Goal: Transaction & Acquisition: Purchase product/service

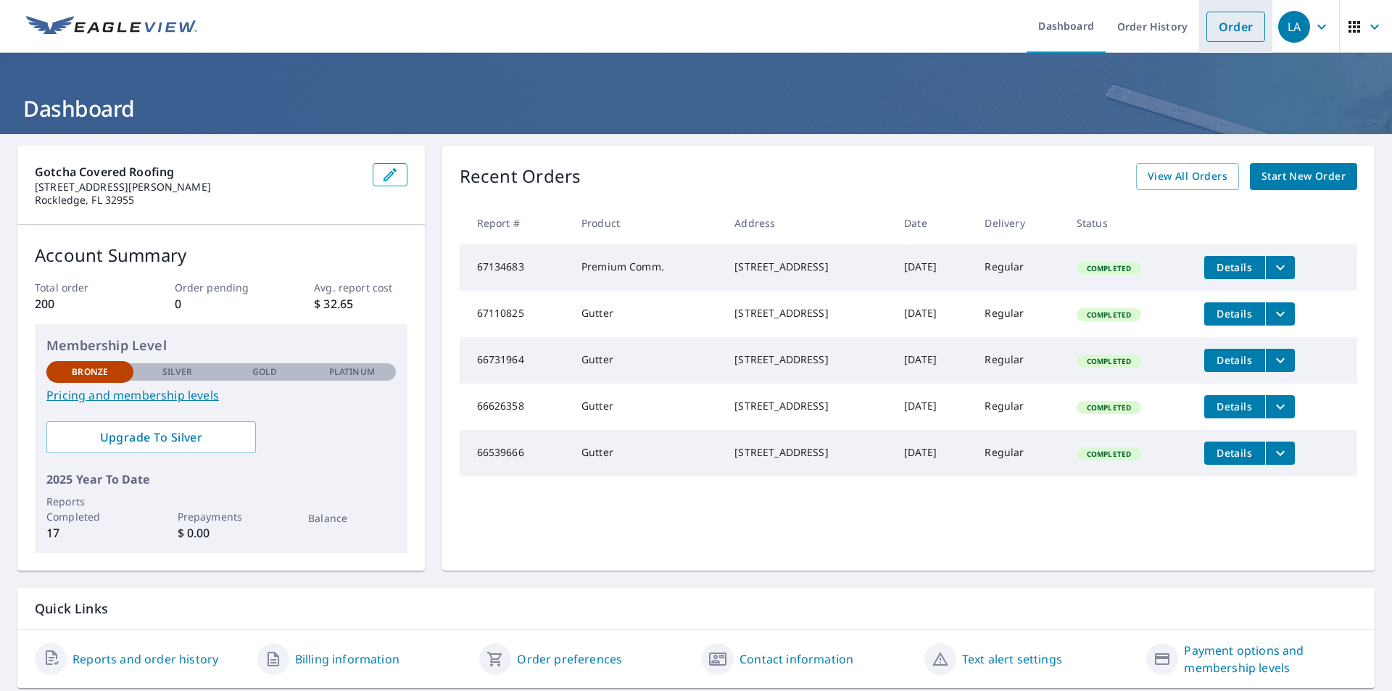
click at [1226, 41] on link "Order" at bounding box center [1236, 27] width 59 height 30
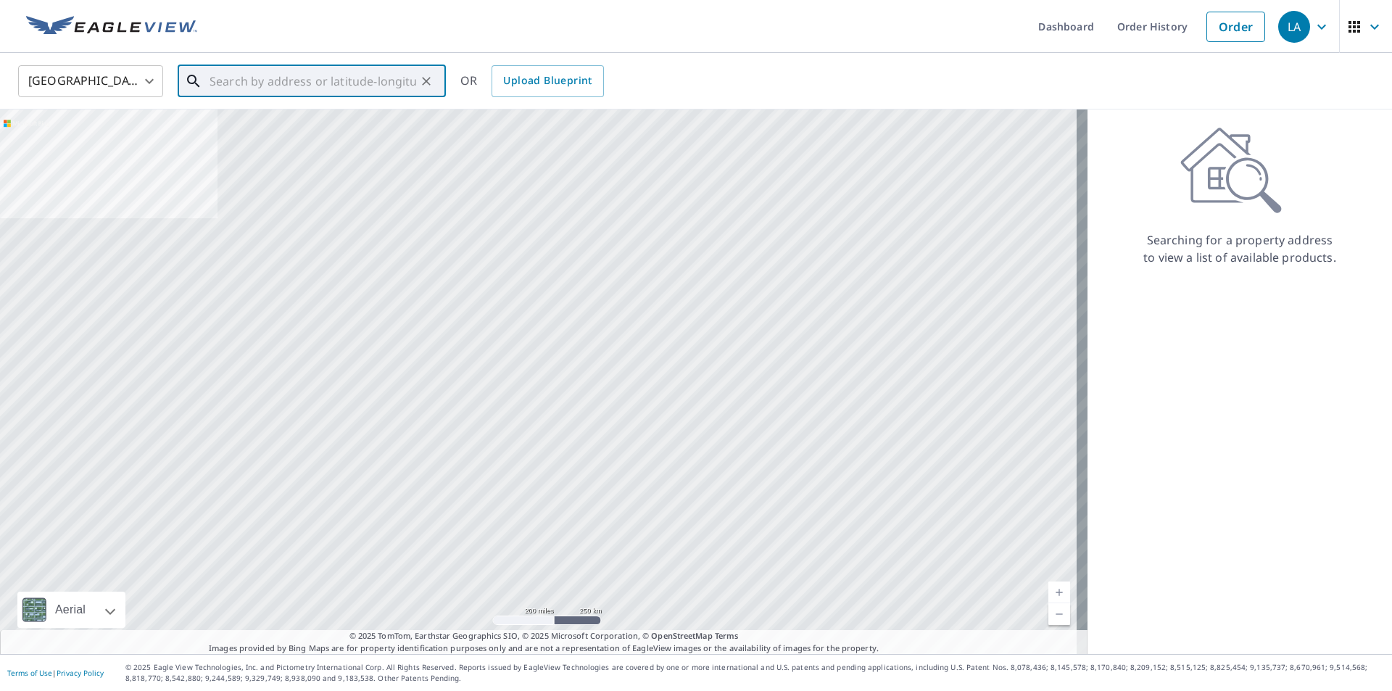
click at [338, 94] on input "text" at bounding box center [313, 81] width 207 height 41
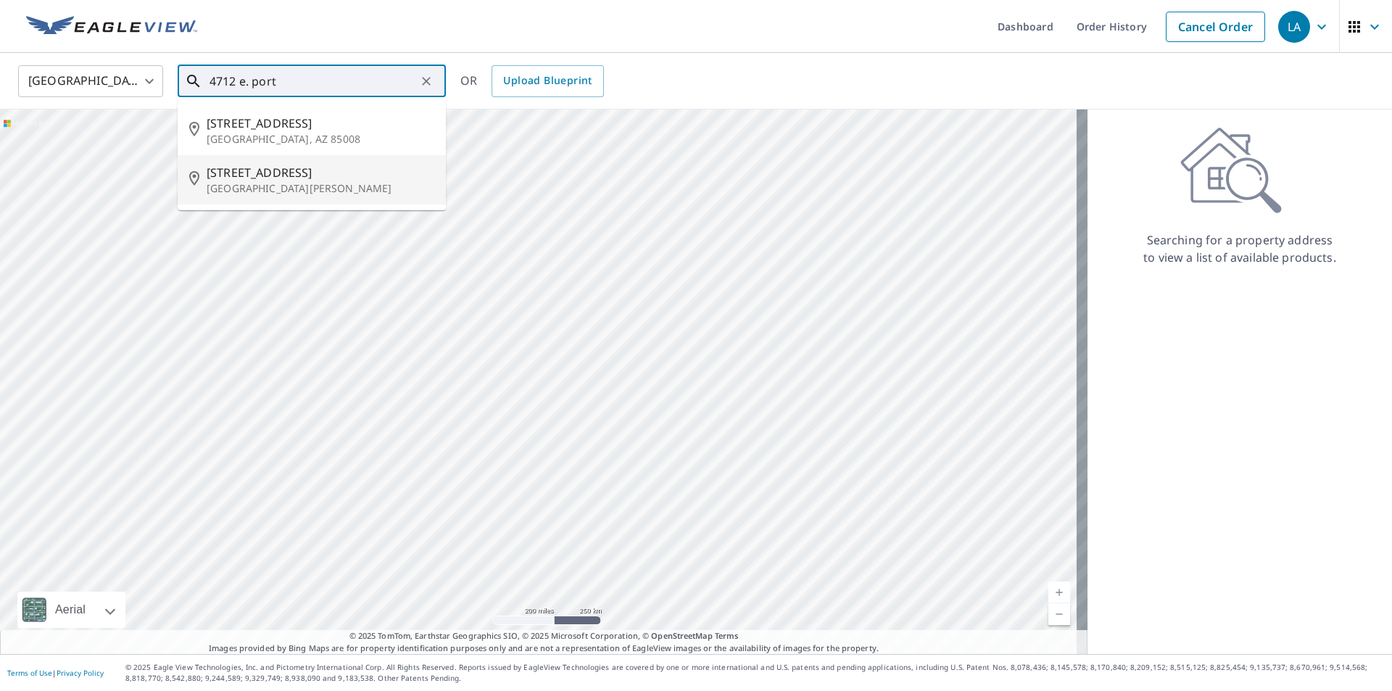
click at [352, 183] on p "[GEOGRAPHIC_DATA][PERSON_NAME]" at bounding box center [321, 188] width 228 height 15
type input "[STREET_ADDRESS][PERSON_NAME]"
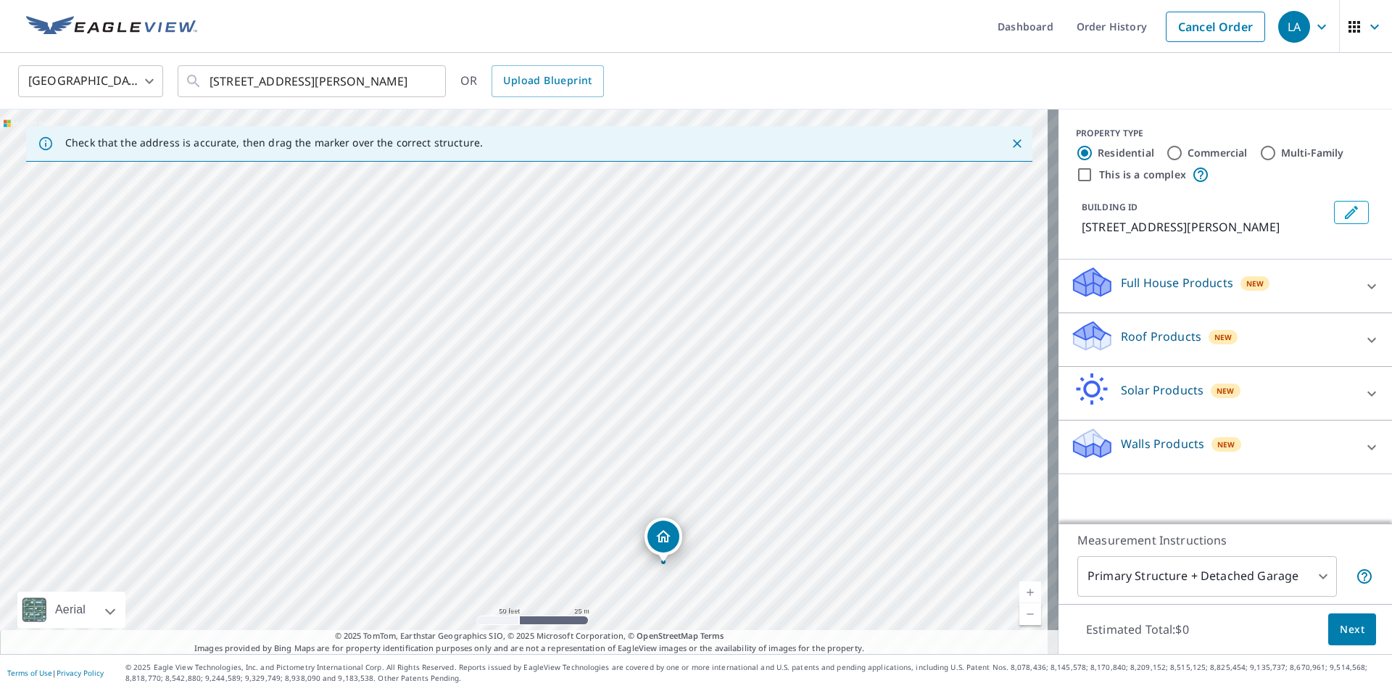
drag, startPoint x: 385, startPoint y: 381, endPoint x: 722, endPoint y: 541, distance: 372.7
click at [722, 541] on div "[STREET_ADDRESS][PERSON_NAME]" at bounding box center [529, 382] width 1059 height 545
drag, startPoint x: 697, startPoint y: 435, endPoint x: 650, endPoint y: 301, distance: 142.2
click at [650, 301] on div "[STREET_ADDRESS][PERSON_NAME]" at bounding box center [529, 382] width 1059 height 545
click at [1076, 174] on input "This is a complex" at bounding box center [1084, 174] width 17 height 17
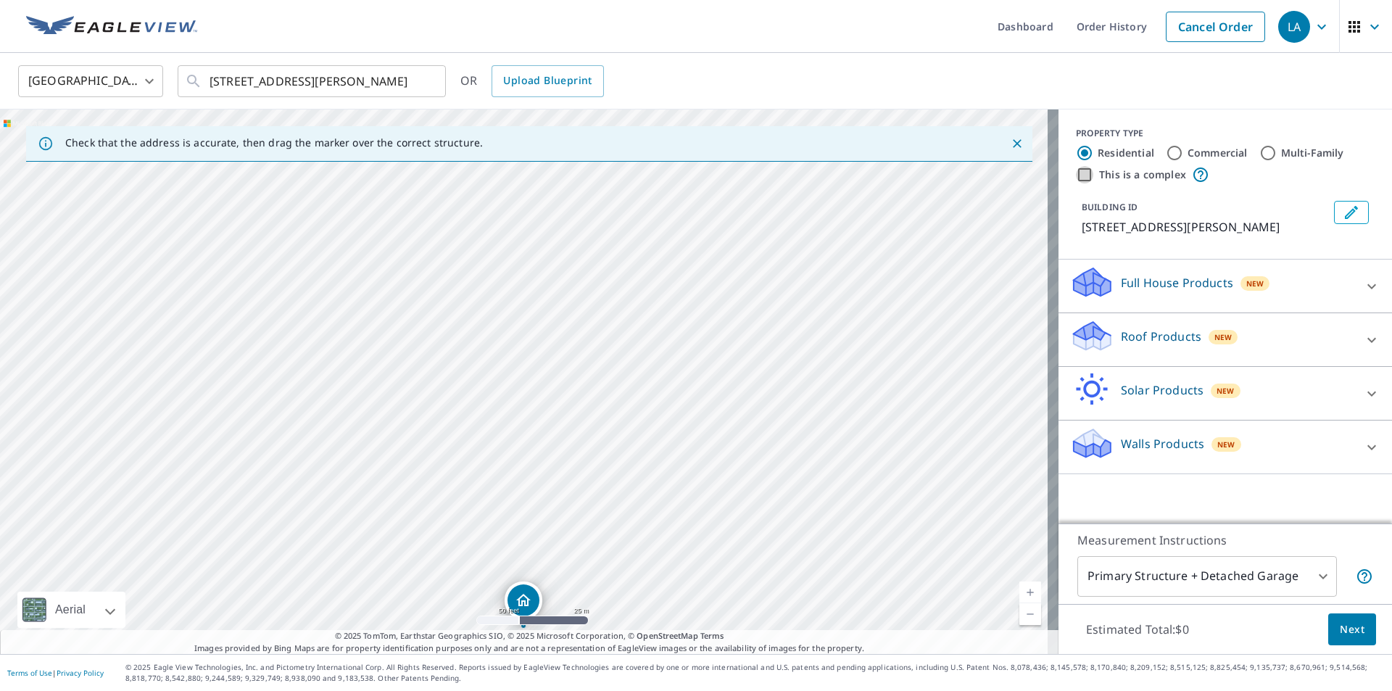
checkbox input "true"
radio input "false"
radio input "true"
type input "4"
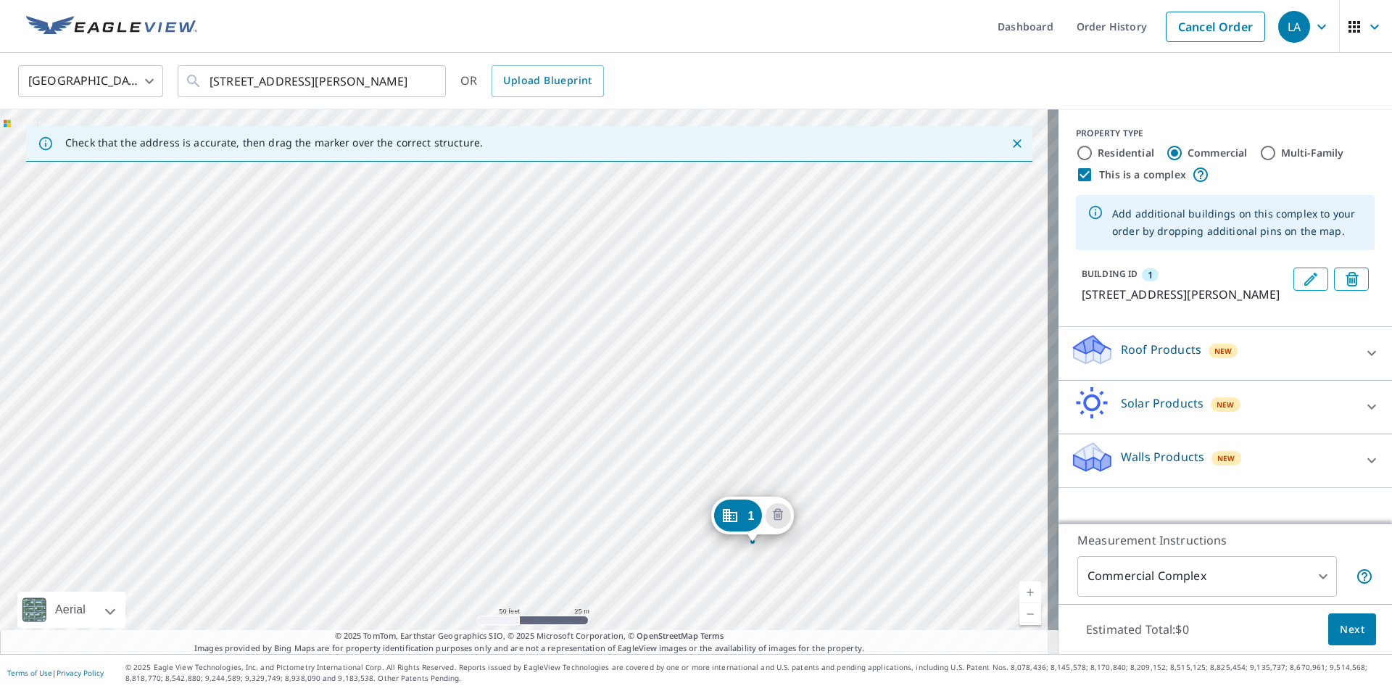
drag, startPoint x: 590, startPoint y: 239, endPoint x: 819, endPoint y: 401, distance: 280.3
click at [819, 401] on div "1 [STREET_ADDRESS][PERSON_NAME]" at bounding box center [529, 382] width 1059 height 545
drag, startPoint x: 696, startPoint y: 483, endPoint x: 675, endPoint y: 431, distance: 56.3
drag, startPoint x: 554, startPoint y: 458, endPoint x: 798, endPoint y: 590, distance: 276.8
click at [798, 590] on div "1 [STREET_ADDRESS][PERSON_NAME]" at bounding box center [529, 382] width 1059 height 545
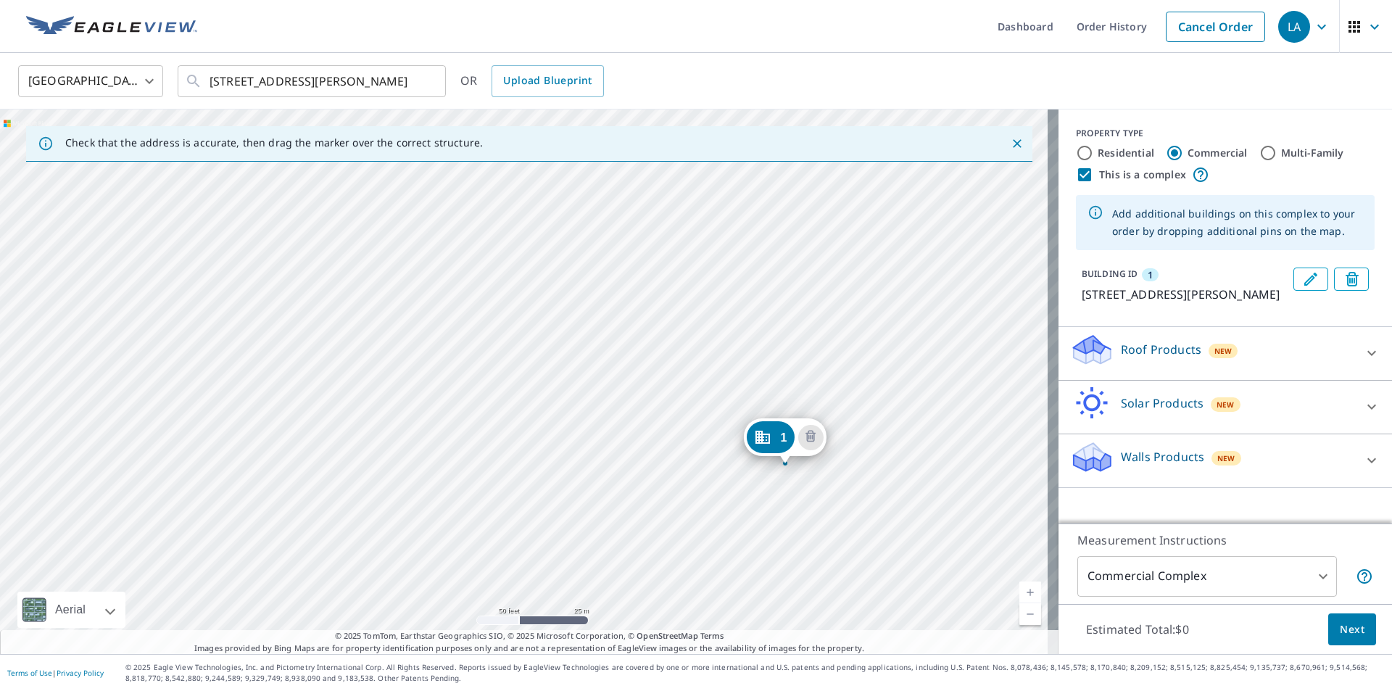
drag, startPoint x: 828, startPoint y: 273, endPoint x: 846, endPoint y: 226, distance: 50.2
click at [846, 226] on div "1 [STREET_ADDRESS][PERSON_NAME]" at bounding box center [529, 382] width 1059 height 545
drag, startPoint x: 883, startPoint y: 382, endPoint x: 778, endPoint y: 385, distance: 104.5
click at [778, 385] on div "1 [STREET_ADDRESS][PERSON_NAME]" at bounding box center [529, 382] width 1059 height 545
drag, startPoint x: 810, startPoint y: 542, endPoint x: 880, endPoint y: 482, distance: 92.0
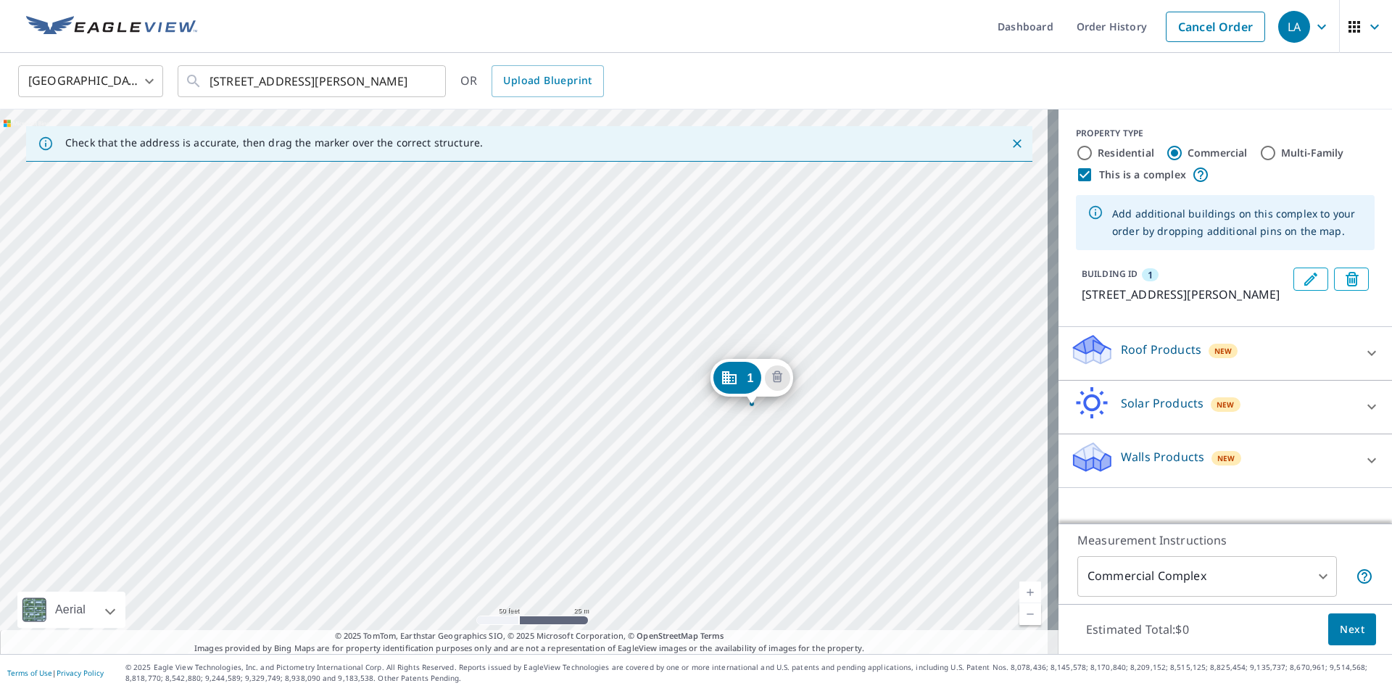
click at [880, 482] on div "1 [STREET_ADDRESS][PERSON_NAME]" at bounding box center [529, 382] width 1059 height 545
drag, startPoint x: 836, startPoint y: 230, endPoint x: 870, endPoint y: 383, distance: 156.6
click at [870, 383] on div "1 [STREET_ADDRESS][PERSON_NAME]" at bounding box center [529, 382] width 1059 height 545
drag, startPoint x: 681, startPoint y: 350, endPoint x: 658, endPoint y: 241, distance: 111.2
click at [658, 241] on div "1 [STREET_ADDRESS][PERSON_NAME]" at bounding box center [529, 382] width 1059 height 545
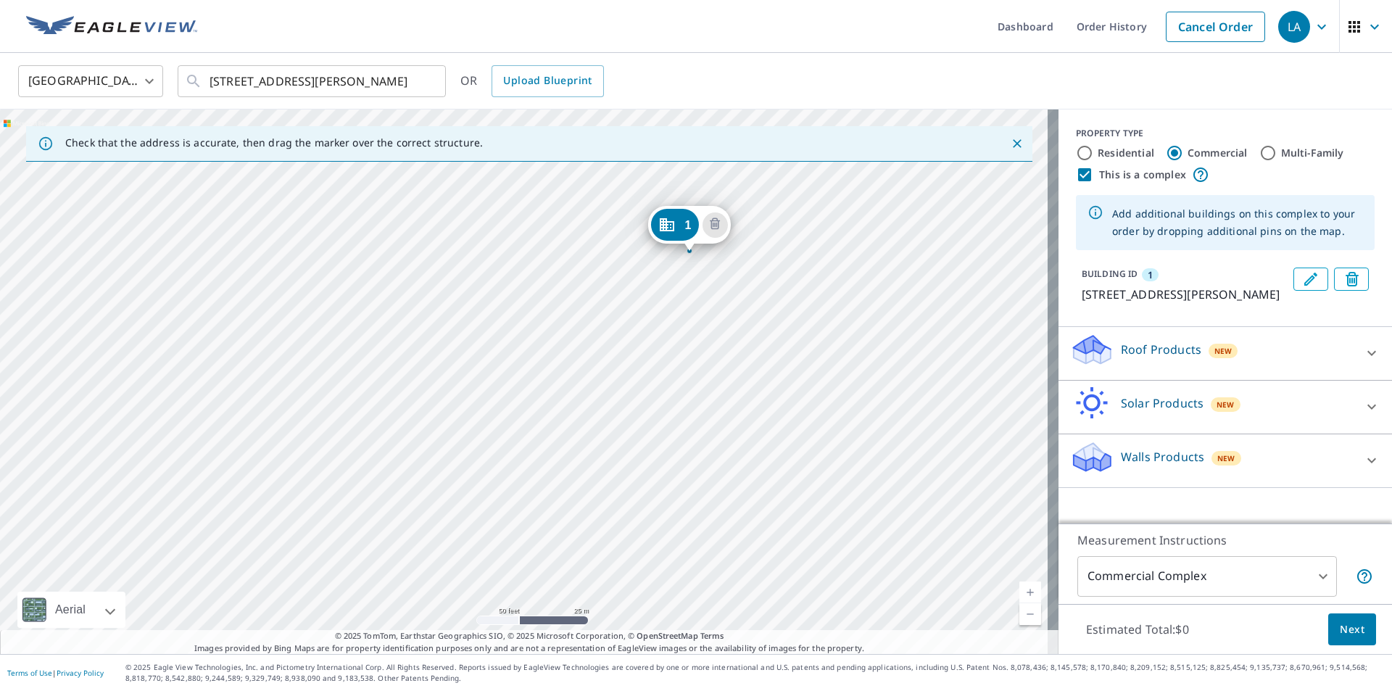
drag, startPoint x: 899, startPoint y: 413, endPoint x: 836, endPoint y: 245, distance: 179.0
click at [836, 244] on div "1 [STREET_ADDRESS][PERSON_NAME]" at bounding box center [529, 382] width 1059 height 545
drag, startPoint x: 686, startPoint y: 455, endPoint x: 724, endPoint y: 524, distance: 78.9
click at [724, 524] on div "1 [STREET_ADDRESS][PERSON_NAME]" at bounding box center [529, 382] width 1059 height 545
drag, startPoint x: 627, startPoint y: 246, endPoint x: 688, endPoint y: 396, distance: 162.0
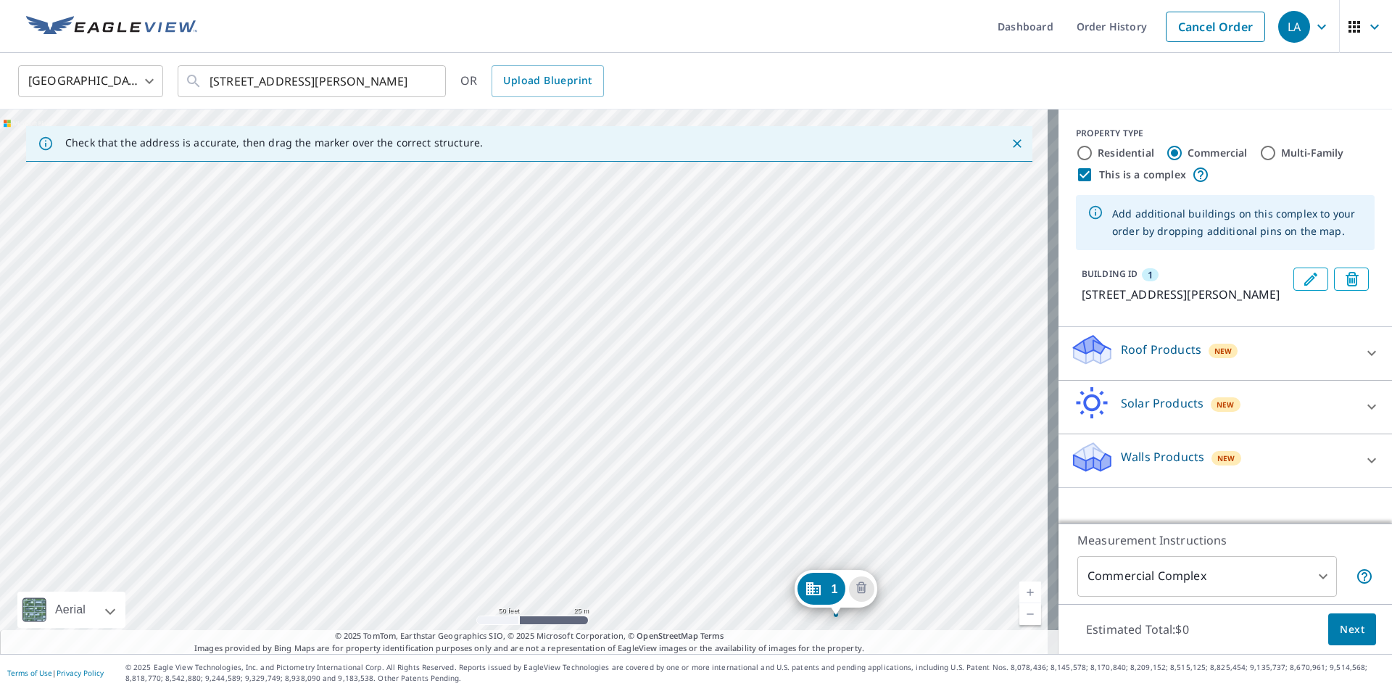
click at [688, 396] on div "1 [STREET_ADDRESS][PERSON_NAME]" at bounding box center [529, 382] width 1059 height 545
drag, startPoint x: 737, startPoint y: 414, endPoint x: 710, endPoint y: 330, distance: 88.3
click at [710, 330] on div "1 [STREET_ADDRESS][PERSON_NAME]" at bounding box center [529, 382] width 1059 height 545
drag, startPoint x: 717, startPoint y: 388, endPoint x: 695, endPoint y: 309, distance: 81.8
click at [695, 309] on div "1 [STREET_ADDRESS][PERSON_NAME]" at bounding box center [529, 382] width 1059 height 545
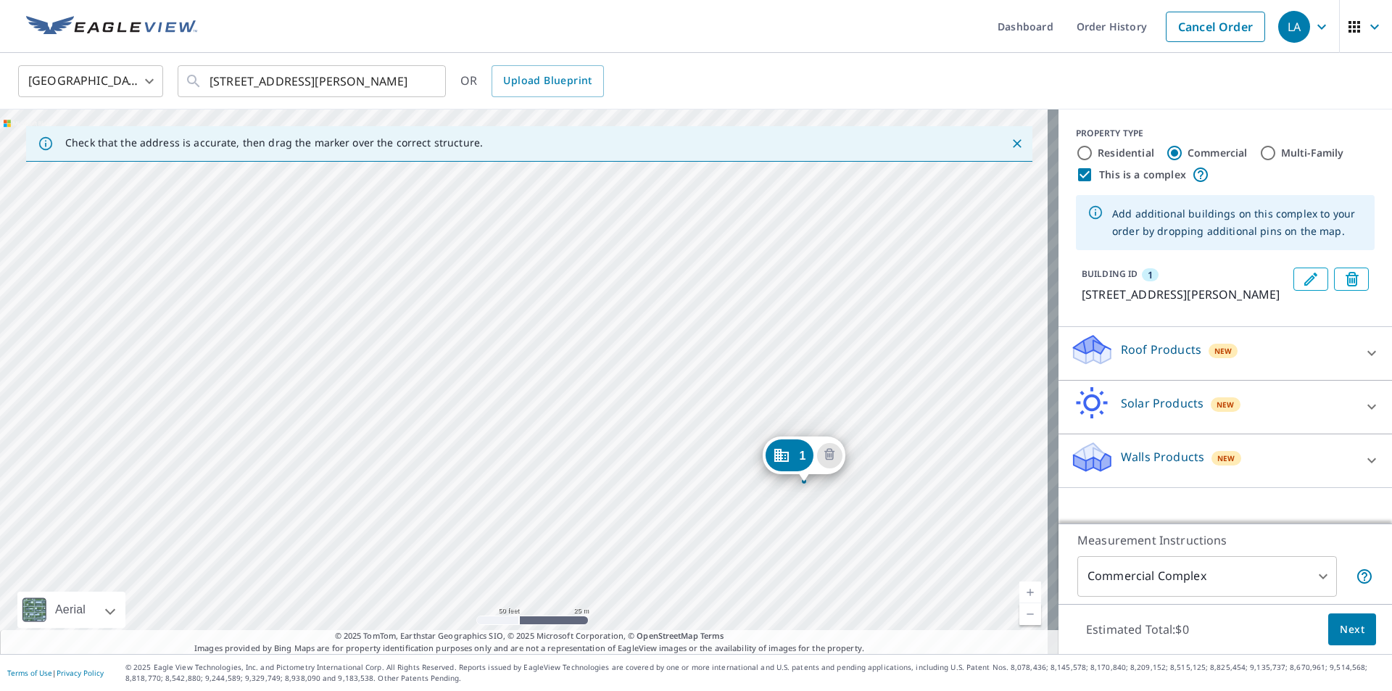
drag, startPoint x: 680, startPoint y: 290, endPoint x: 709, endPoint y: 424, distance: 136.6
click at [709, 424] on div "1 [STREET_ADDRESS][PERSON_NAME]" at bounding box center [529, 382] width 1059 height 545
drag, startPoint x: 830, startPoint y: 448, endPoint x: 835, endPoint y: 351, distance: 97.3
click at [835, 351] on div "1 [STREET_ADDRESS][PERSON_NAME]" at bounding box center [529, 382] width 1059 height 545
drag, startPoint x: 914, startPoint y: 243, endPoint x: 931, endPoint y: 442, distance: 200.2
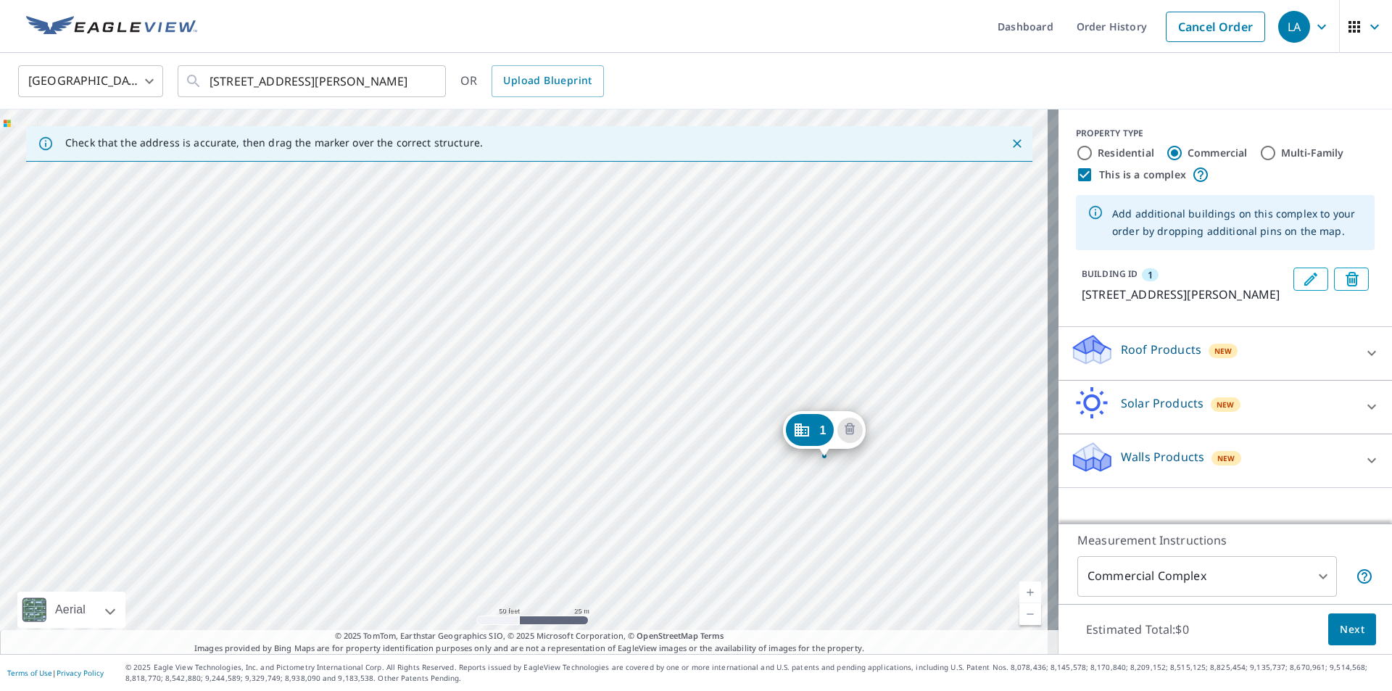
click at [931, 442] on div "1 [STREET_ADDRESS][PERSON_NAME]" at bounding box center [529, 382] width 1059 height 545
drag, startPoint x: 701, startPoint y: 246, endPoint x: 687, endPoint y: 284, distance: 40.8
click at [687, 284] on div "1 [STREET_ADDRESS][PERSON_NAME]" at bounding box center [529, 382] width 1059 height 545
drag, startPoint x: 824, startPoint y: 484, endPoint x: 571, endPoint y: 292, distance: 318.2
drag, startPoint x: 896, startPoint y: 304, endPoint x: 880, endPoint y: 152, distance: 152.3
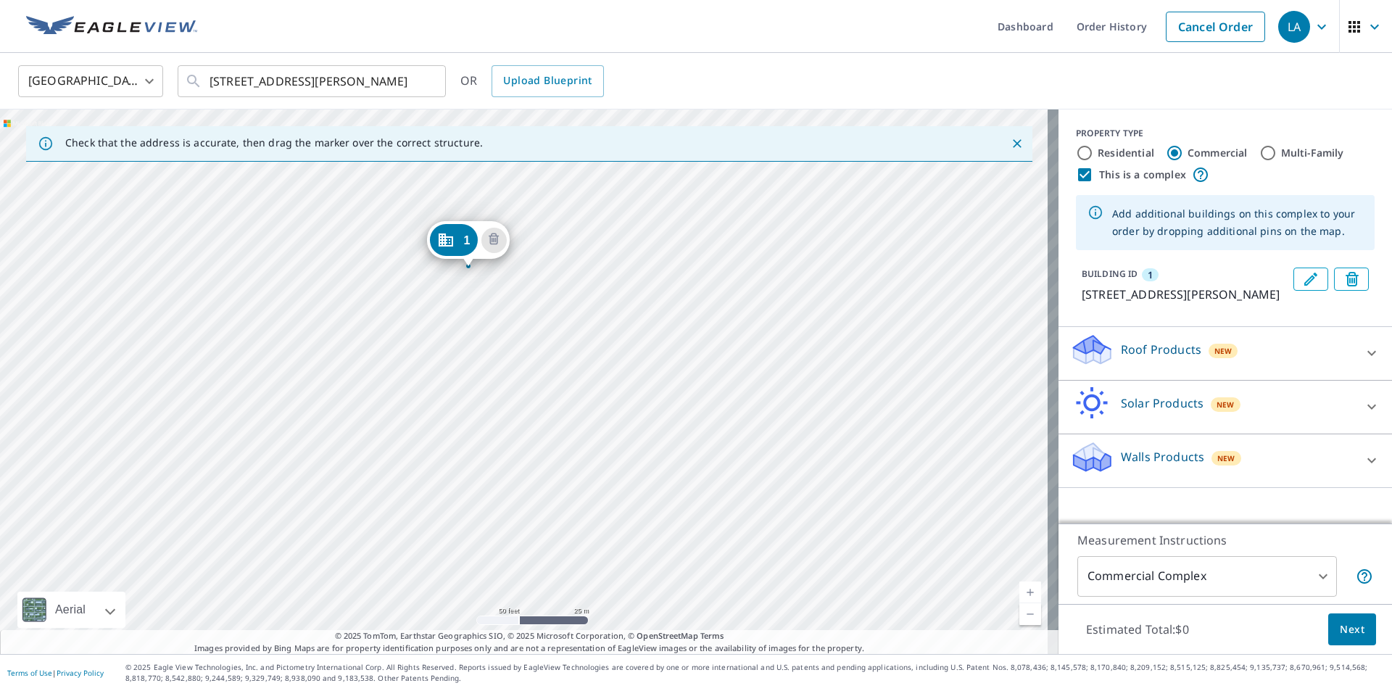
click at [880, 152] on div "Check that the address is accurate, then drag the marker over the correct struc…" at bounding box center [529, 382] width 1059 height 545
click at [925, 183] on div "1 [STREET_ADDRESS][PERSON_NAME]" at bounding box center [529, 382] width 1059 height 545
click at [379, 514] on div "1 [STREET_ADDRESS][PERSON_NAME]" at bounding box center [529, 382] width 1059 height 545
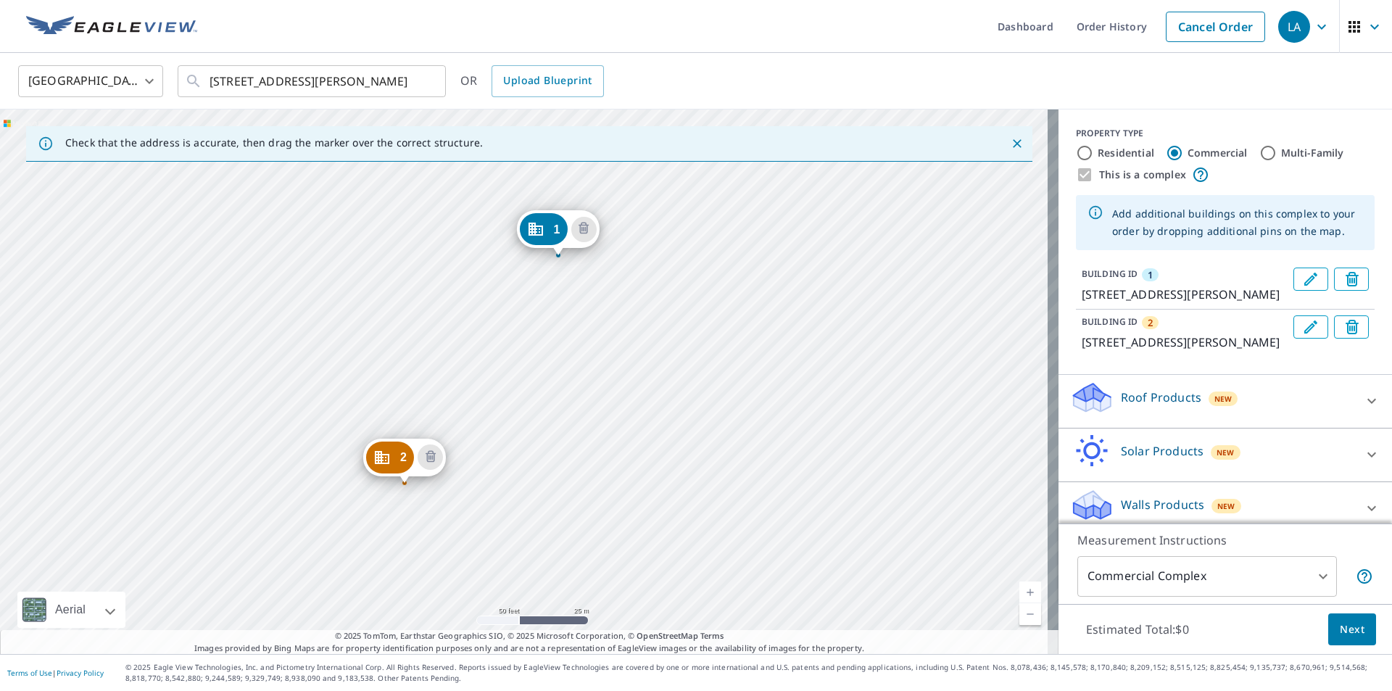
drag, startPoint x: 446, startPoint y: 535, endPoint x: 480, endPoint y: 411, distance: 128.6
click at [480, 411] on div "2 [STREET_ADDRESS][PERSON_NAME] 1 [STREET_ADDRESS][PERSON_NAME]" at bounding box center [529, 382] width 1059 height 545
click at [400, 342] on div "2 [STREET_ADDRESS][PERSON_NAME] 1 [STREET_ADDRESS][PERSON_NAME]" at bounding box center [529, 382] width 1059 height 545
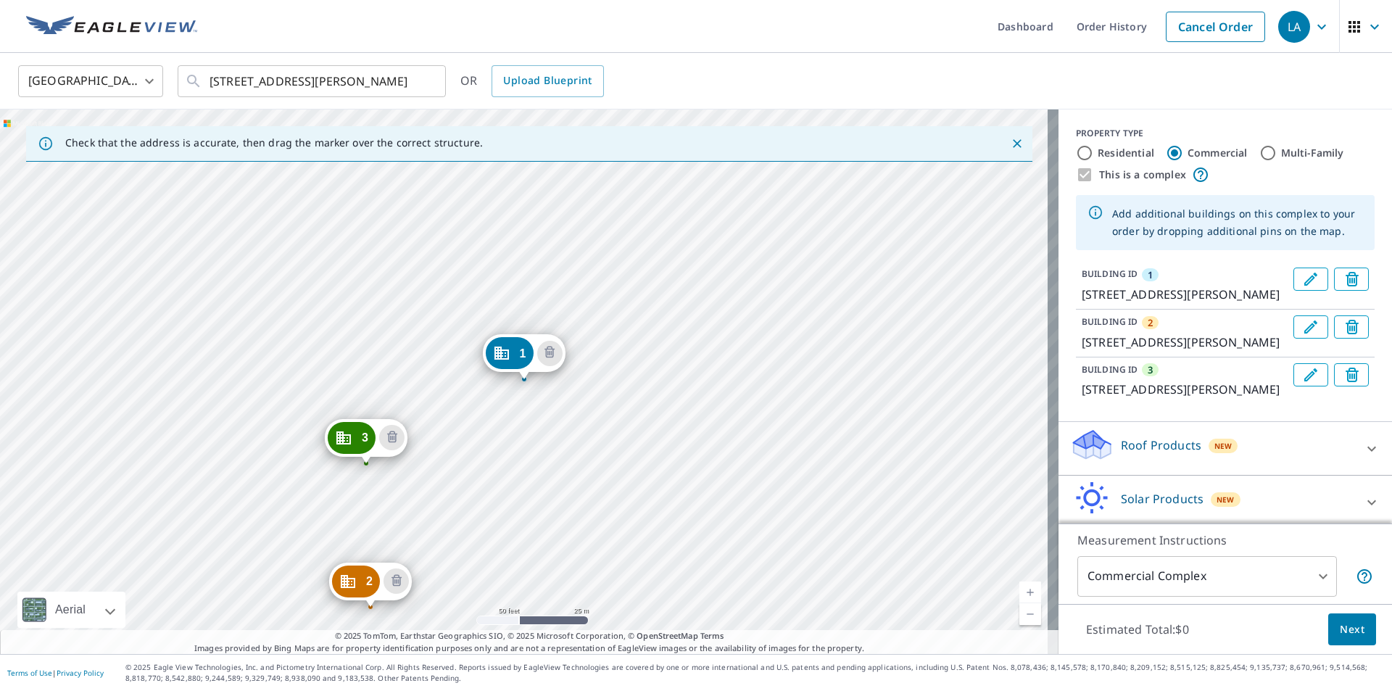
click at [394, 339] on div "2 [STREET_ADDRESS][PERSON_NAME] [GEOGRAPHIC_DATA][STREET_ADDRESS][PERSON_NAME][…" at bounding box center [529, 382] width 1059 height 545
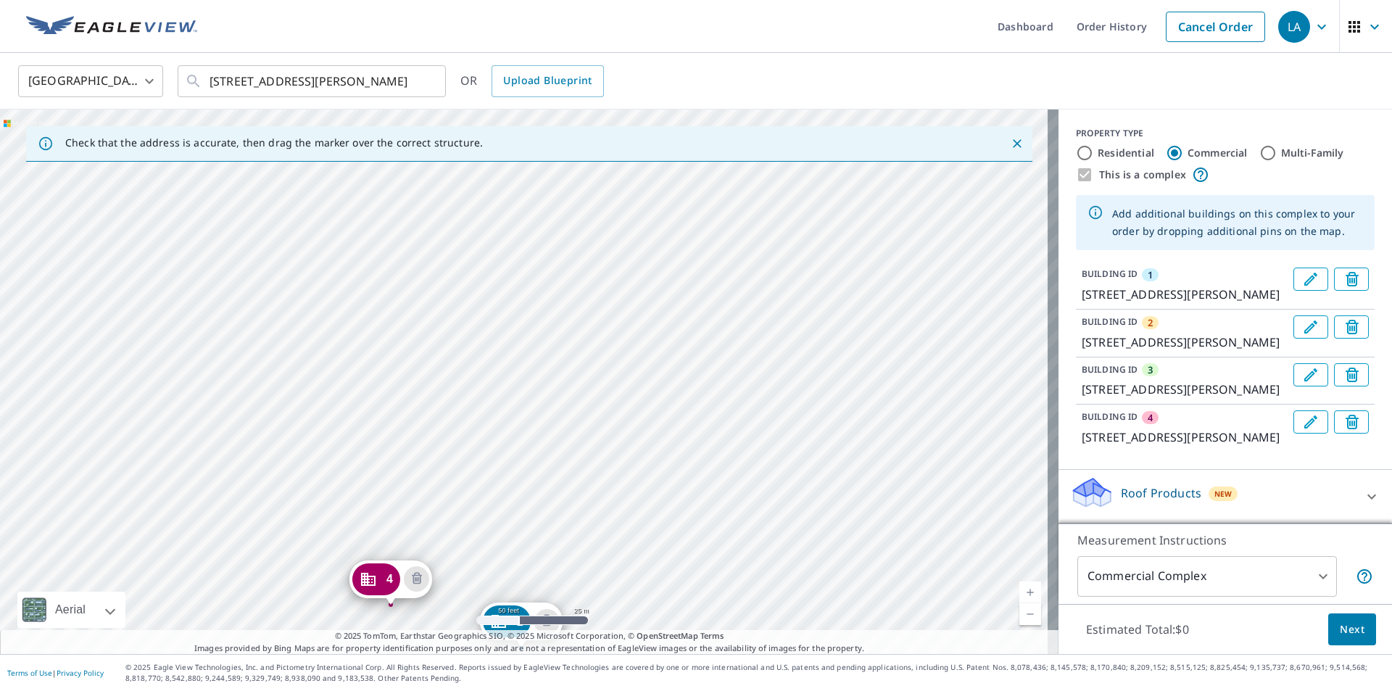
drag, startPoint x: 514, startPoint y: 235, endPoint x: 511, endPoint y: 503, distance: 268.3
click at [511, 503] on div "2 [STREET_ADDRESS][PERSON_NAME] 3 [STREET_ADDRESS][PERSON_NAME] [GEOGRAPHIC_DAT…" at bounding box center [529, 382] width 1059 height 545
click at [426, 440] on div "2 [STREET_ADDRESS][PERSON_NAME] 3 [STREET_ADDRESS][PERSON_NAME] [GEOGRAPHIC_DAT…" at bounding box center [529, 382] width 1059 height 545
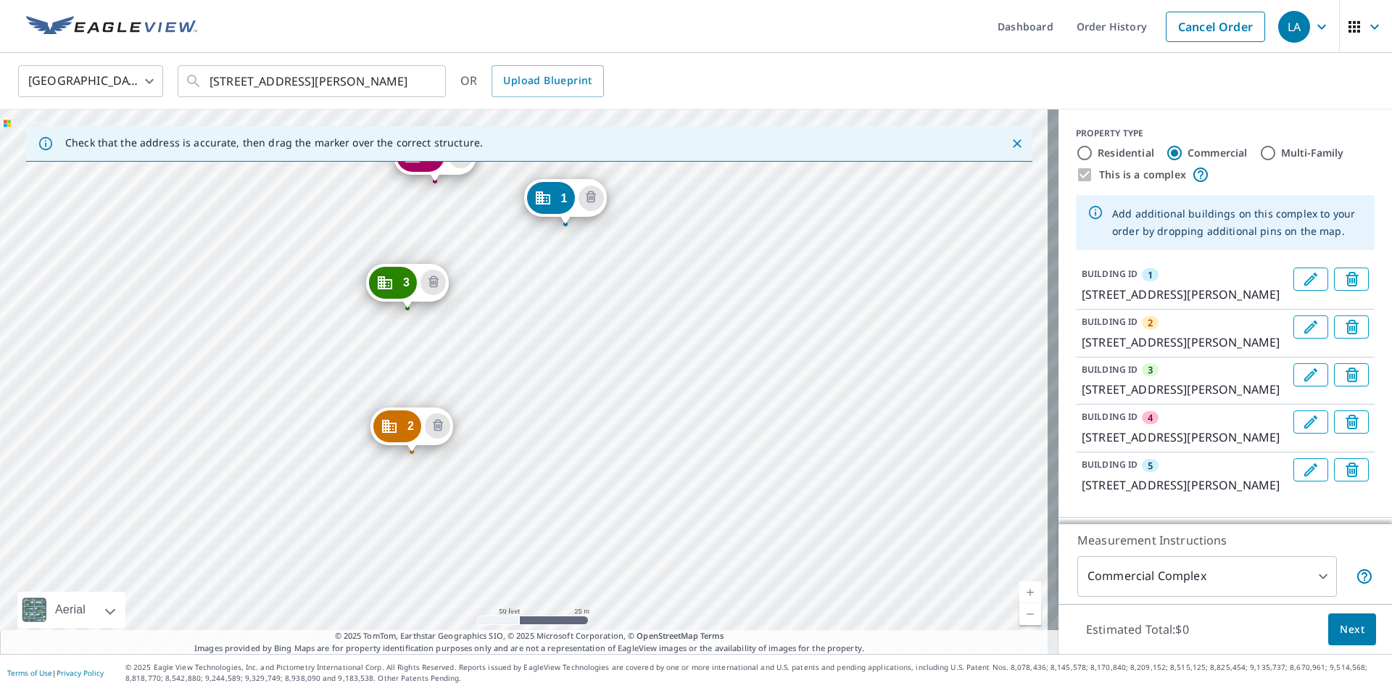
drag, startPoint x: 514, startPoint y: 274, endPoint x: 556, endPoint y: 119, distance: 160.6
click at [556, 119] on div "2 [STREET_ADDRESS][PERSON_NAME] [GEOGRAPHIC_DATA][STREET_ADDRESS][PERSON_NAME] …" at bounding box center [529, 382] width 1059 height 545
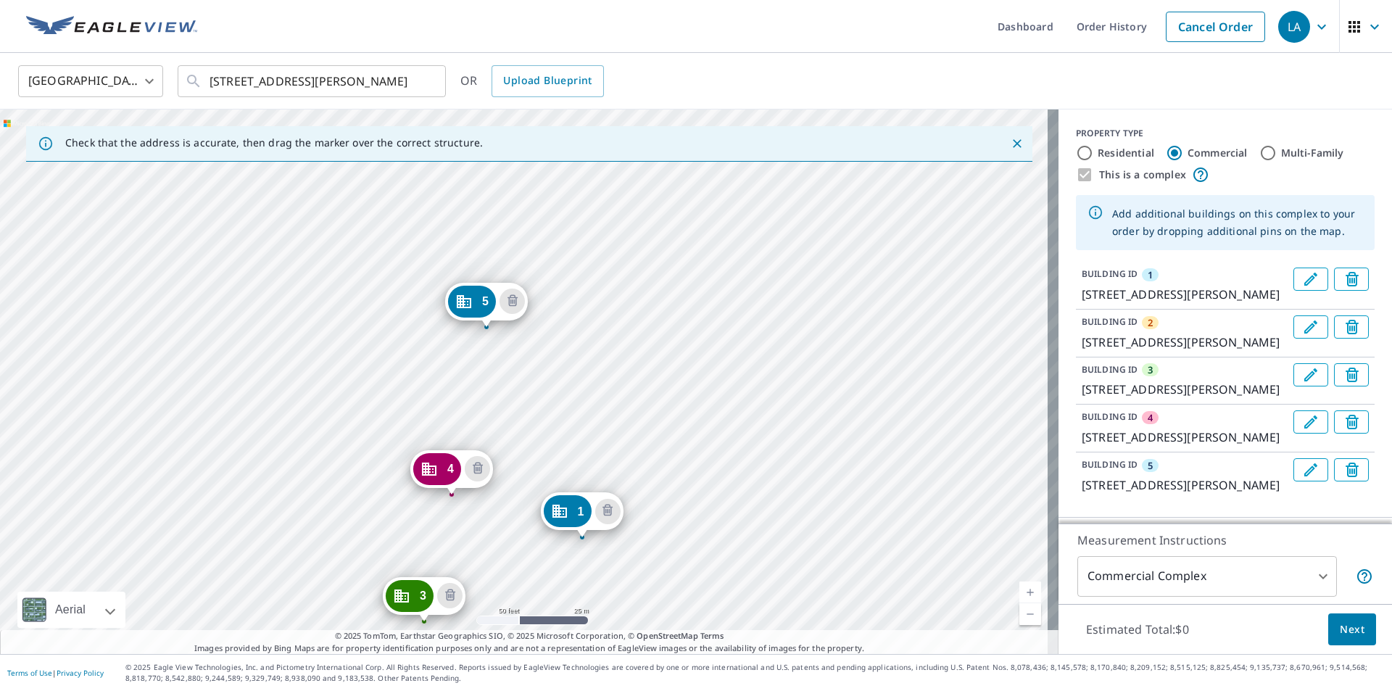
drag, startPoint x: 497, startPoint y: 283, endPoint x: 505, endPoint y: 616, distance: 333.0
click at [505, 616] on div "2 [STREET_ADDRESS][PERSON_NAME] [GEOGRAPHIC_DATA][STREET_ADDRESS][PERSON_NAME] …" at bounding box center [529, 382] width 1059 height 545
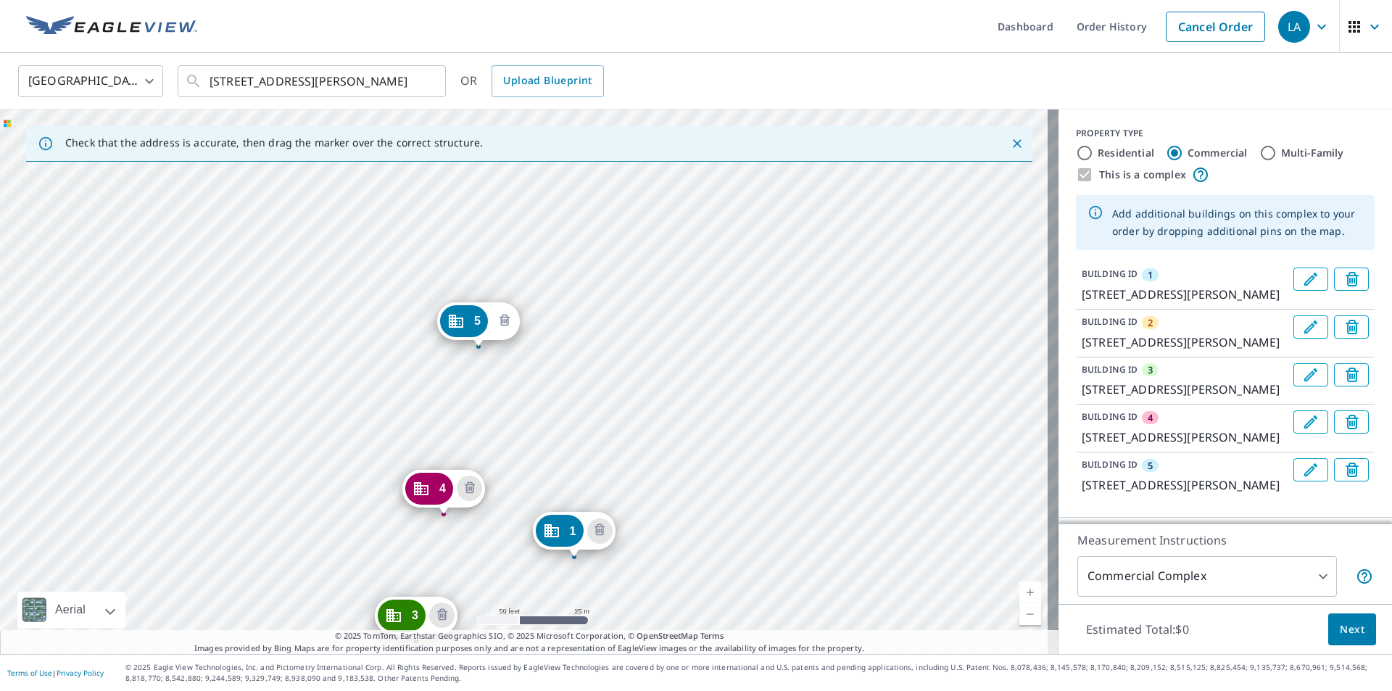
click at [505, 323] on icon "Delete building 5" at bounding box center [504, 321] width 17 height 17
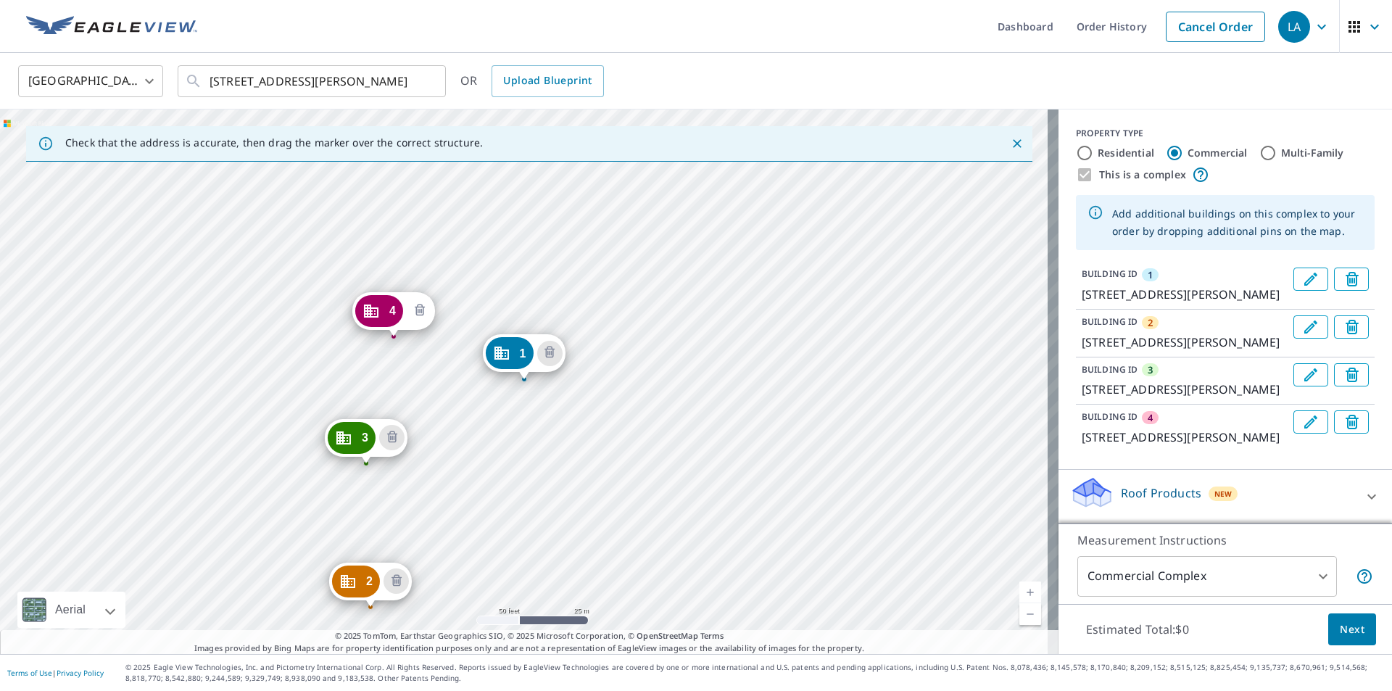
click at [422, 306] on icon "Delete building 4" at bounding box center [419, 310] width 17 height 17
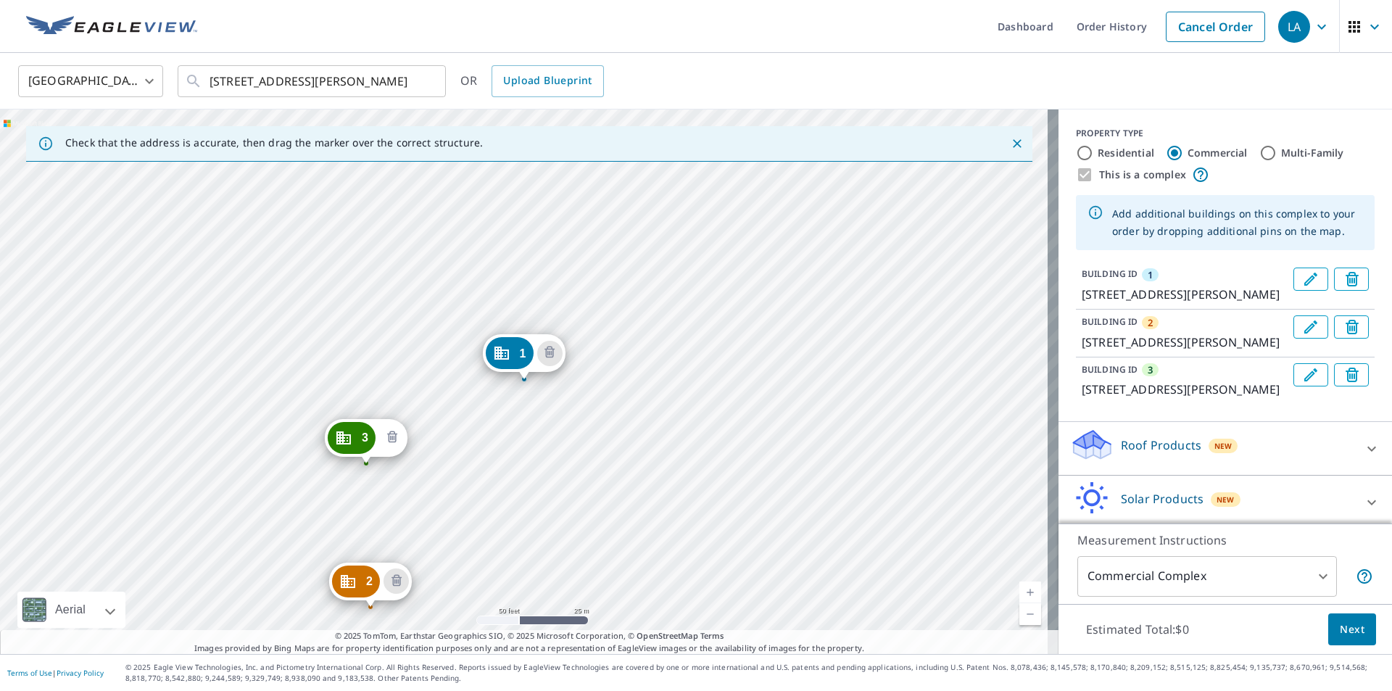
click at [387, 437] on icon "Delete building 3" at bounding box center [392, 437] width 17 height 17
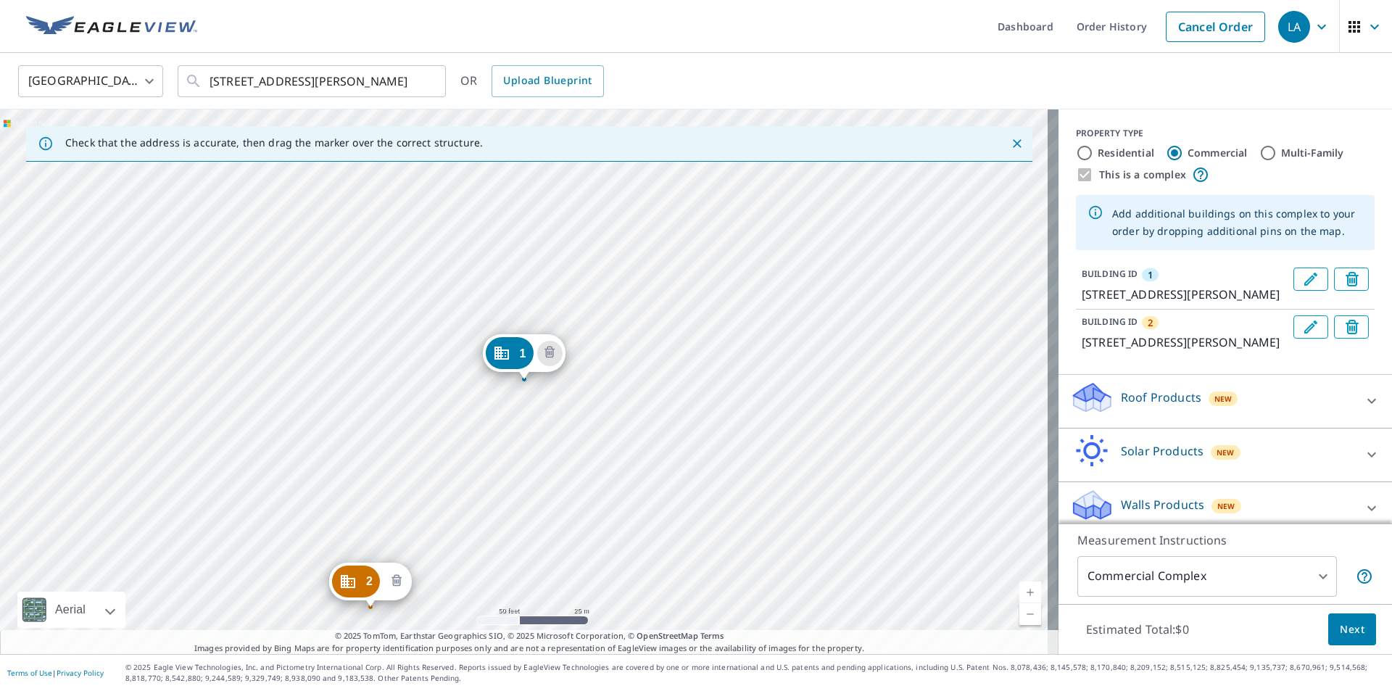
click at [400, 581] on icon "Delete building 2" at bounding box center [397, 580] width 10 height 12
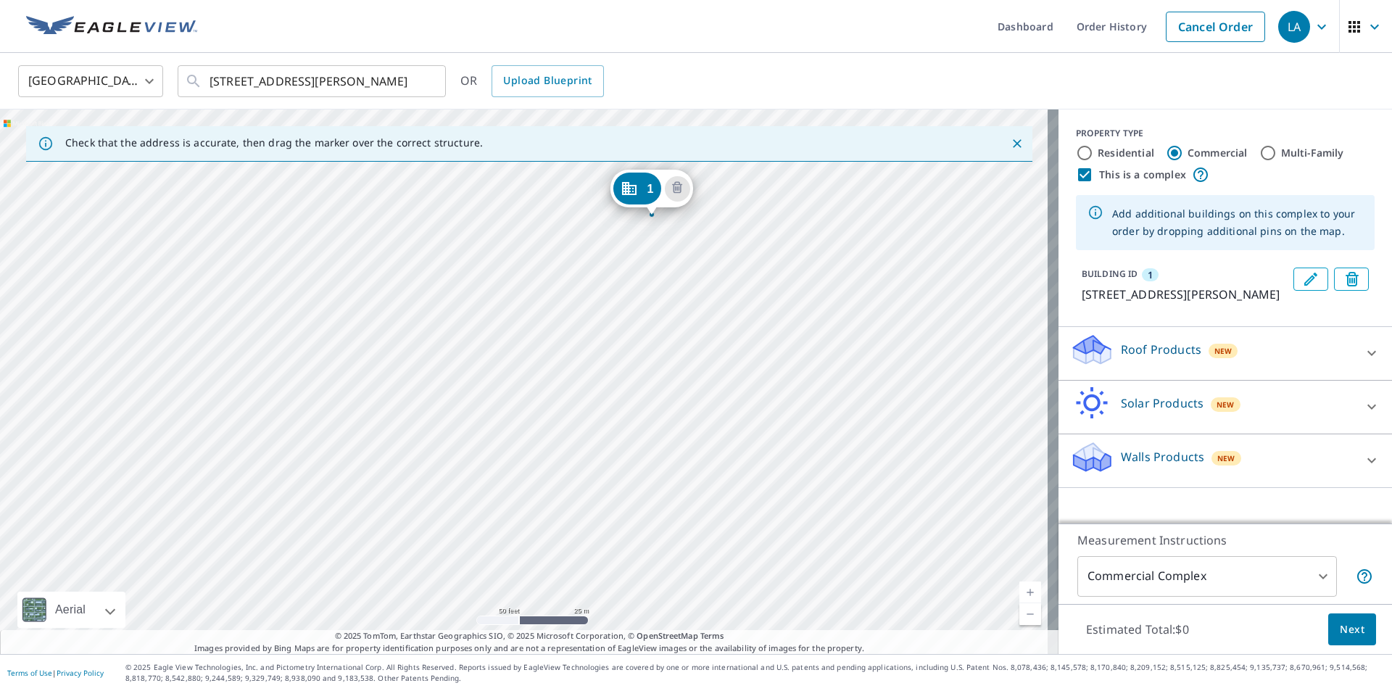
drag, startPoint x: 459, startPoint y: 538, endPoint x: 587, endPoint y: 359, distance: 219.9
click at [587, 363] on div "1 [STREET_ADDRESS][PERSON_NAME]" at bounding box center [529, 382] width 1059 height 545
click at [508, 443] on div "1 [STREET_ADDRESS][PERSON_NAME]" at bounding box center [529, 382] width 1059 height 545
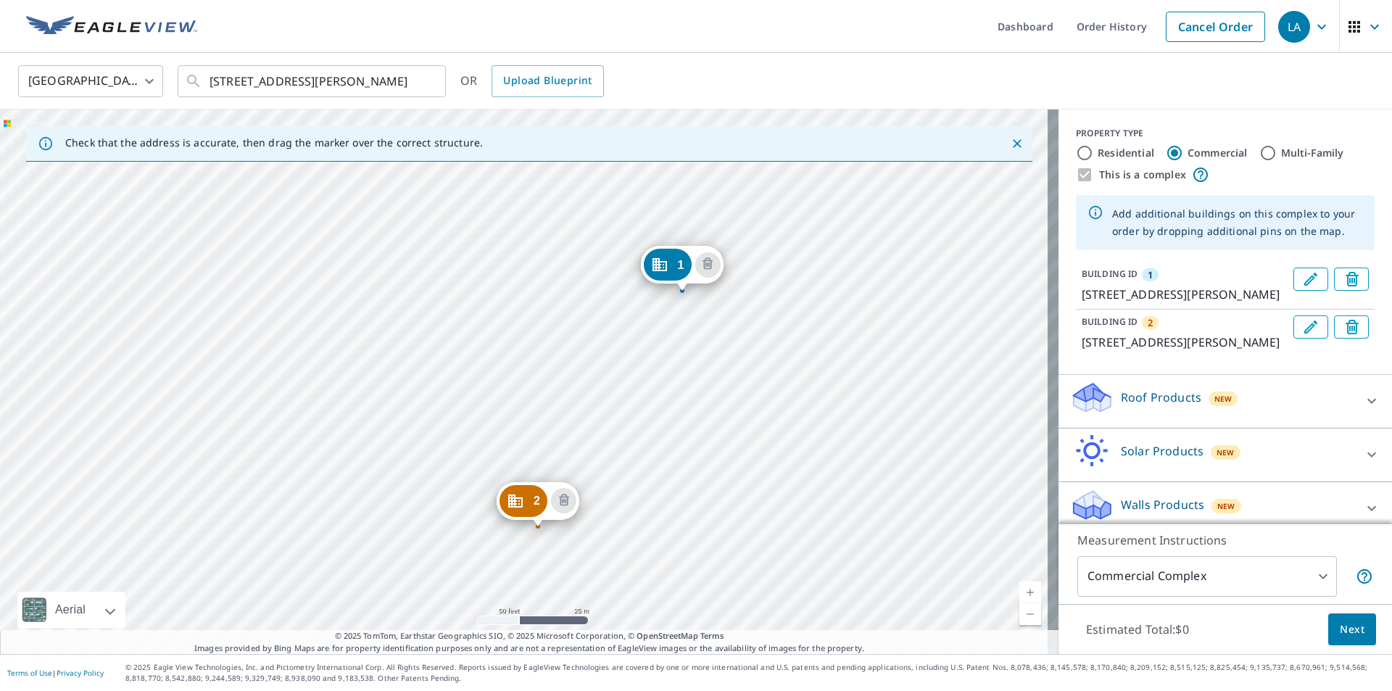
drag, startPoint x: 581, startPoint y: 431, endPoint x: 648, endPoint y: 427, distance: 66.8
click at [648, 427] on div "2 [STREET_ADDRESS][PERSON_NAME] 1 [STREET_ADDRESS][PERSON_NAME]" at bounding box center [529, 382] width 1059 height 545
click at [532, 386] on div "2 [STREET_ADDRESS][PERSON_NAME] 1 [STREET_ADDRESS][PERSON_NAME]" at bounding box center [529, 382] width 1059 height 545
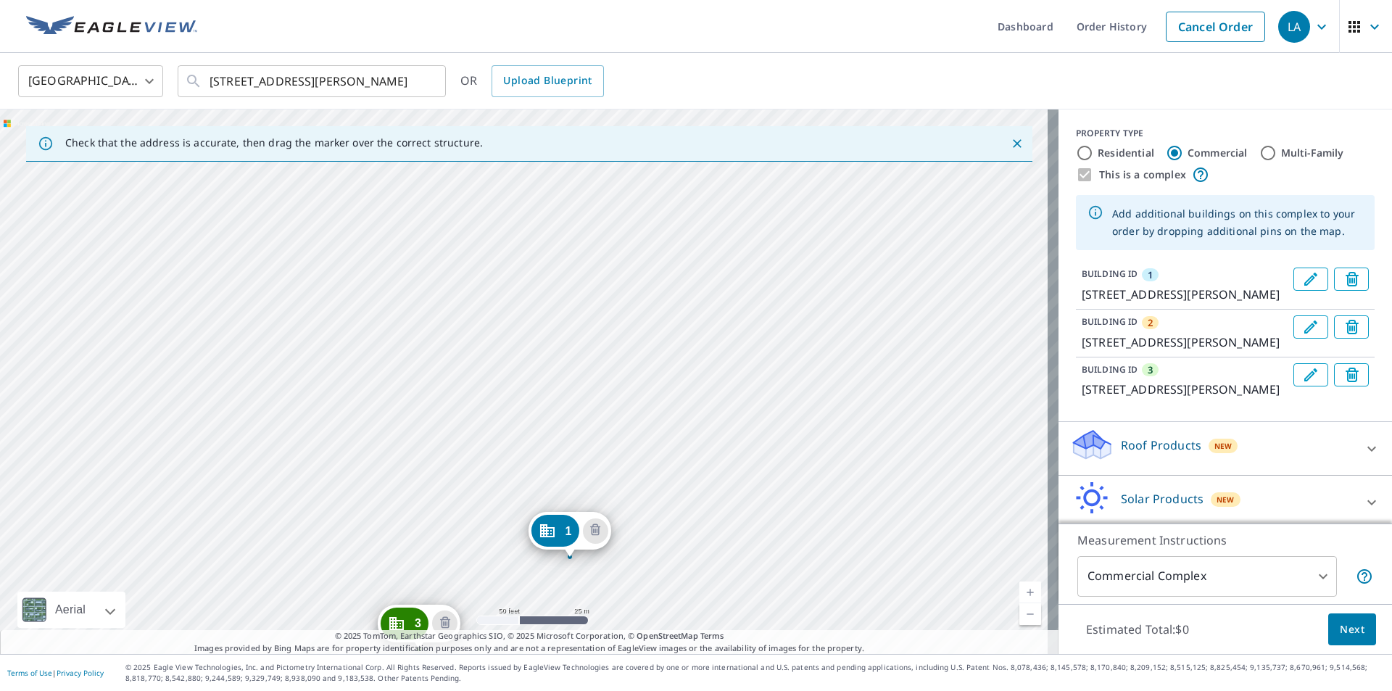
drag, startPoint x: 606, startPoint y: 248, endPoint x: 653, endPoint y: 444, distance: 201.4
click at [653, 444] on div "2 [STREET_ADDRESS][PERSON_NAME] [GEOGRAPHIC_DATA][STREET_ADDRESS][PERSON_NAME][…" at bounding box center [529, 382] width 1059 height 545
drag, startPoint x: 569, startPoint y: 276, endPoint x: 538, endPoint y: 376, distance: 104.1
click at [538, 376] on div "2 [STREET_ADDRESS][PERSON_NAME] [GEOGRAPHIC_DATA][STREET_ADDRESS][PERSON_NAME][…" at bounding box center [529, 382] width 1059 height 545
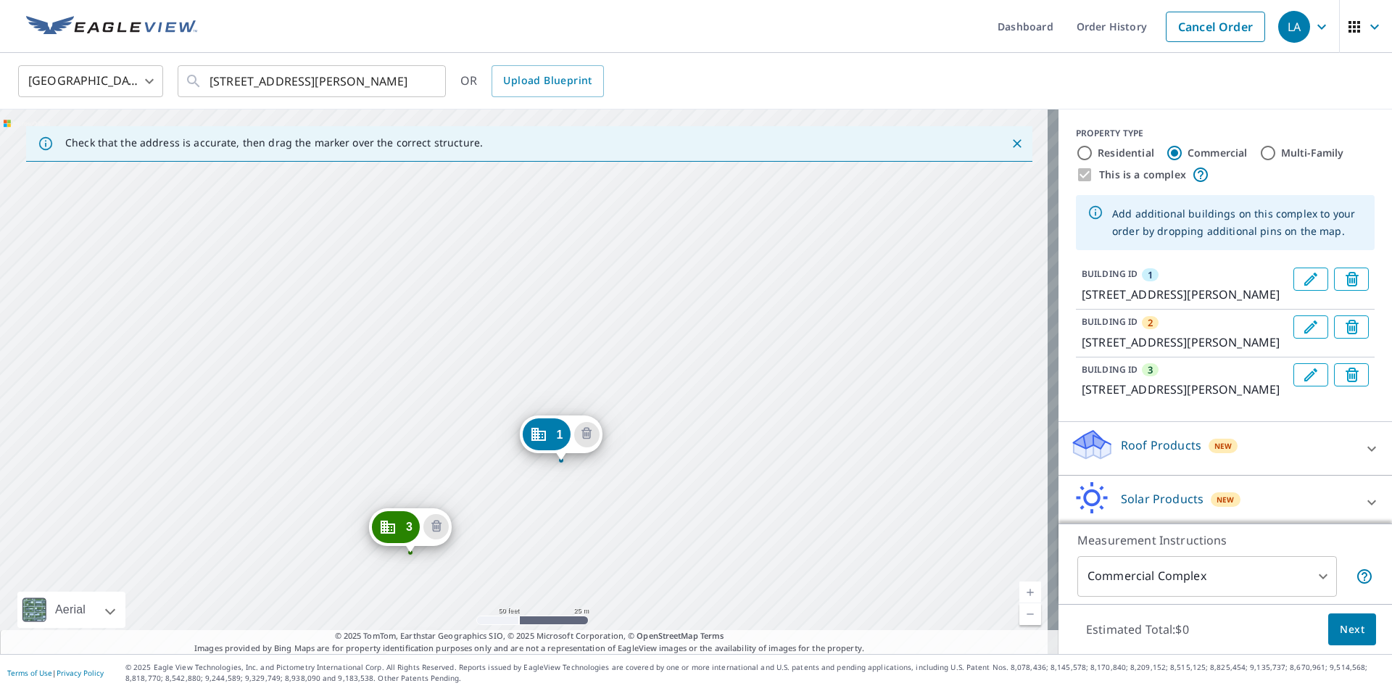
drag, startPoint x: 635, startPoint y: 503, endPoint x: 656, endPoint y: 289, distance: 215.0
click at [656, 289] on div "2 [STREET_ADDRESS][PERSON_NAME] [GEOGRAPHIC_DATA][STREET_ADDRESS][PERSON_NAME][…" at bounding box center [529, 382] width 1059 height 545
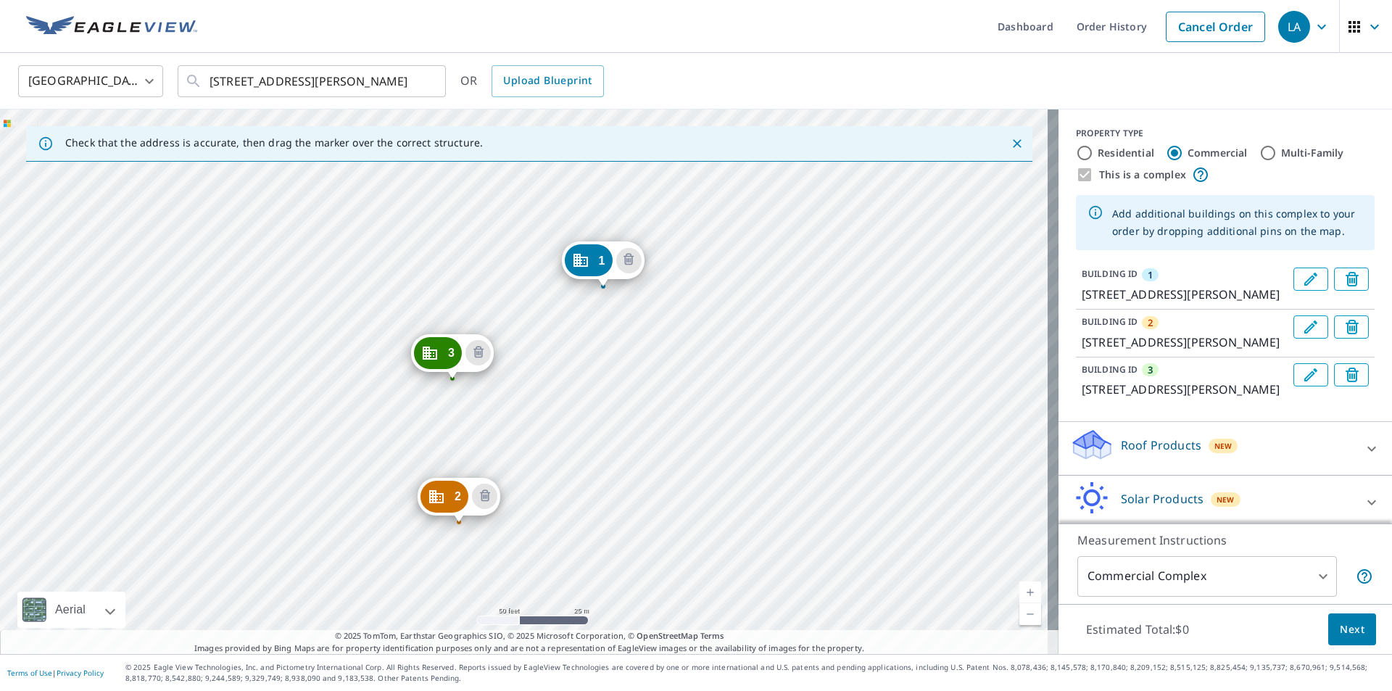
click at [719, 360] on div "2 [STREET_ADDRESS][PERSON_NAME] [GEOGRAPHIC_DATA][STREET_ADDRESS][PERSON_NAME][…" at bounding box center [529, 382] width 1059 height 545
click at [645, 430] on div "2 [STREET_ADDRESS][PERSON_NAME] [GEOGRAPHIC_DATA][STREET_ADDRESS][PERSON_NAME][…" at bounding box center [529, 382] width 1059 height 545
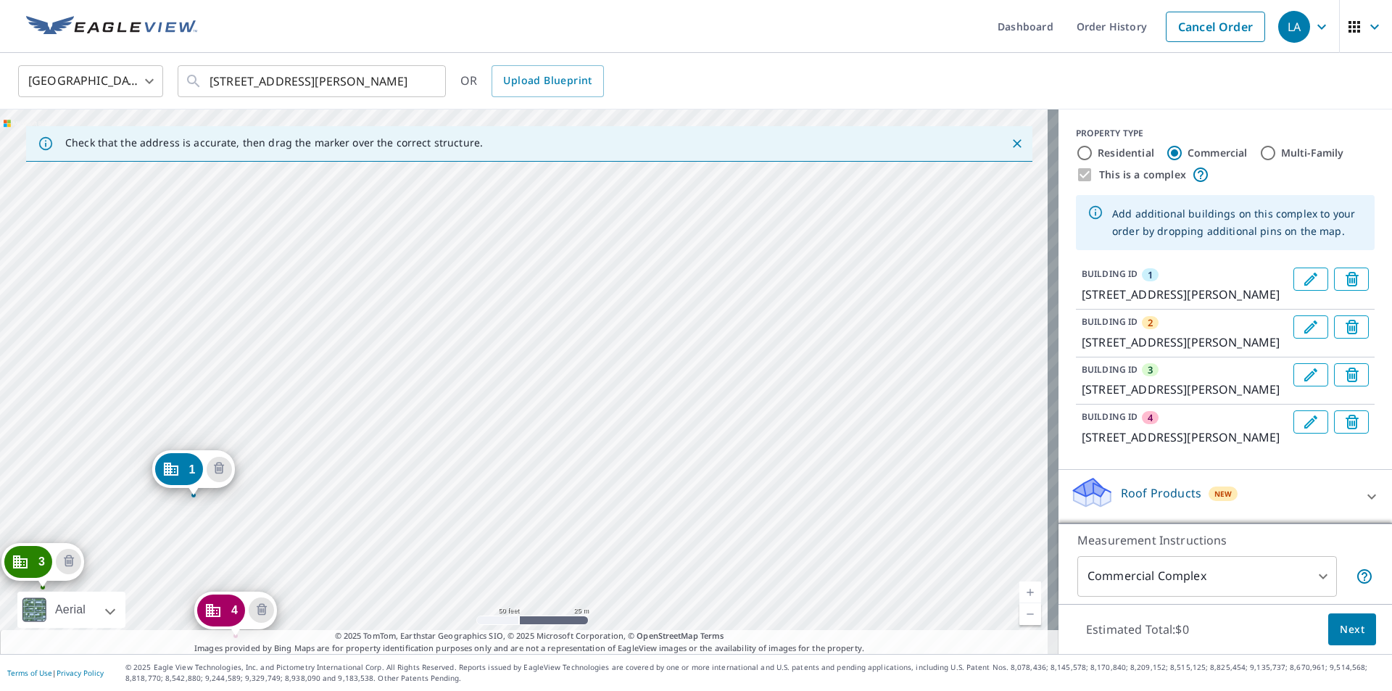
drag, startPoint x: 832, startPoint y: 395, endPoint x: 501, endPoint y: 511, distance: 350.5
click at [501, 511] on div "2 [STREET_ADDRESS][PERSON_NAME] 3 [STREET_ADDRESS][PERSON_NAME] [GEOGRAPHIC_DAT…" at bounding box center [529, 382] width 1059 height 545
click at [649, 190] on div "2 [STREET_ADDRESS][PERSON_NAME] 3 [STREET_ADDRESS][PERSON_NAME] [GEOGRAPHIC_DAT…" at bounding box center [529, 382] width 1059 height 545
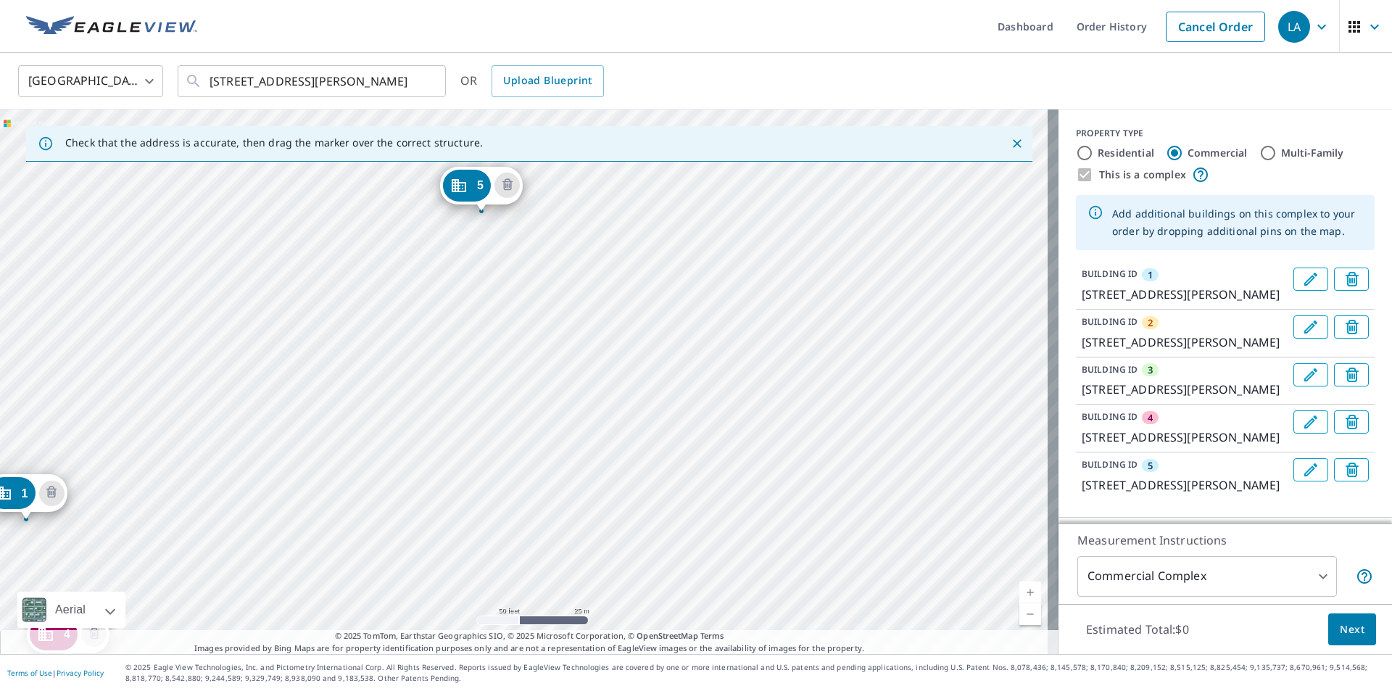
drag, startPoint x: 867, startPoint y: 283, endPoint x: 369, endPoint y: 423, distance: 517.5
click at [369, 423] on div "2 [STREET_ADDRESS][PERSON_NAME] [GEOGRAPHIC_DATA][STREET_ADDRESS][PERSON_NAME][…" at bounding box center [529, 382] width 1059 height 545
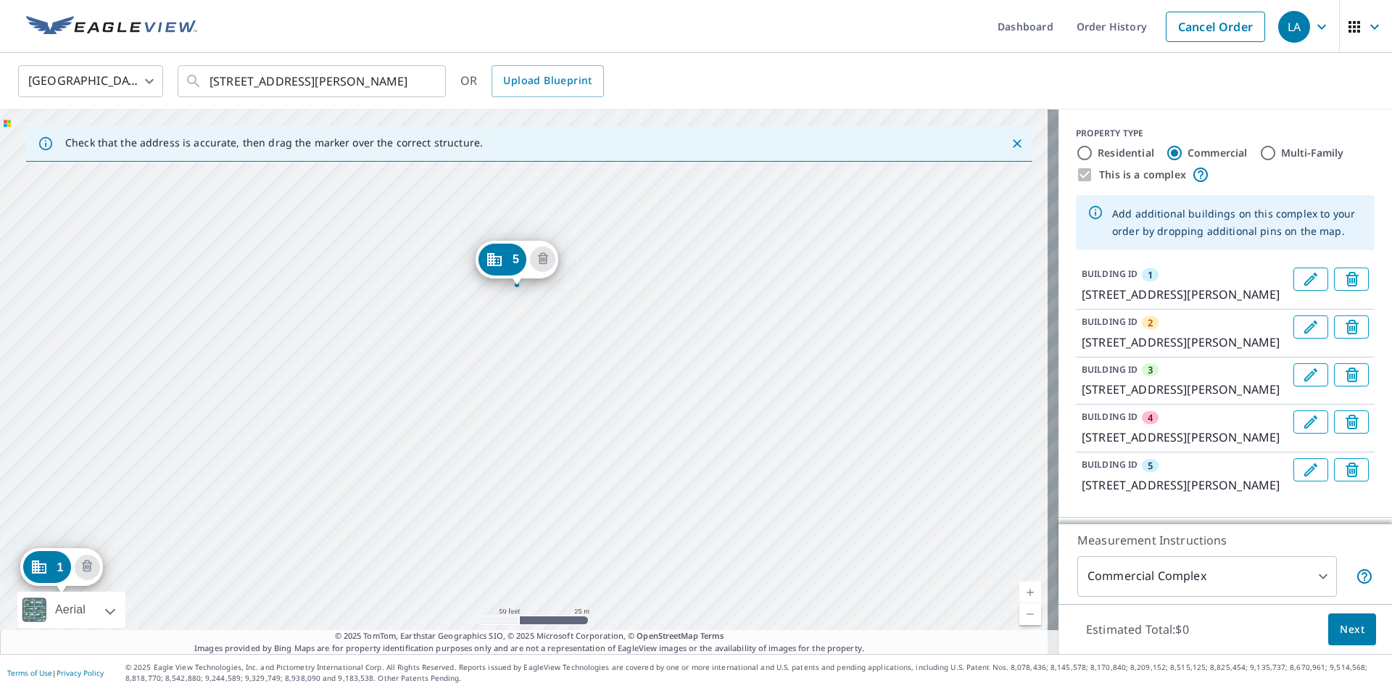
drag, startPoint x: 811, startPoint y: 335, endPoint x: 814, endPoint y: 344, distance: 10.1
click at [814, 344] on div "2 [STREET_ADDRESS][PERSON_NAME] [GEOGRAPHIC_DATA][STREET_ADDRESS][PERSON_NAME][…" at bounding box center [529, 382] width 1059 height 545
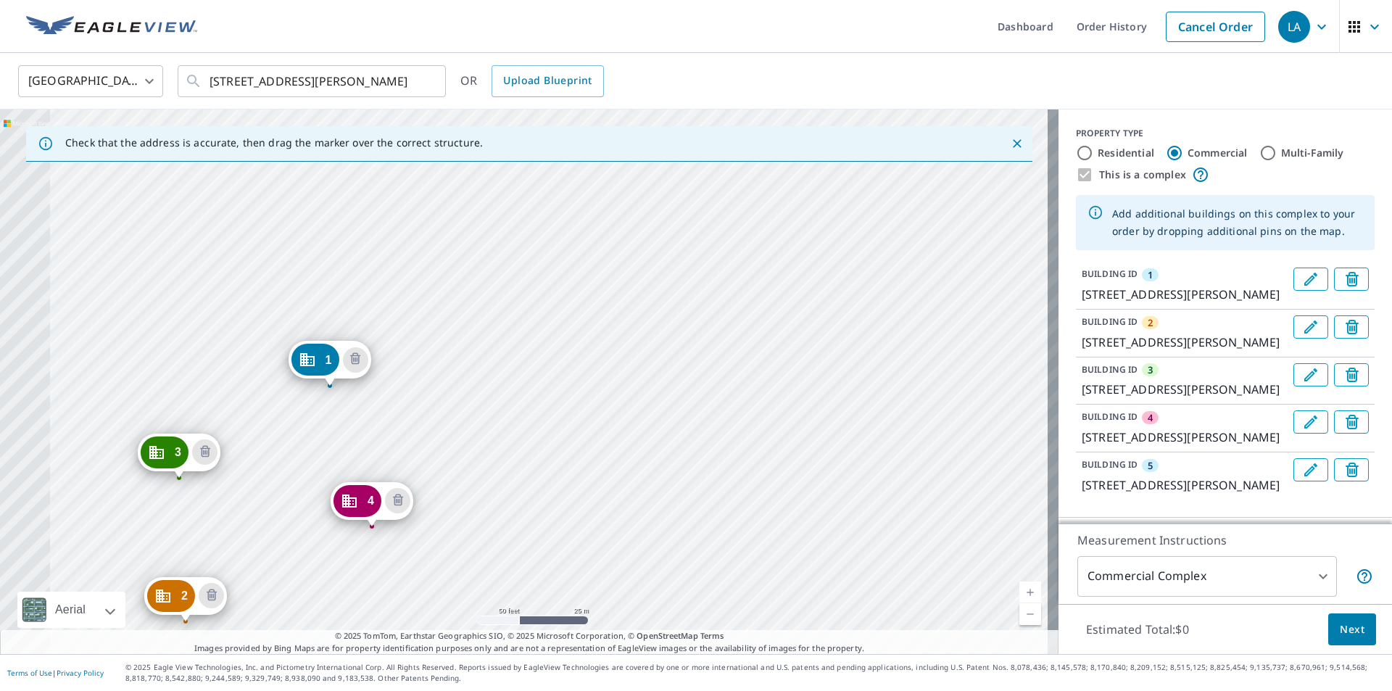
drag, startPoint x: 780, startPoint y: 383, endPoint x: 1051, endPoint y: 170, distance: 344.5
click at [1055, 170] on div "Check that the address is accurate, then drag the marker over the correct struc…" at bounding box center [696, 382] width 1392 height 545
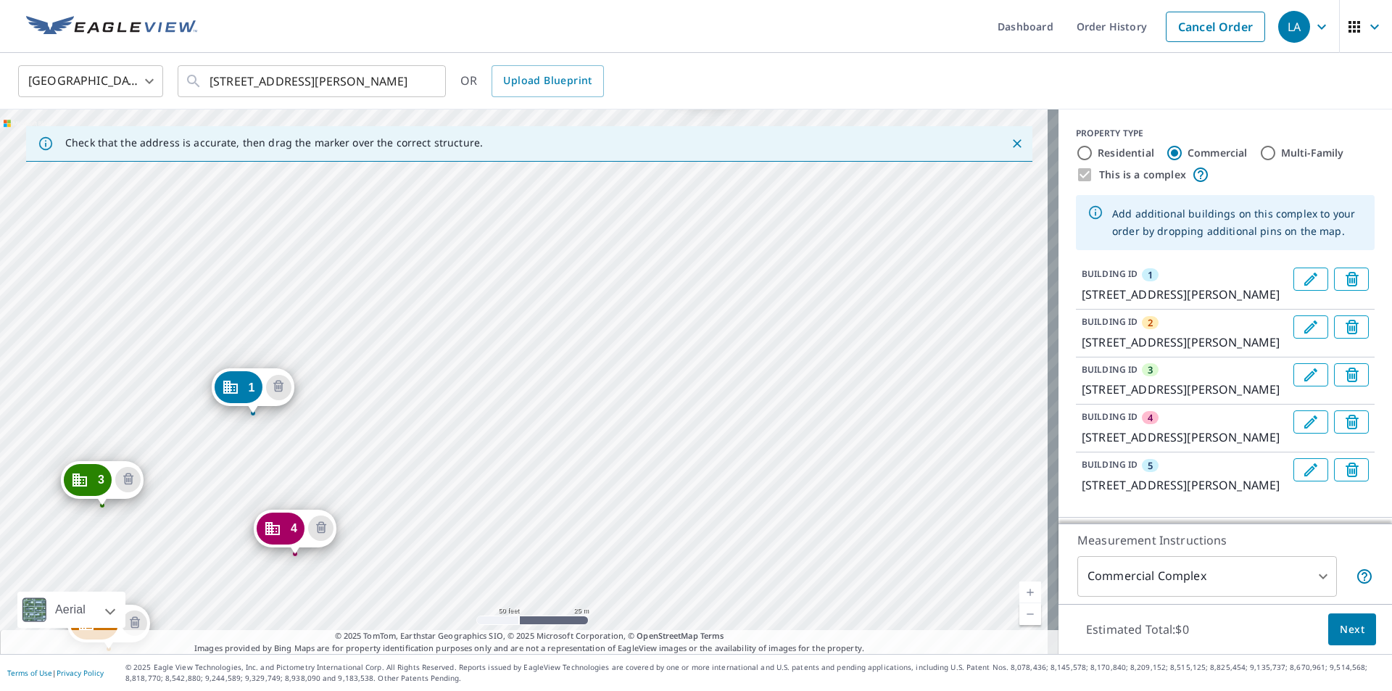
click at [970, 203] on div "2 [STREET_ADDRESS][PERSON_NAME] [GEOGRAPHIC_DATA][STREET_ADDRESS][PERSON_NAME][…" at bounding box center [529, 382] width 1059 height 545
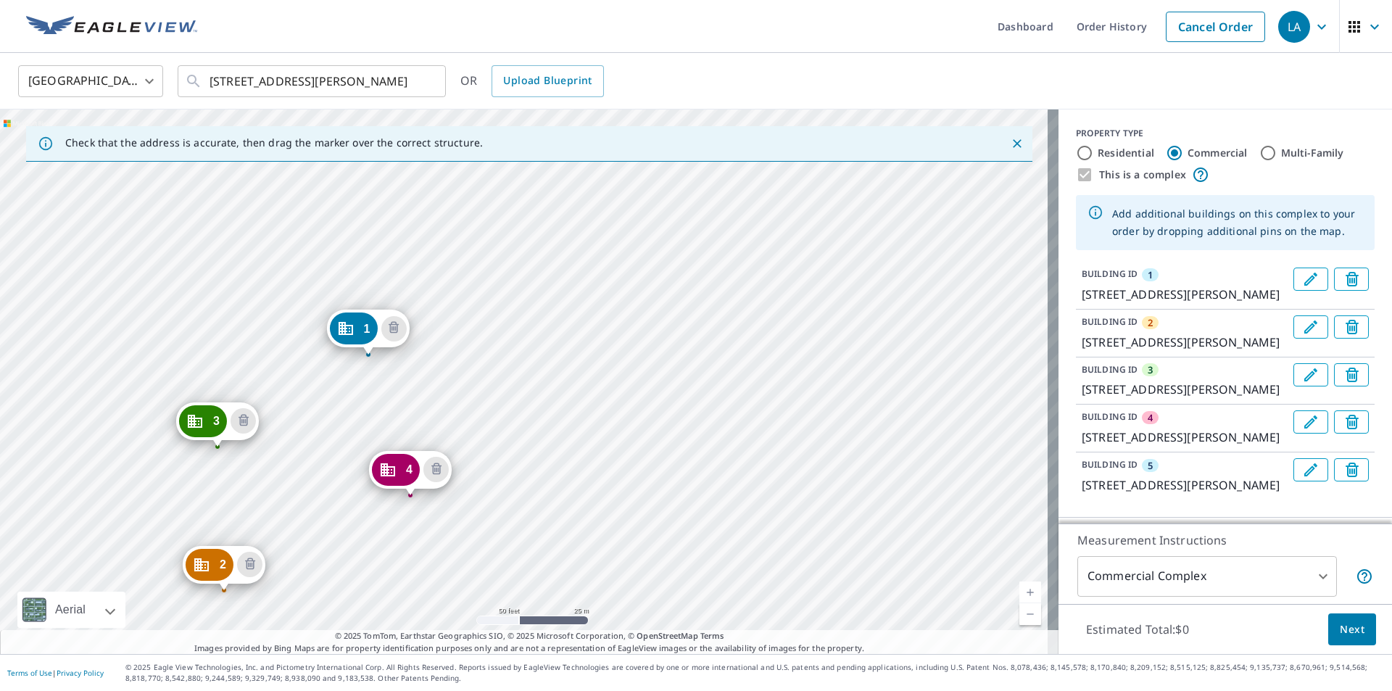
drag, startPoint x: 442, startPoint y: 351, endPoint x: 577, endPoint y: 271, distance: 157.7
click at [558, 292] on div "2 [STREET_ADDRESS][PERSON_NAME] [GEOGRAPHIC_DATA][STREET_ADDRESS][PERSON_NAME][…" at bounding box center [529, 382] width 1059 height 545
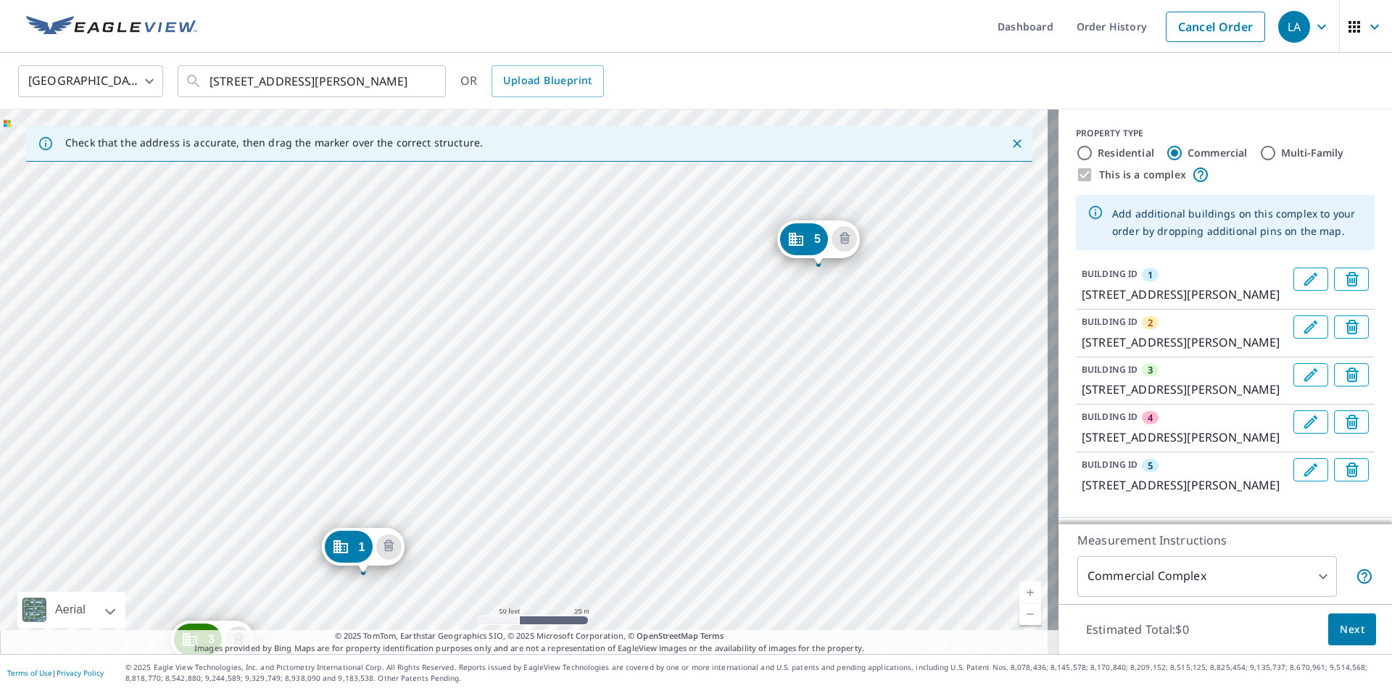
drag, startPoint x: 336, startPoint y: 431, endPoint x: 292, endPoint y: 526, distance: 104.8
click at [292, 526] on div "2 [STREET_ADDRESS][PERSON_NAME] [GEOGRAPHIC_DATA][STREET_ADDRESS][PERSON_NAME][…" at bounding box center [529, 382] width 1059 height 545
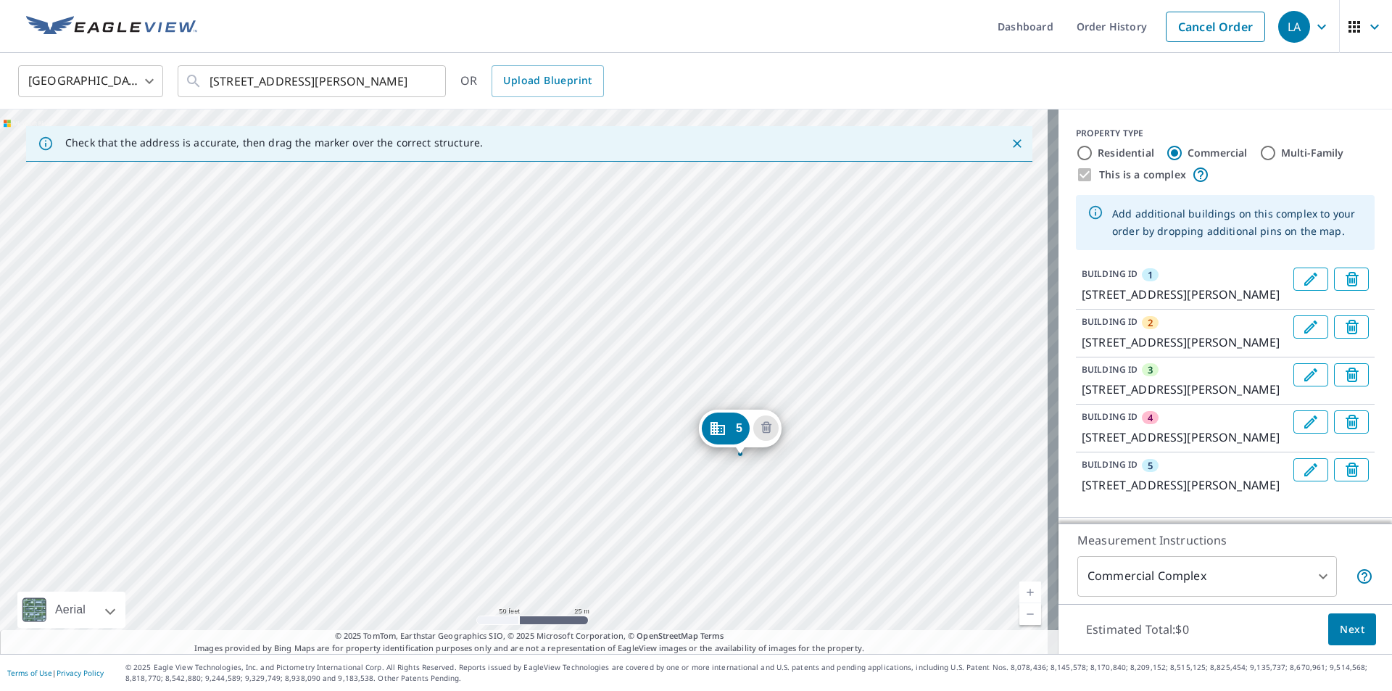
drag, startPoint x: 391, startPoint y: 250, endPoint x: 313, endPoint y: 439, distance: 204.8
click at [313, 439] on div "2 [STREET_ADDRESS][PERSON_NAME] [GEOGRAPHIC_DATA][STREET_ADDRESS][PERSON_NAME][…" at bounding box center [529, 382] width 1059 height 545
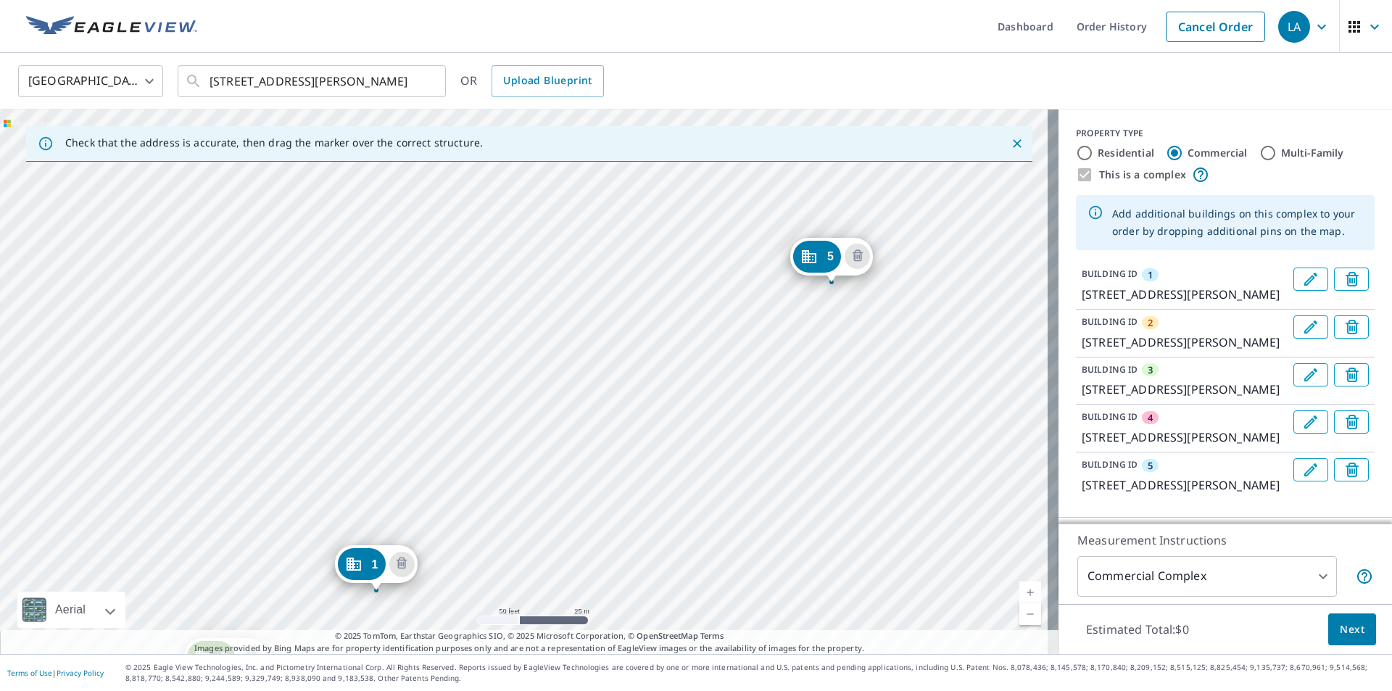
drag, startPoint x: 300, startPoint y: 463, endPoint x: 408, endPoint y: 251, distance: 238.1
click at [408, 251] on div "2 [STREET_ADDRESS][PERSON_NAME] [GEOGRAPHIC_DATA][STREET_ADDRESS][PERSON_NAME][…" at bounding box center [529, 382] width 1059 height 545
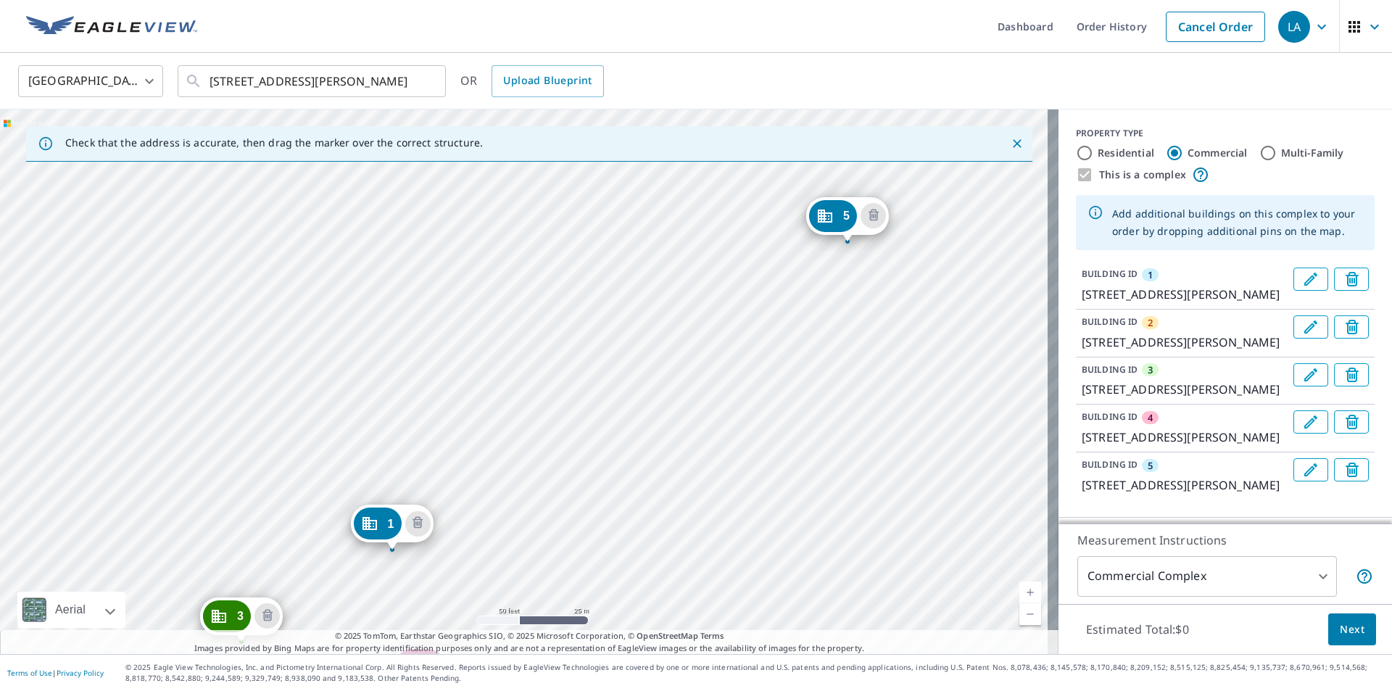
drag, startPoint x: 508, startPoint y: 488, endPoint x: 366, endPoint y: 384, distance: 175.8
click at [366, 384] on div "2 [STREET_ADDRESS][PERSON_NAME] [GEOGRAPHIC_DATA][STREET_ADDRESS][PERSON_NAME][…" at bounding box center [529, 382] width 1059 height 545
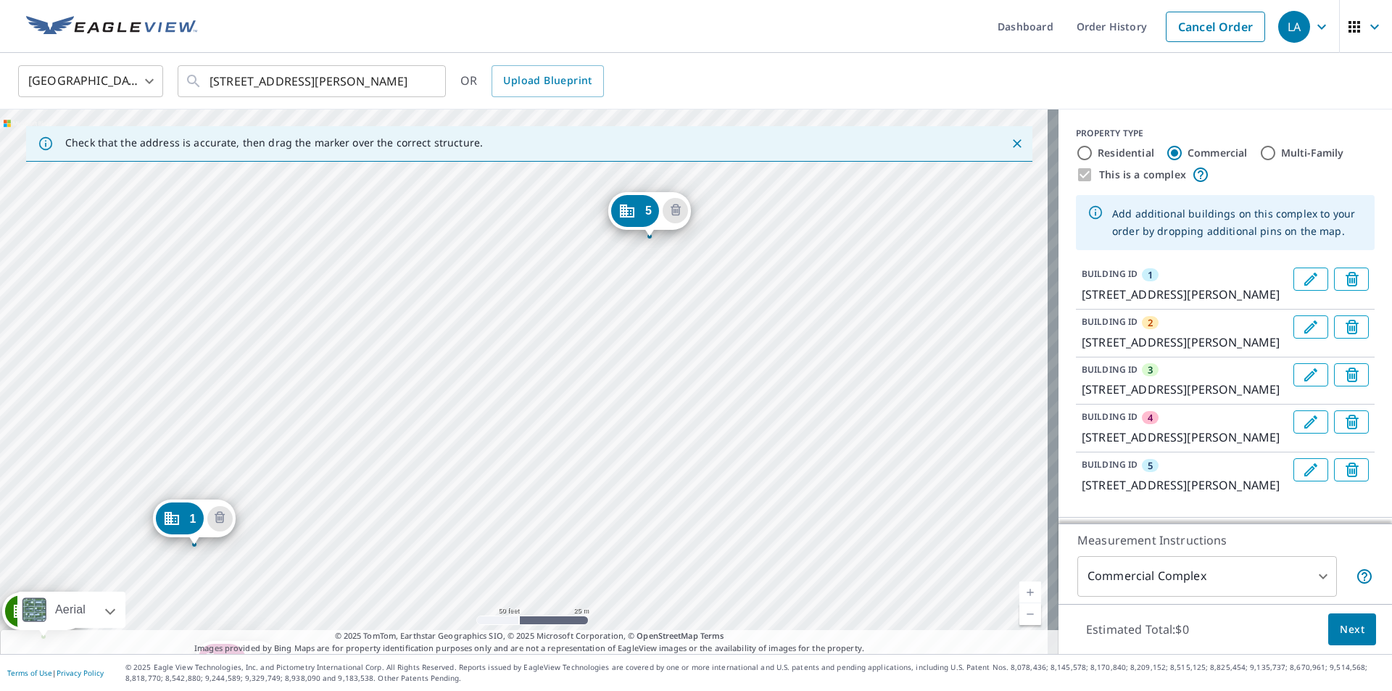
drag, startPoint x: 827, startPoint y: 252, endPoint x: 770, endPoint y: 352, distance: 114.3
click at [770, 352] on div "2 [STREET_ADDRESS][PERSON_NAME] [GEOGRAPHIC_DATA][STREET_ADDRESS][PERSON_NAME][…" at bounding box center [529, 382] width 1059 height 545
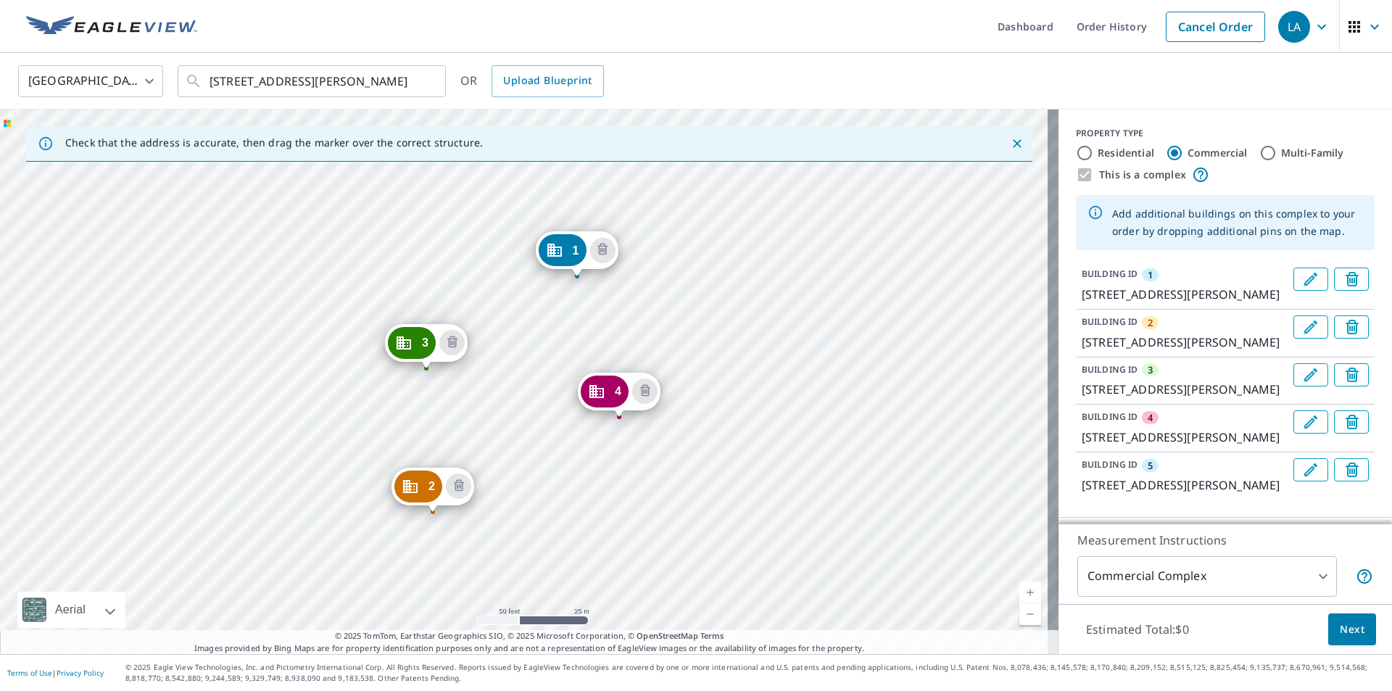
drag, startPoint x: 337, startPoint y: 480, endPoint x: 720, endPoint y: 212, distance: 467.6
click at [720, 212] on div "2 [STREET_ADDRESS][PERSON_NAME] [GEOGRAPHIC_DATA][STREET_ADDRESS][PERSON_NAME][…" at bounding box center [529, 382] width 1059 height 545
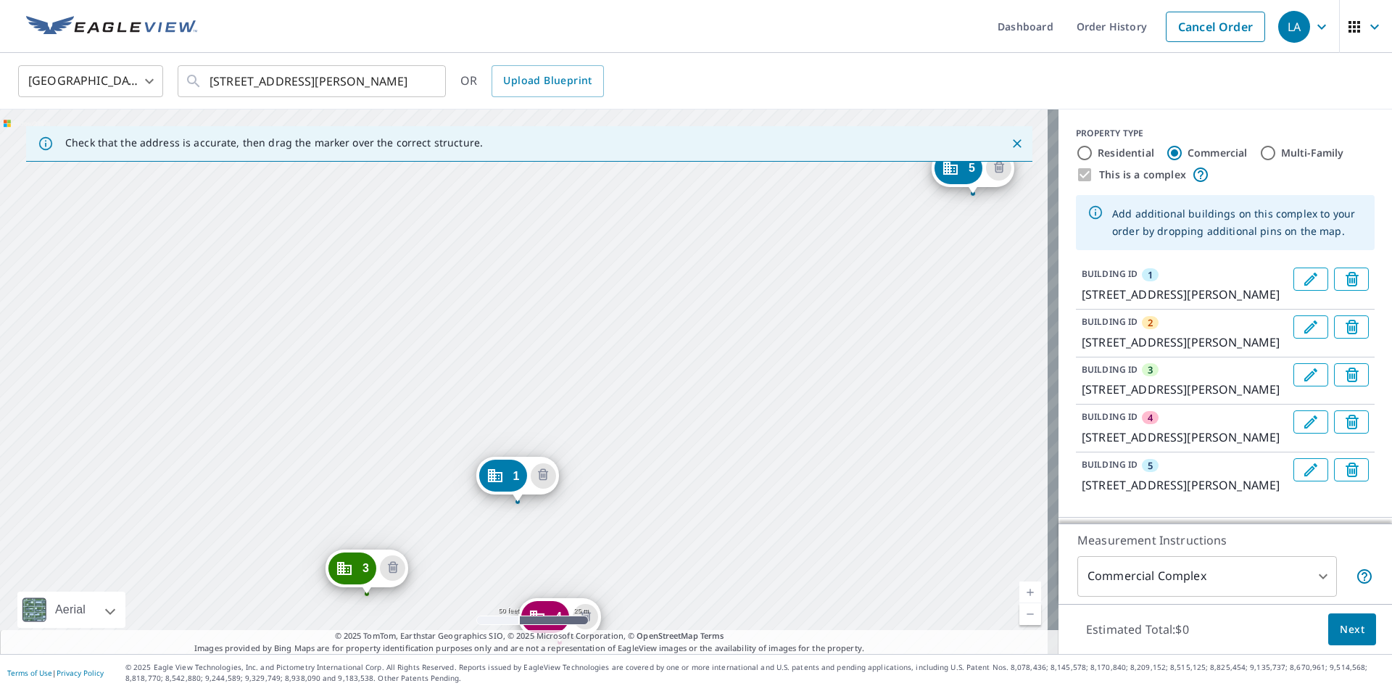
drag, startPoint x: 701, startPoint y: 259, endPoint x: 642, endPoint y: 484, distance: 233.2
click at [642, 484] on div "2 [STREET_ADDRESS][PERSON_NAME] [GEOGRAPHIC_DATA][STREET_ADDRESS][PERSON_NAME][…" at bounding box center [529, 382] width 1059 height 545
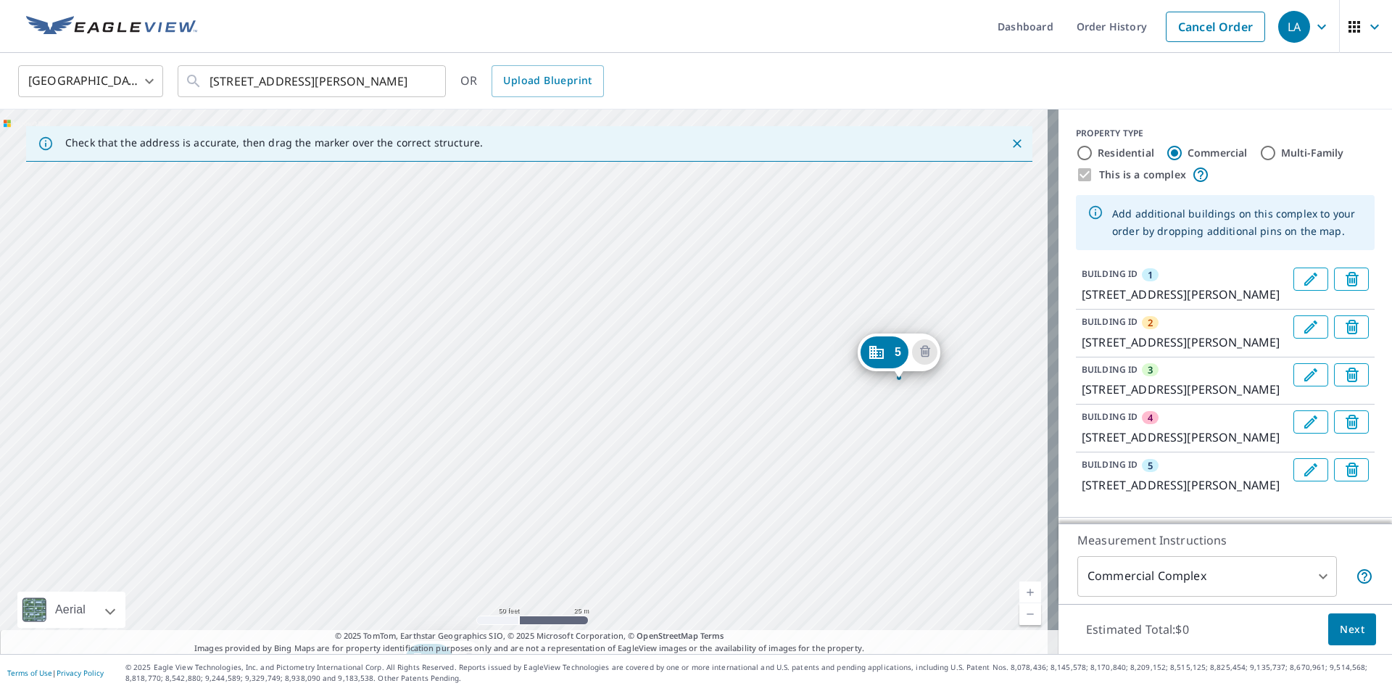
drag, startPoint x: 603, startPoint y: 204, endPoint x: 521, endPoint y: 384, distance: 198.6
click at [528, 388] on div "2 [STREET_ADDRESS][PERSON_NAME] [GEOGRAPHIC_DATA][STREET_ADDRESS][PERSON_NAME][…" at bounding box center [529, 382] width 1059 height 545
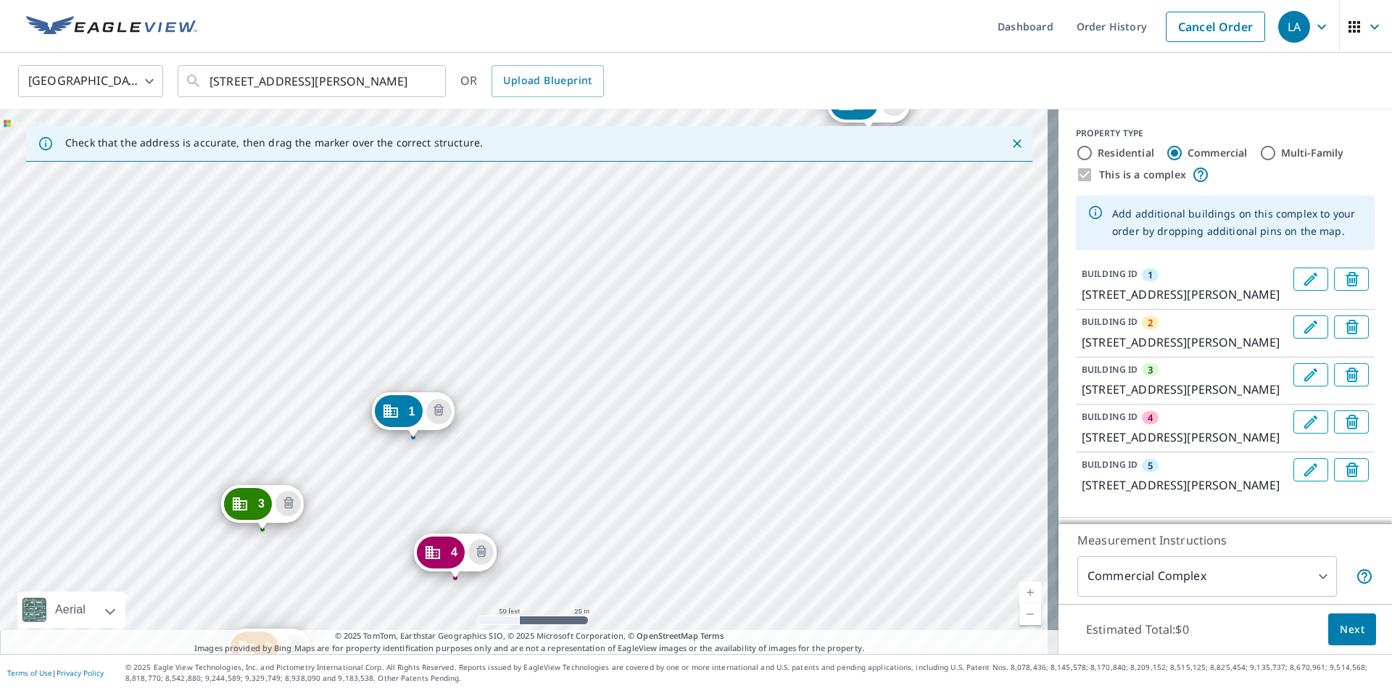
drag, startPoint x: 767, startPoint y: 526, endPoint x: 738, endPoint y: 278, distance: 250.4
click at [738, 278] on div "2 [STREET_ADDRESS][PERSON_NAME] [GEOGRAPHIC_DATA][STREET_ADDRESS][PERSON_NAME][…" at bounding box center [529, 382] width 1059 height 545
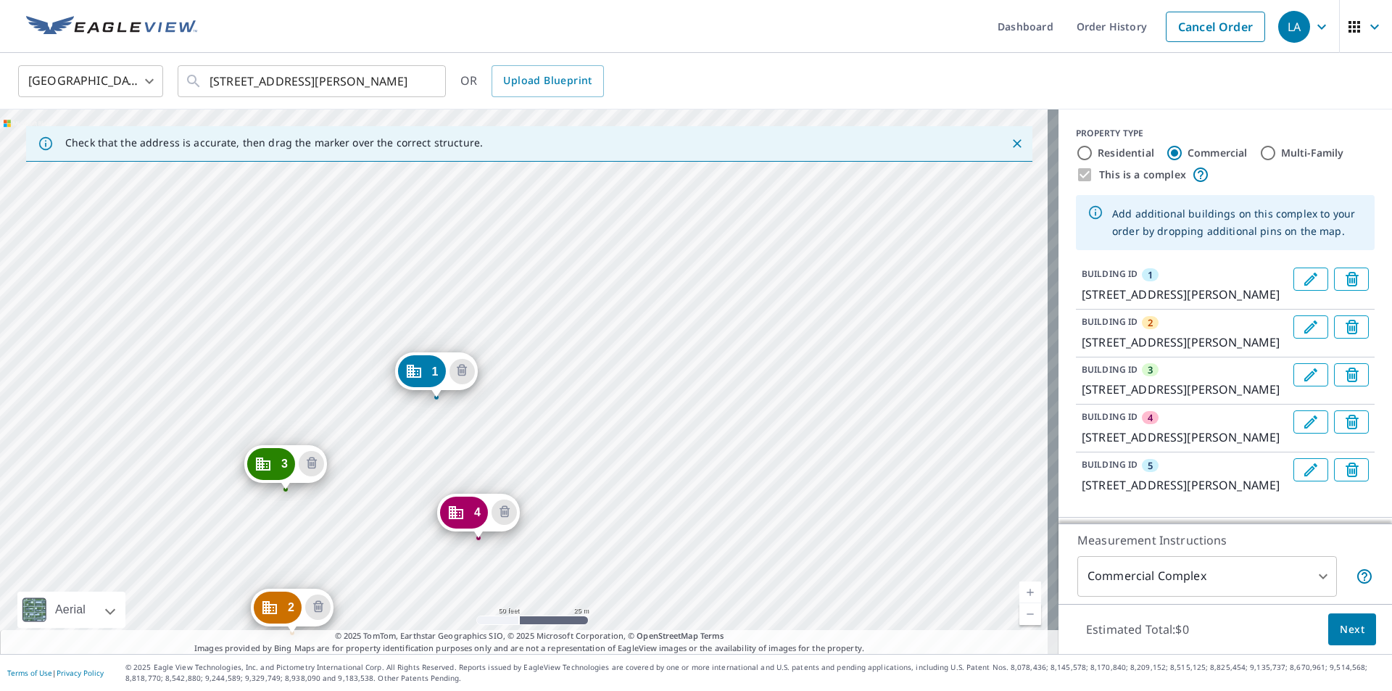
drag, startPoint x: 561, startPoint y: 430, endPoint x: 584, endPoint y: 390, distance: 46.1
click at [584, 390] on div "2 [STREET_ADDRESS][PERSON_NAME] [GEOGRAPHIC_DATA][STREET_ADDRESS][PERSON_NAME][…" at bounding box center [529, 382] width 1059 height 545
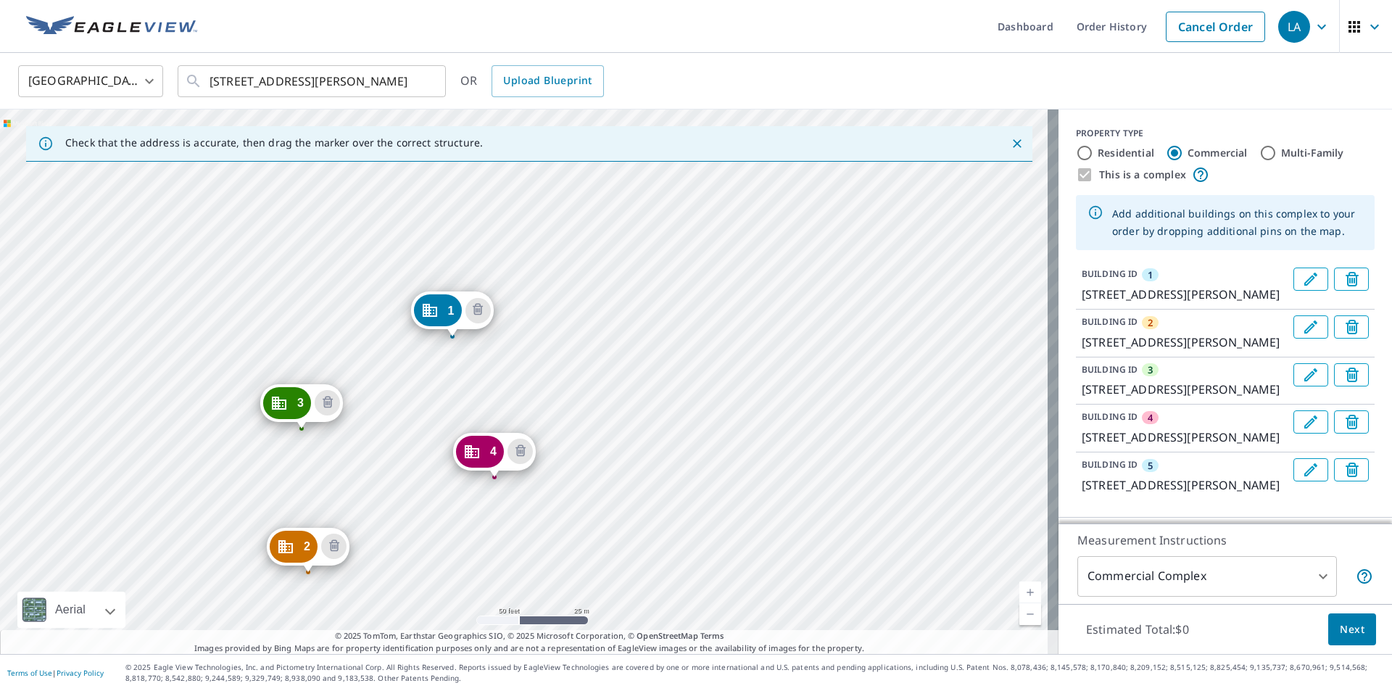
drag, startPoint x: 503, startPoint y: 414, endPoint x: 519, endPoint y: 353, distance: 63.0
click at [519, 353] on div "2 [STREET_ADDRESS][PERSON_NAME] [GEOGRAPHIC_DATA][STREET_ADDRESS][PERSON_NAME][…" at bounding box center [529, 382] width 1059 height 545
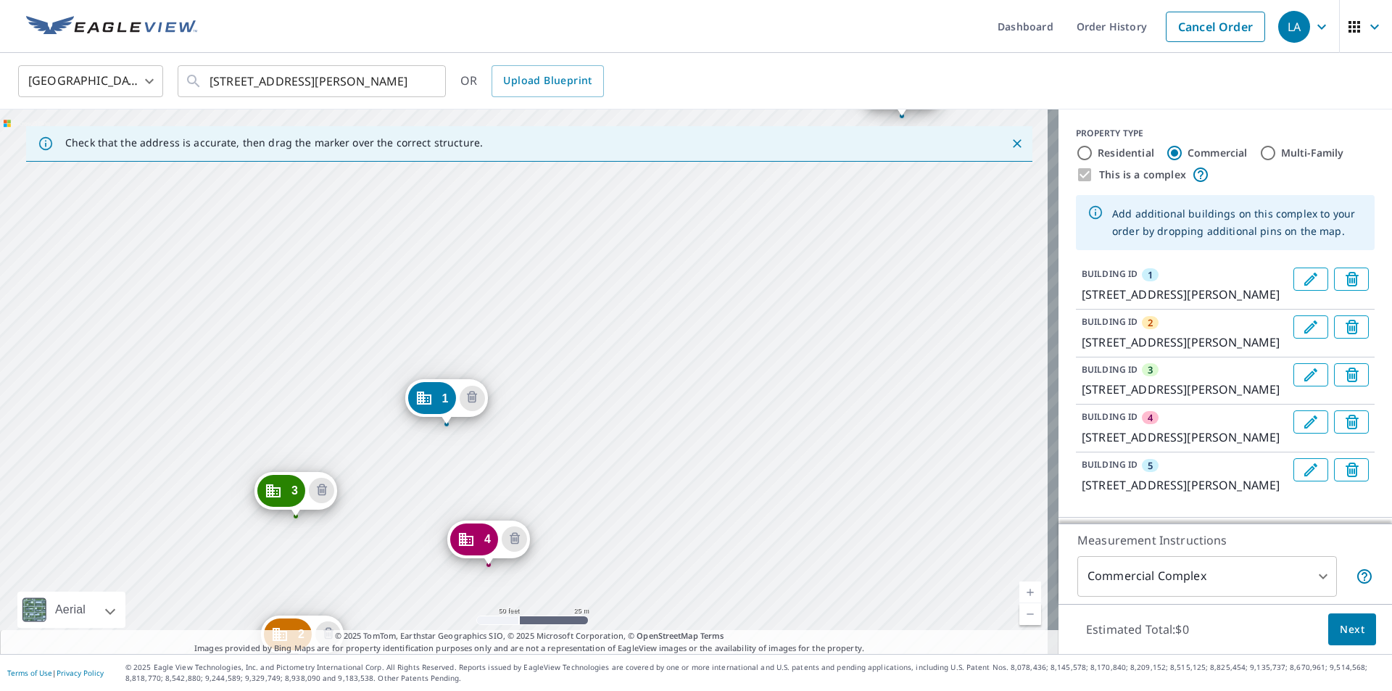
drag, startPoint x: 588, startPoint y: 301, endPoint x: 582, endPoint y: 389, distance: 87.9
click at [582, 389] on div "2 [STREET_ADDRESS][PERSON_NAME] [GEOGRAPHIC_DATA][STREET_ADDRESS][PERSON_NAME][…" at bounding box center [529, 382] width 1059 height 545
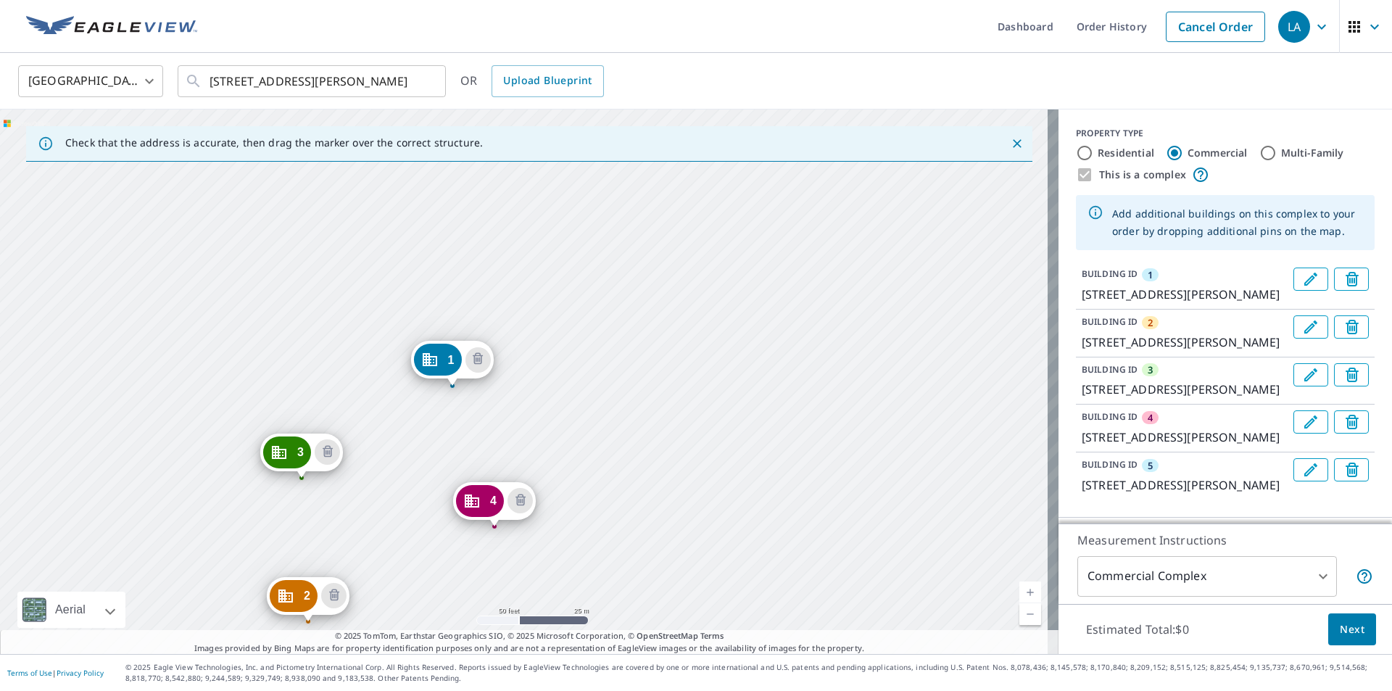
drag, startPoint x: 566, startPoint y: 411, endPoint x: 571, endPoint y: 373, distance: 38.9
click at [571, 373] on div "2 [STREET_ADDRESS][PERSON_NAME] [GEOGRAPHIC_DATA][STREET_ADDRESS][PERSON_NAME][…" at bounding box center [529, 382] width 1059 height 545
click at [323, 456] on icon "Delete building 3" at bounding box center [327, 452] width 17 height 17
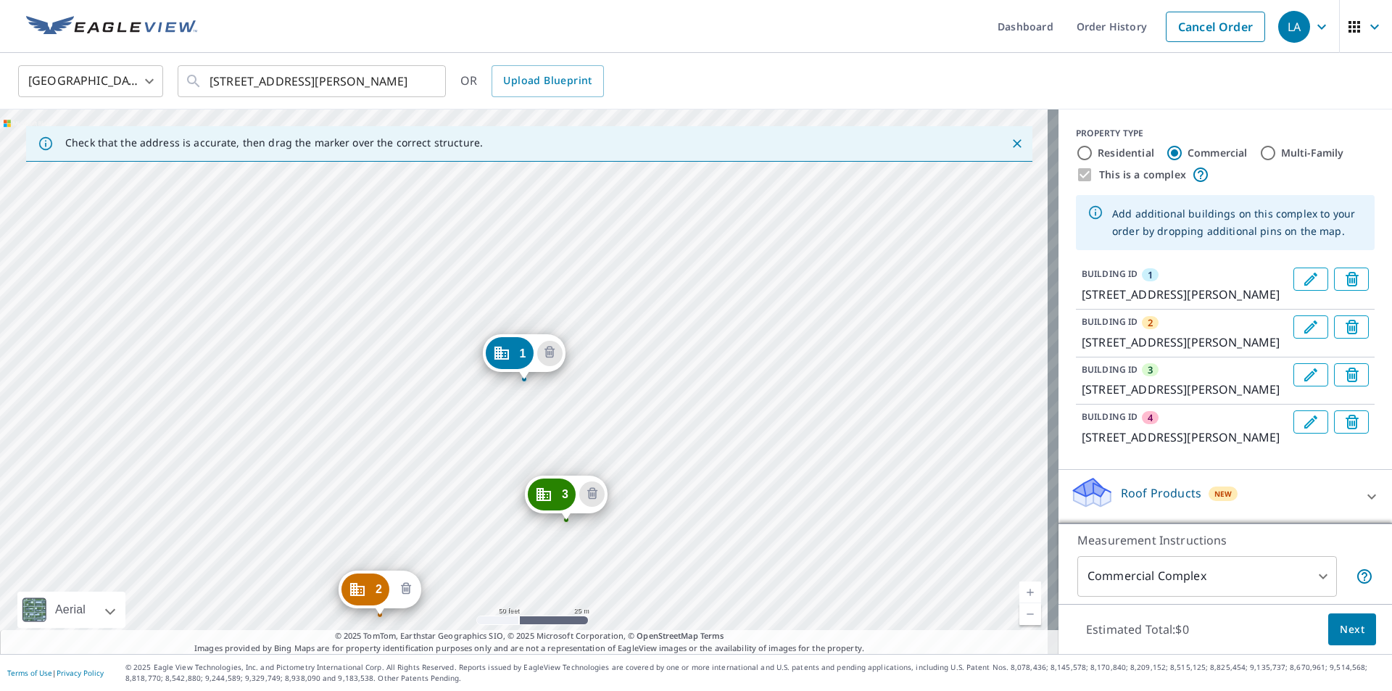
click at [406, 588] on icon "Delete building 2" at bounding box center [405, 589] width 4 height 4
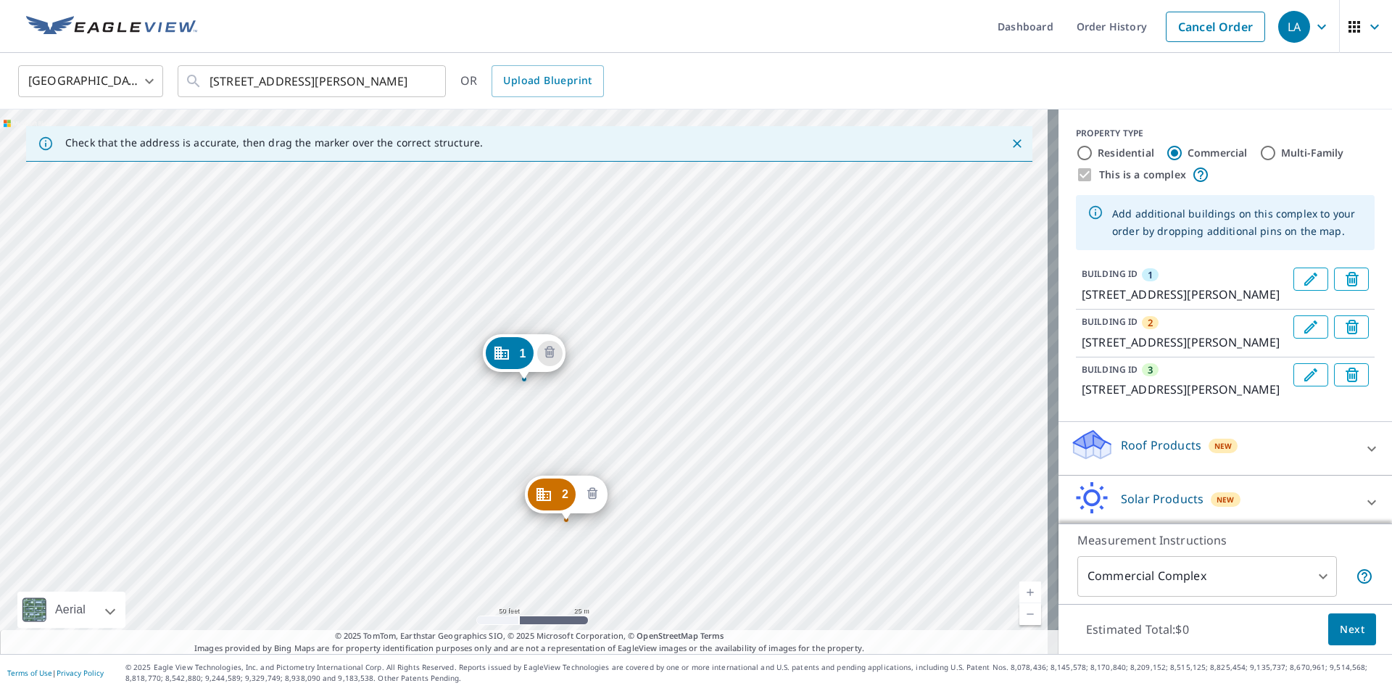
click at [588, 491] on icon "Delete building 2" at bounding box center [592, 494] width 17 height 17
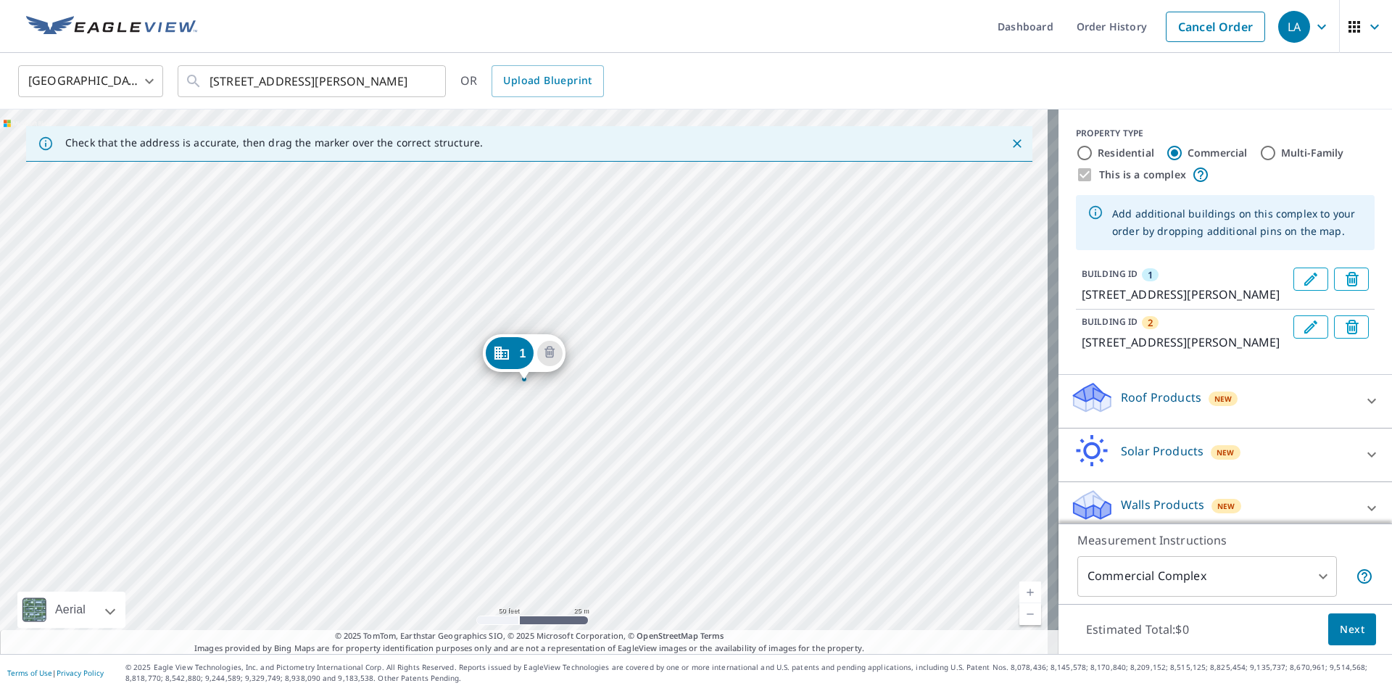
click at [988, 301] on div "2 [STREET_ADDRESS][PERSON_NAME] 1 [STREET_ADDRESS][PERSON_NAME]" at bounding box center [529, 382] width 1059 height 545
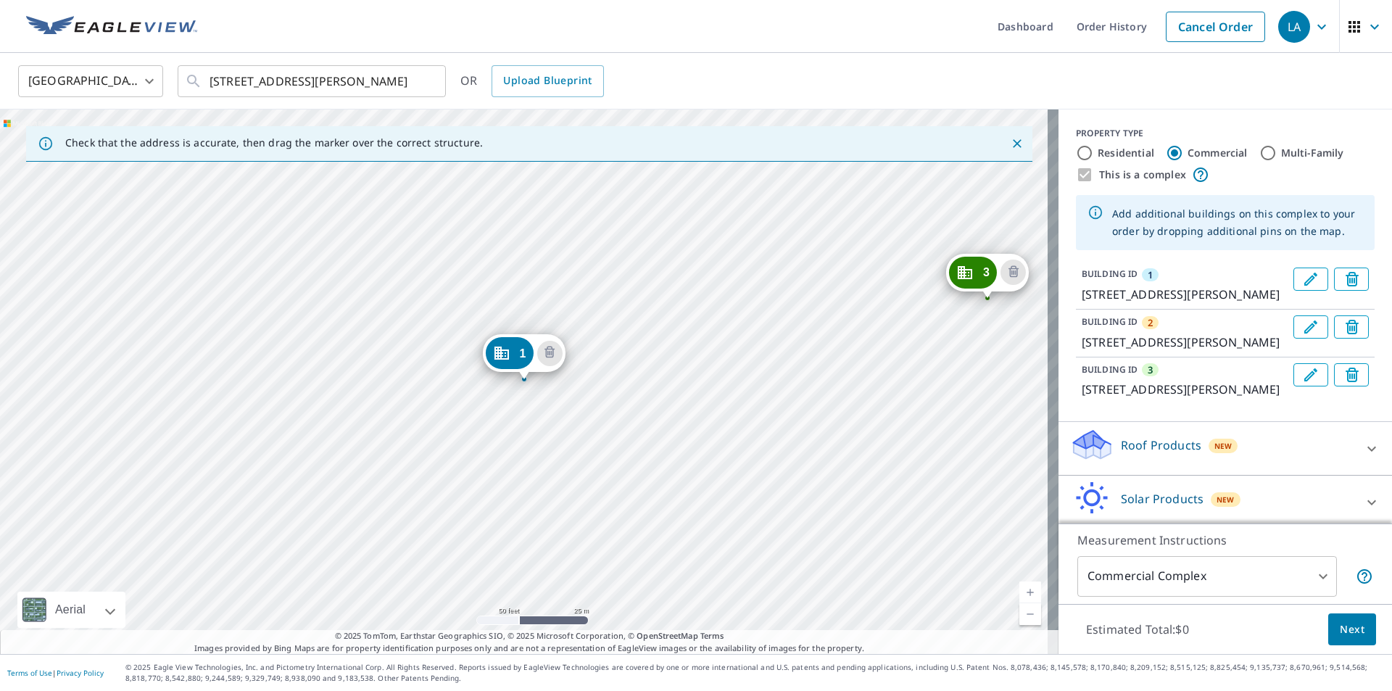
click at [539, 224] on div "2 [STREET_ADDRESS][PERSON_NAME] [GEOGRAPHIC_DATA][STREET_ADDRESS][PERSON_NAME][…" at bounding box center [529, 382] width 1059 height 545
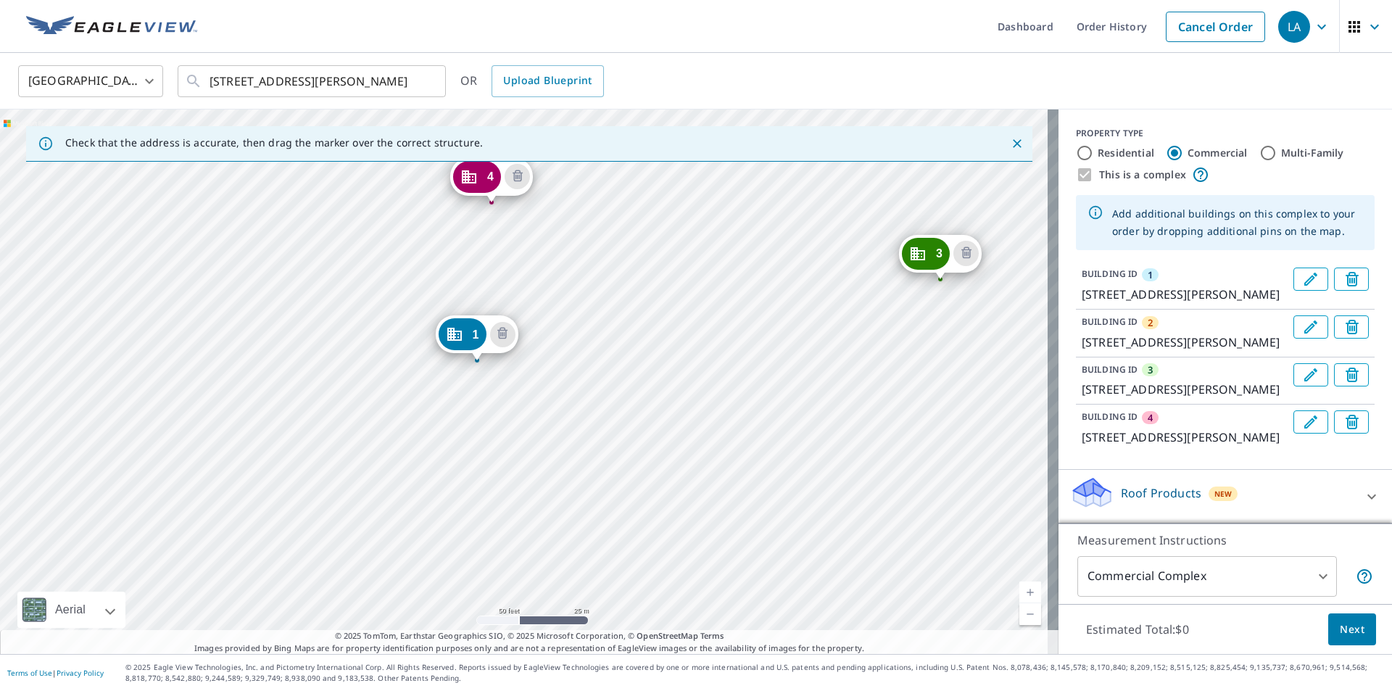
drag, startPoint x: 484, startPoint y: 534, endPoint x: 437, endPoint y: 515, distance: 50.8
click at [437, 515] on div "2 [STREET_ADDRESS][PERSON_NAME] 3 [STREET_ADDRESS][GEOGRAPHIC_DATA][PERSON_NAME…" at bounding box center [529, 382] width 1059 height 545
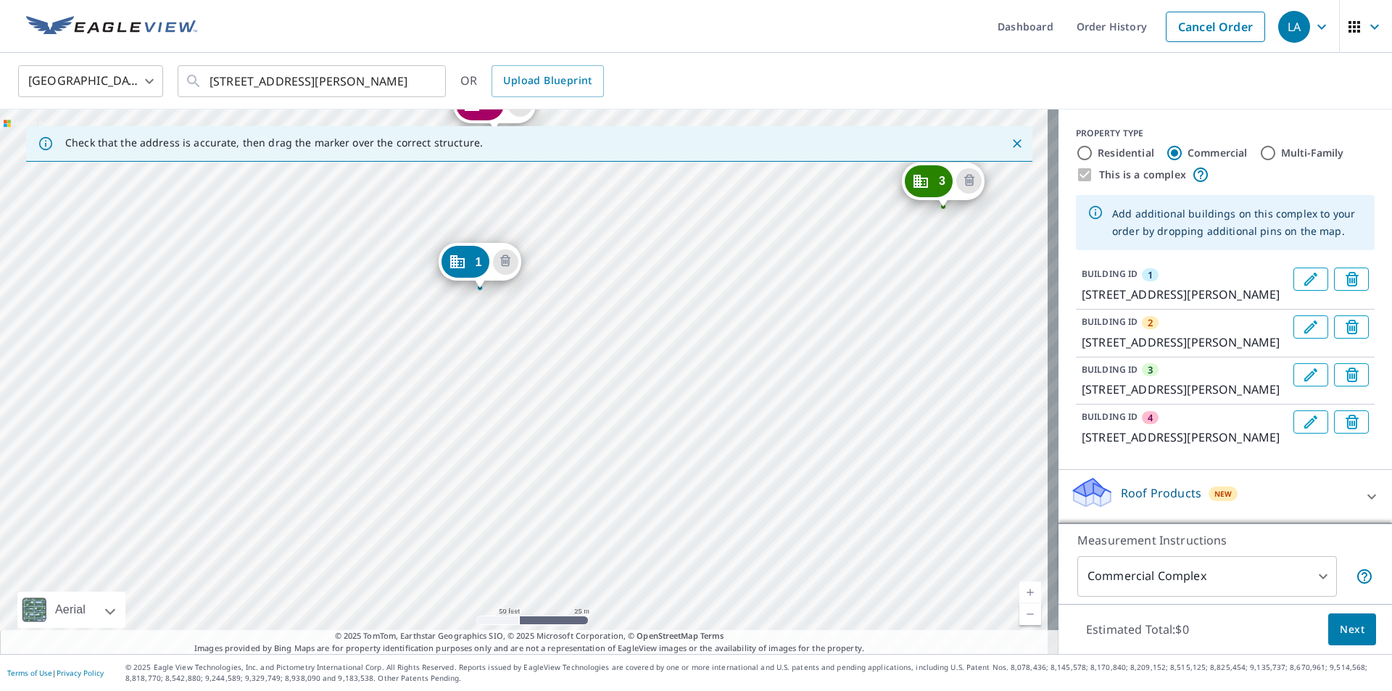
drag, startPoint x: 471, startPoint y: 509, endPoint x: 474, endPoint y: 437, distance: 72.6
click at [474, 437] on div "2 [STREET_ADDRESS][PERSON_NAME] 3 [STREET_ADDRESS][GEOGRAPHIC_DATA][PERSON_NAME…" at bounding box center [529, 382] width 1059 height 545
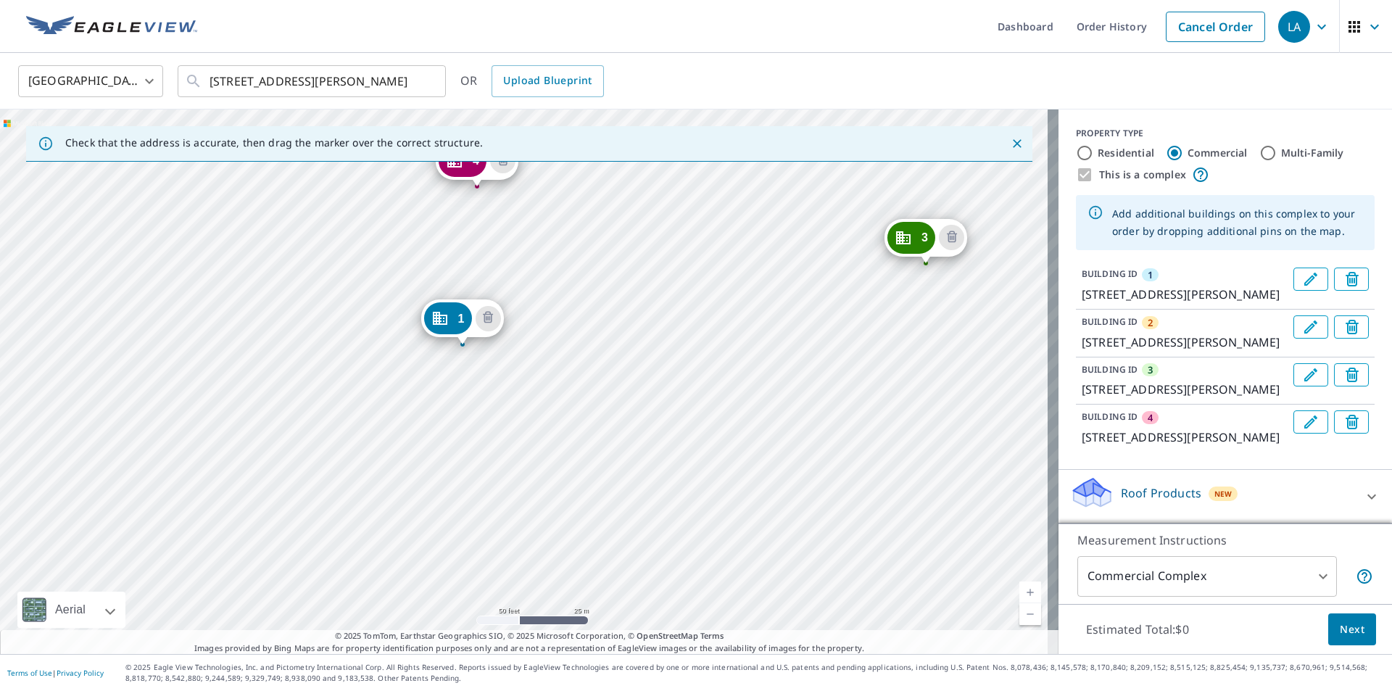
drag, startPoint x: 665, startPoint y: 266, endPoint x: 648, endPoint y: 323, distance: 59.2
click at [648, 323] on div "2 [STREET_ADDRESS][PERSON_NAME] 3 [STREET_ADDRESS][GEOGRAPHIC_DATA][PERSON_NAME…" at bounding box center [529, 382] width 1059 height 545
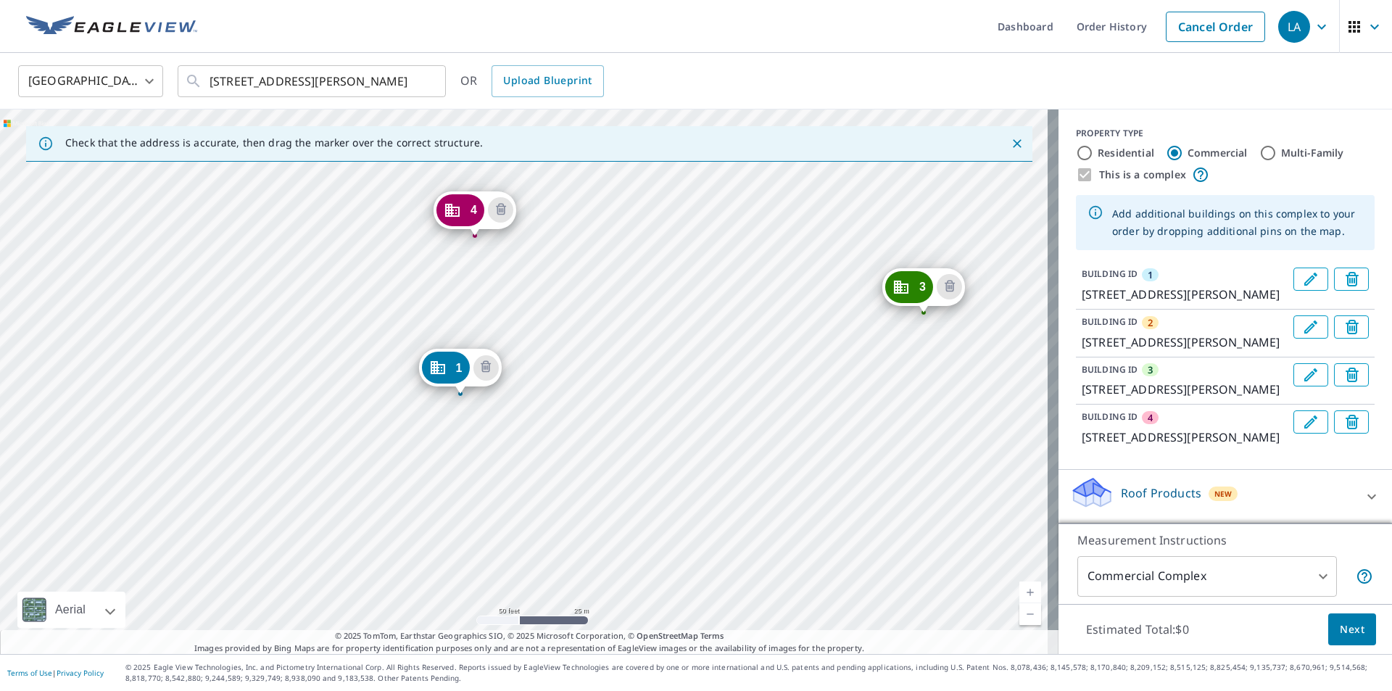
drag, startPoint x: 659, startPoint y: 284, endPoint x: 657, endPoint y: 333, distance: 49.4
click at [657, 333] on div "2 [STREET_ADDRESS][PERSON_NAME] 3 [STREET_ADDRESS][GEOGRAPHIC_DATA][PERSON_NAME…" at bounding box center [529, 382] width 1059 height 545
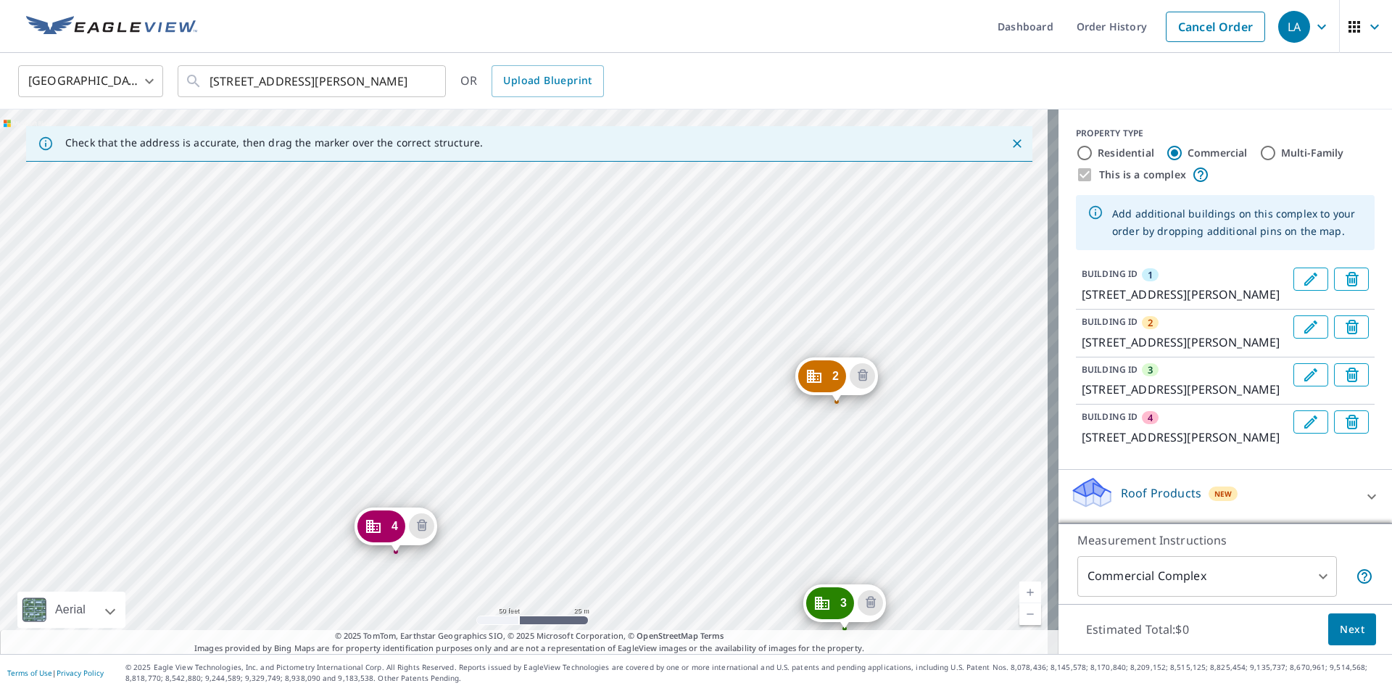
drag, startPoint x: 673, startPoint y: 286, endPoint x: 580, endPoint y: 561, distance: 290.1
click at [580, 562] on div "2 [STREET_ADDRESS][PERSON_NAME] 3 [STREET_ADDRESS][GEOGRAPHIC_DATA][PERSON_NAME…" at bounding box center [529, 382] width 1059 height 545
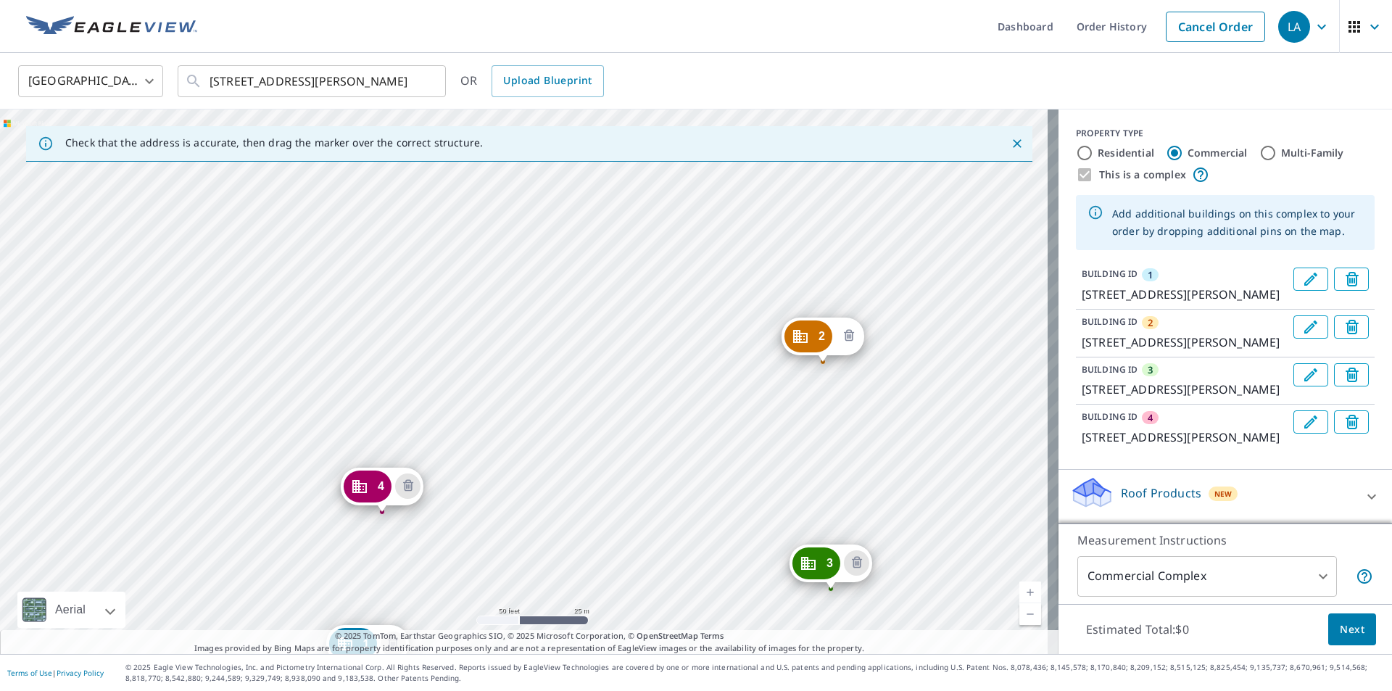
click at [855, 329] on icon "Delete building 2" at bounding box center [849, 336] width 17 height 17
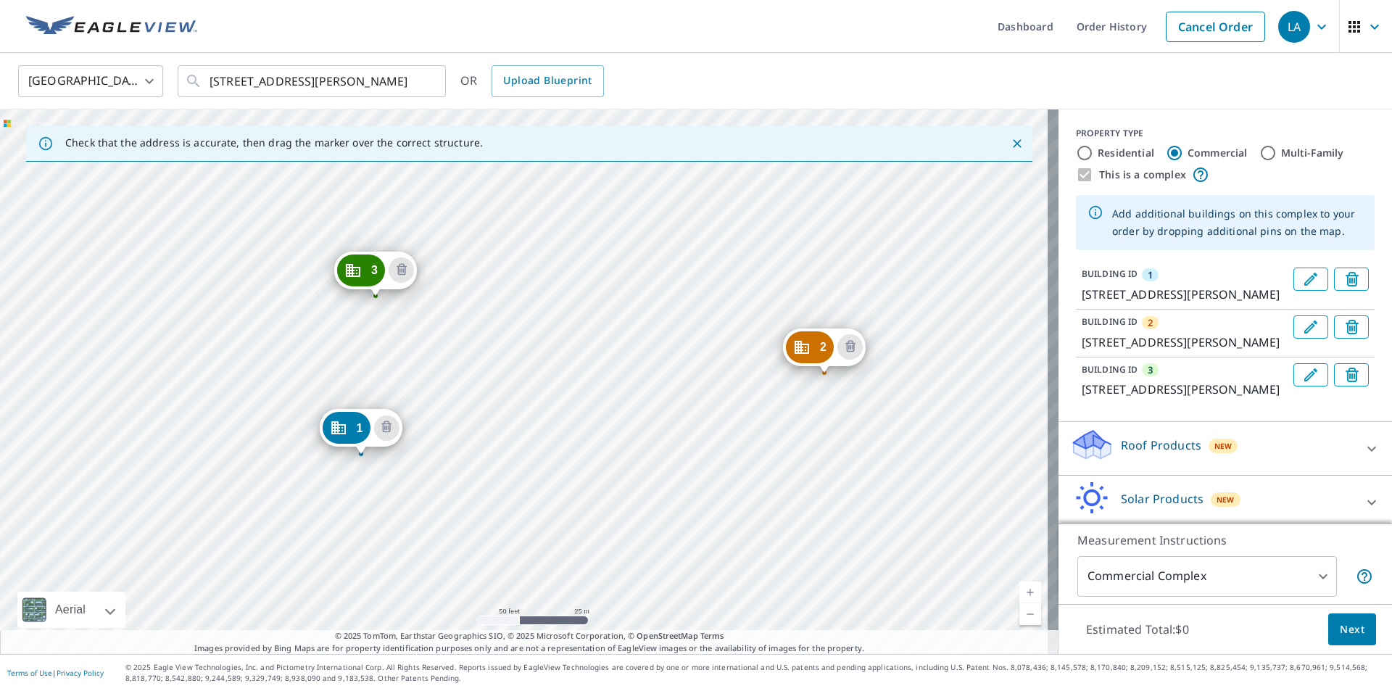
drag, startPoint x: 794, startPoint y: 302, endPoint x: 631, endPoint y: 376, distance: 179.5
click at [631, 376] on div "2 [STREET_ADDRESS][PERSON_NAME] 3 [STREET_ADDRESS][GEOGRAPHIC_DATA][PERSON_NAME…" at bounding box center [529, 382] width 1059 height 545
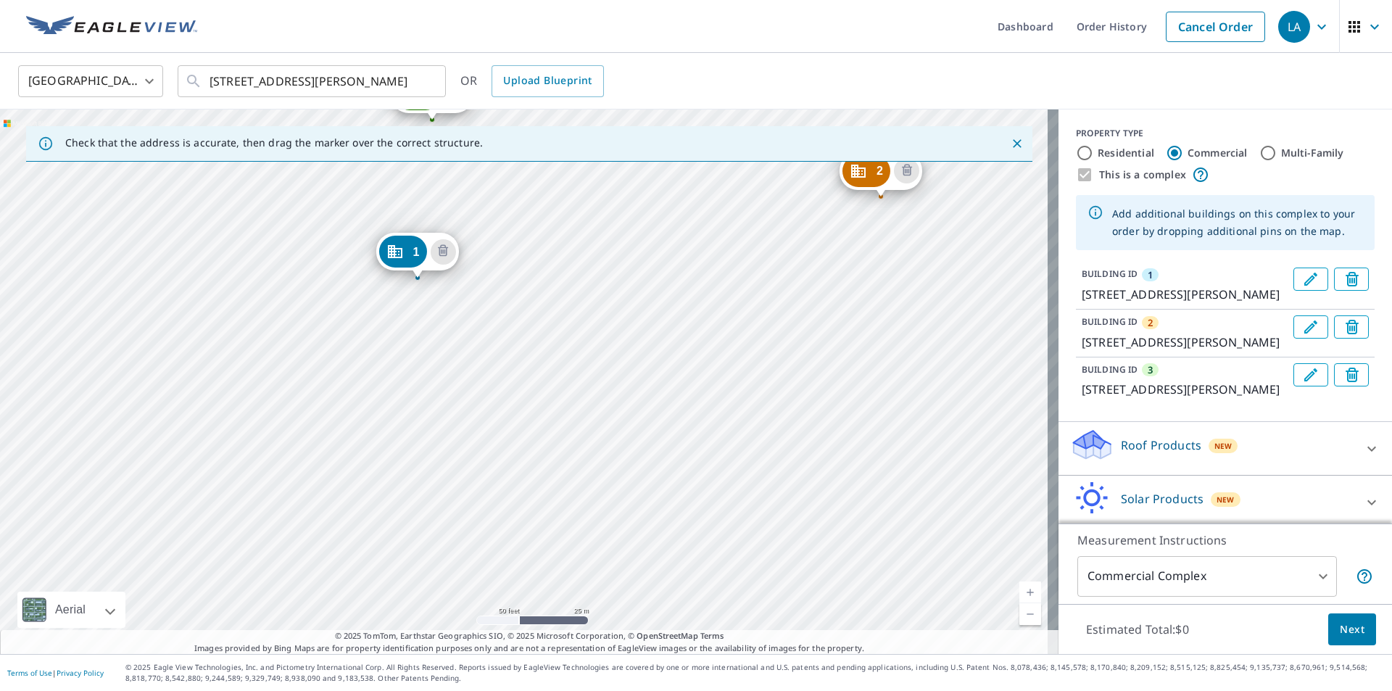
drag, startPoint x: 469, startPoint y: 434, endPoint x: 526, endPoint y: 257, distance: 185.1
click at [526, 257] on div "2 [STREET_ADDRESS][PERSON_NAME] 3 [STREET_ADDRESS][GEOGRAPHIC_DATA][PERSON_NAME…" at bounding box center [529, 382] width 1059 height 545
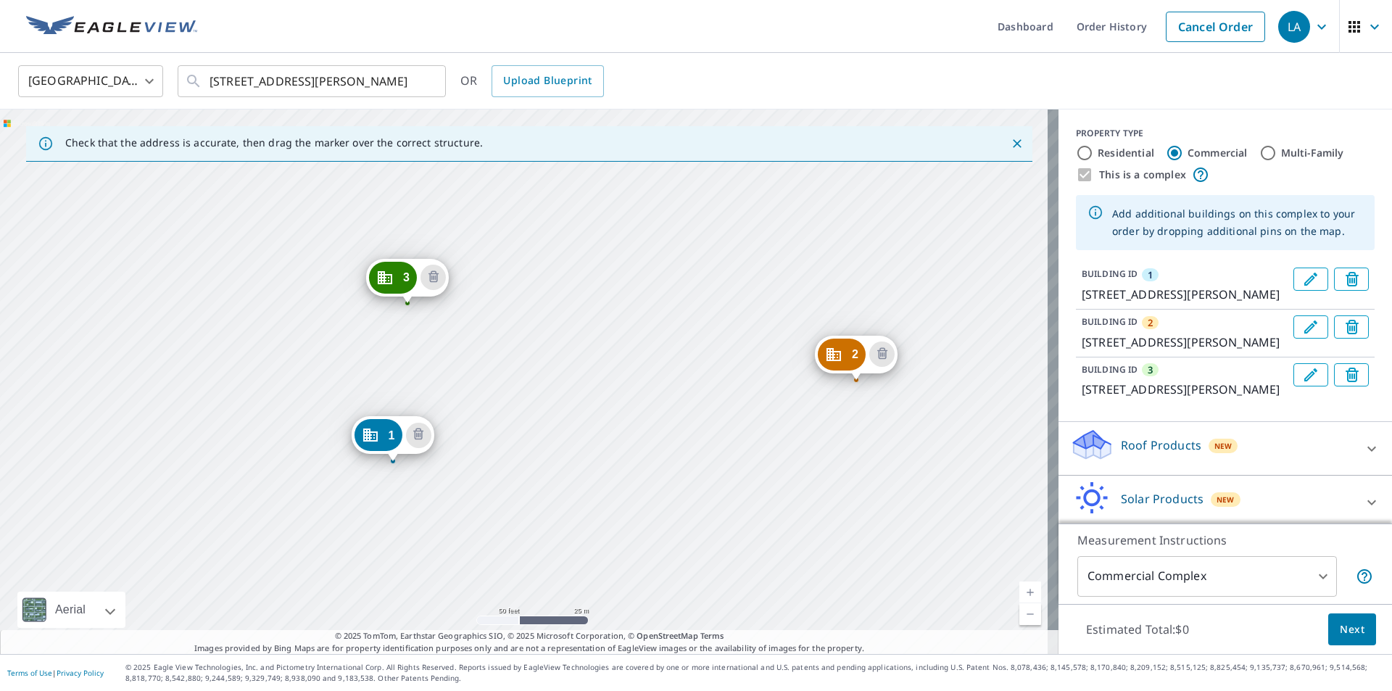
drag, startPoint x: 529, startPoint y: 253, endPoint x: 505, endPoint y: 430, distance: 178.7
click at [505, 432] on div "2 [STREET_ADDRESS][PERSON_NAME] 3 [STREET_ADDRESS][GEOGRAPHIC_DATA][PERSON_NAME…" at bounding box center [529, 382] width 1059 height 545
click at [773, 454] on div "2 [STREET_ADDRESS][PERSON_NAME] 3 [STREET_ADDRESS][GEOGRAPHIC_DATA][PERSON_NAME…" at bounding box center [529, 382] width 1059 height 545
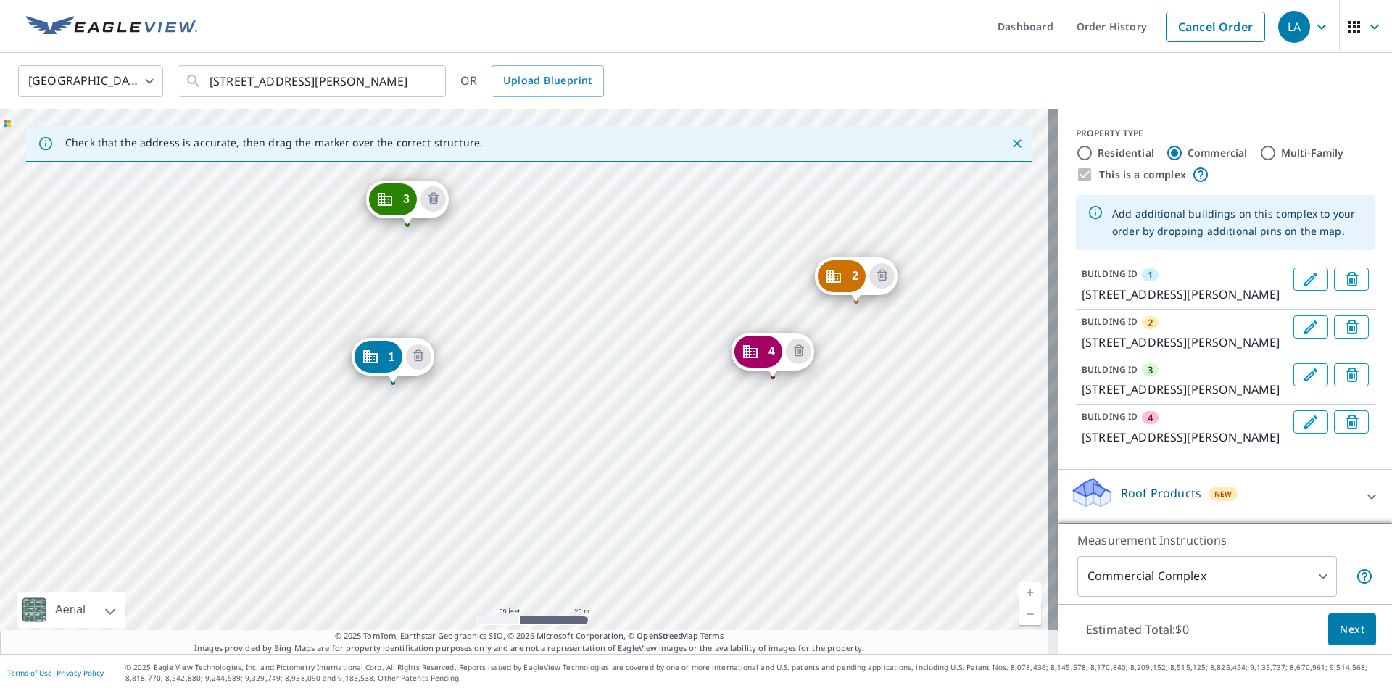
drag, startPoint x: 892, startPoint y: 418, endPoint x: 761, endPoint y: 421, distance: 131.3
click at [761, 421] on div "2 [STREET_ADDRESS][PERSON_NAME] 3 [STREET_ADDRESS][GEOGRAPHIC_DATA][PERSON_NAME…" at bounding box center [529, 382] width 1059 height 545
click at [1350, 629] on span "Next" at bounding box center [1352, 630] width 25 height 18
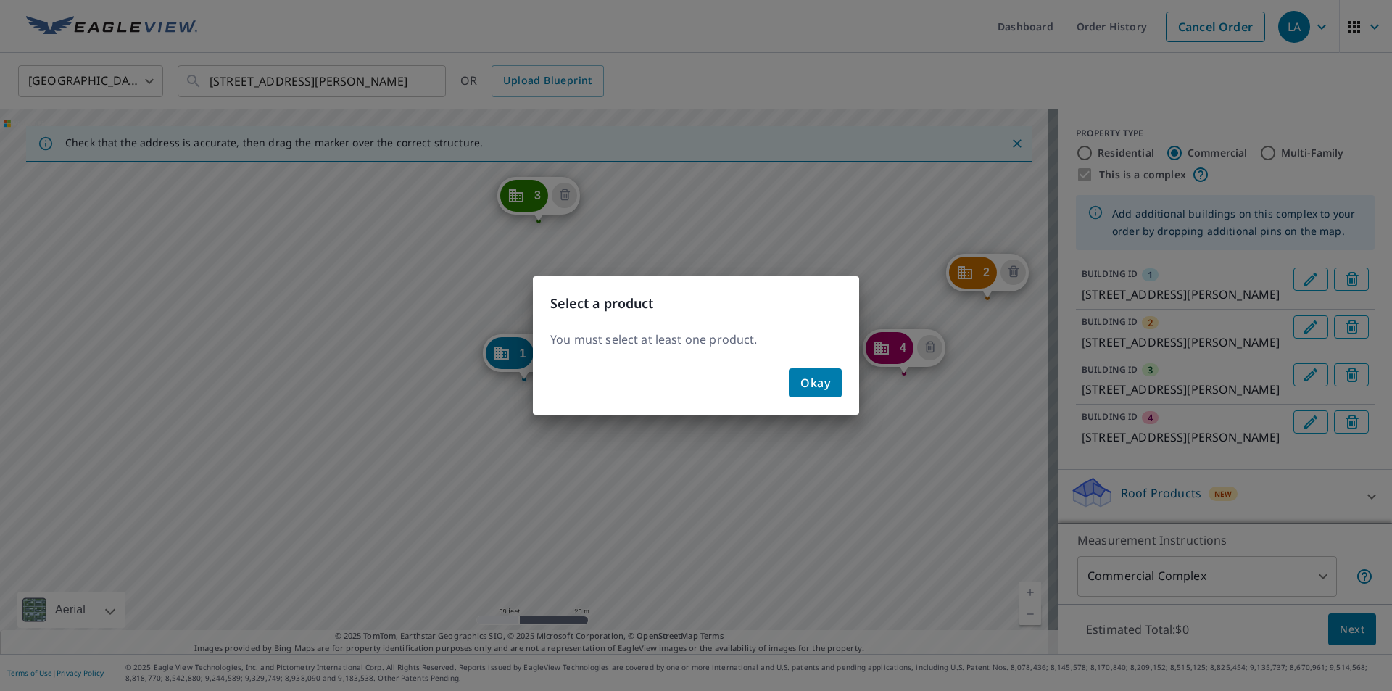
click at [822, 396] on button "Okay" at bounding box center [815, 382] width 53 height 29
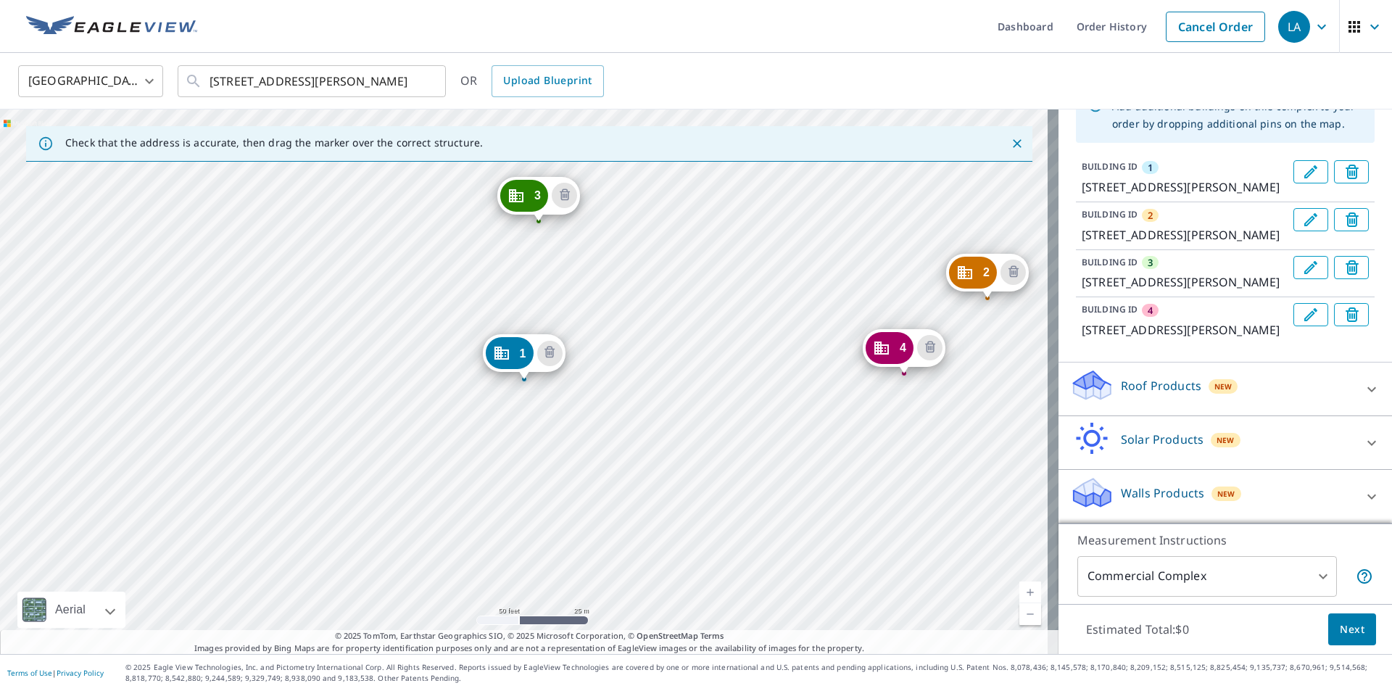
scroll to position [177, 0]
click at [1260, 384] on div "Roof Products New" at bounding box center [1212, 388] width 284 height 41
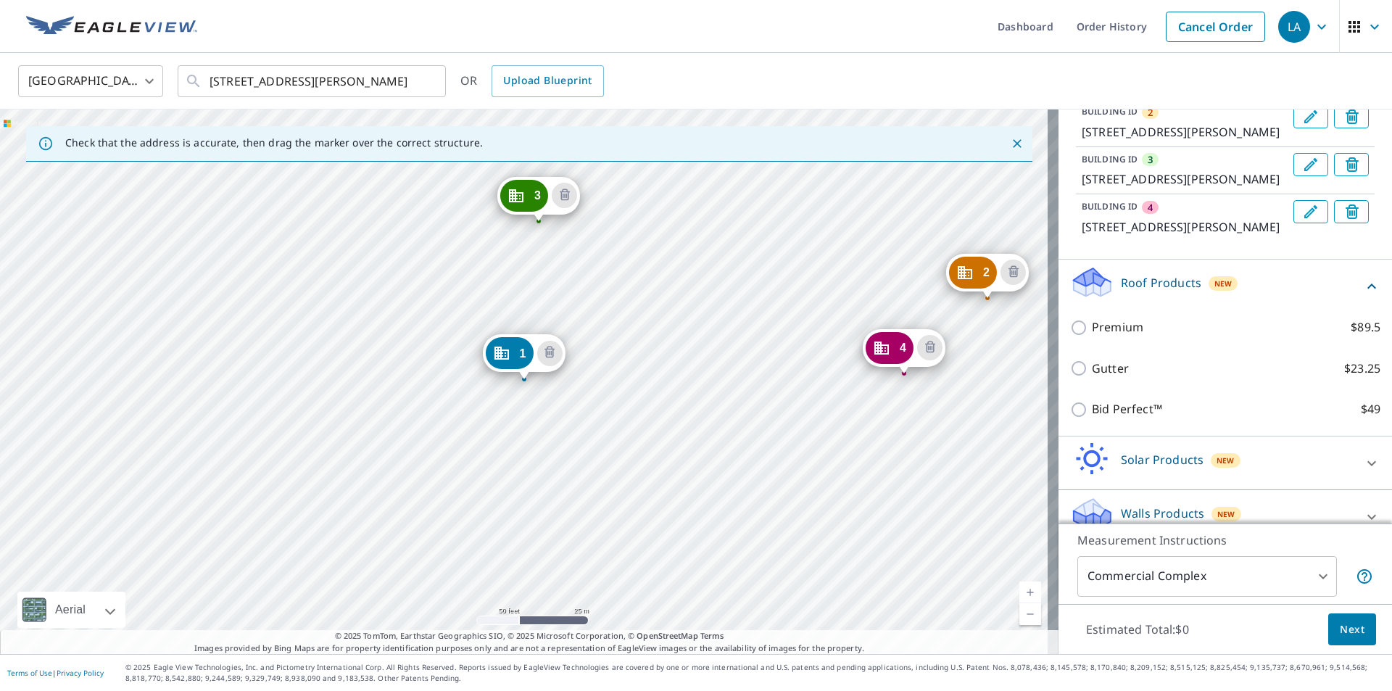
scroll to position [249, 0]
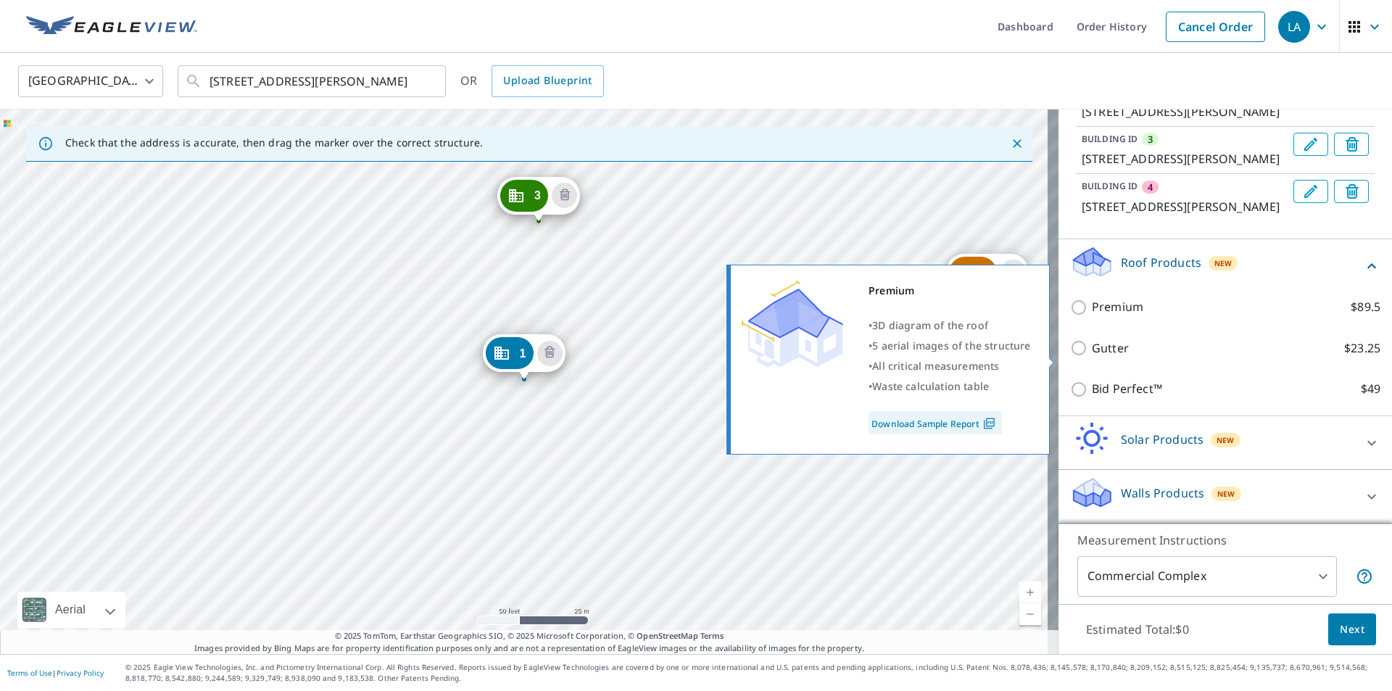
click at [1106, 316] on p "Premium" at bounding box center [1117, 307] width 51 height 18
click at [1092, 316] on input "Premium $89.5" at bounding box center [1081, 307] width 22 height 17
checkbox input "true"
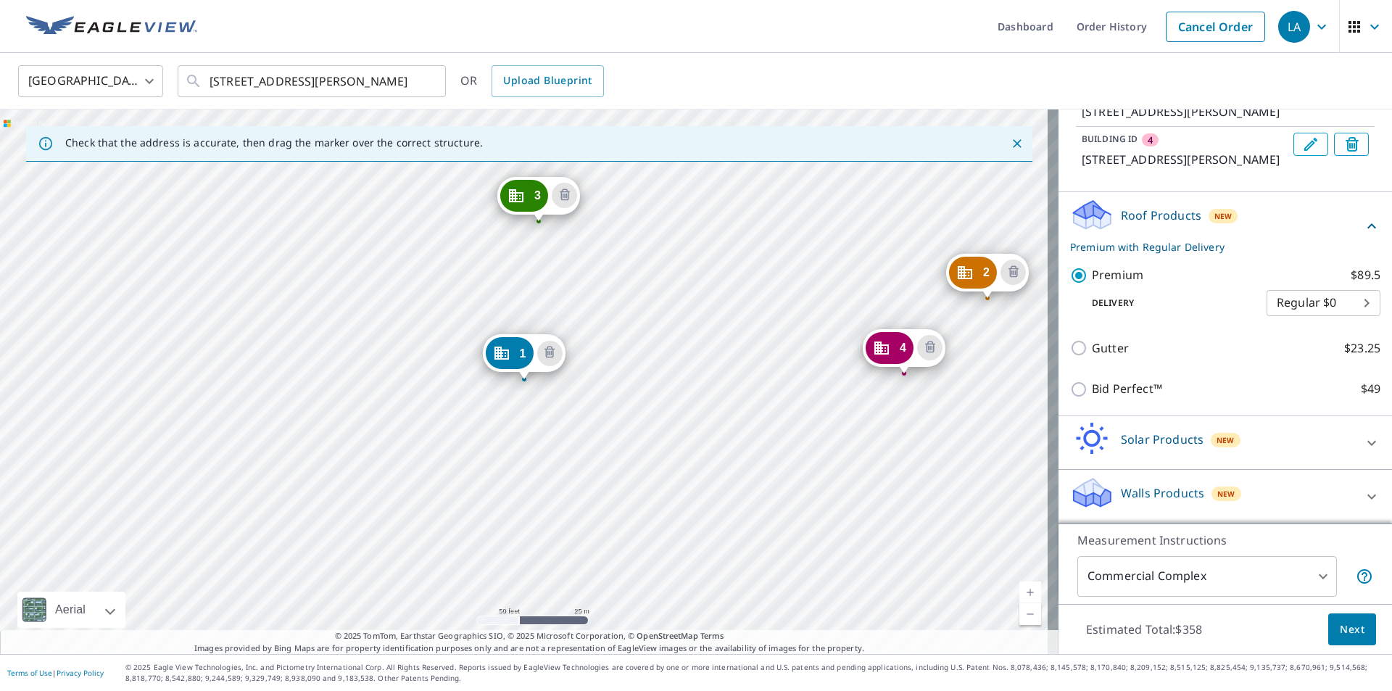
scroll to position [347, 0]
click at [1357, 636] on button "Next" at bounding box center [1353, 630] width 48 height 33
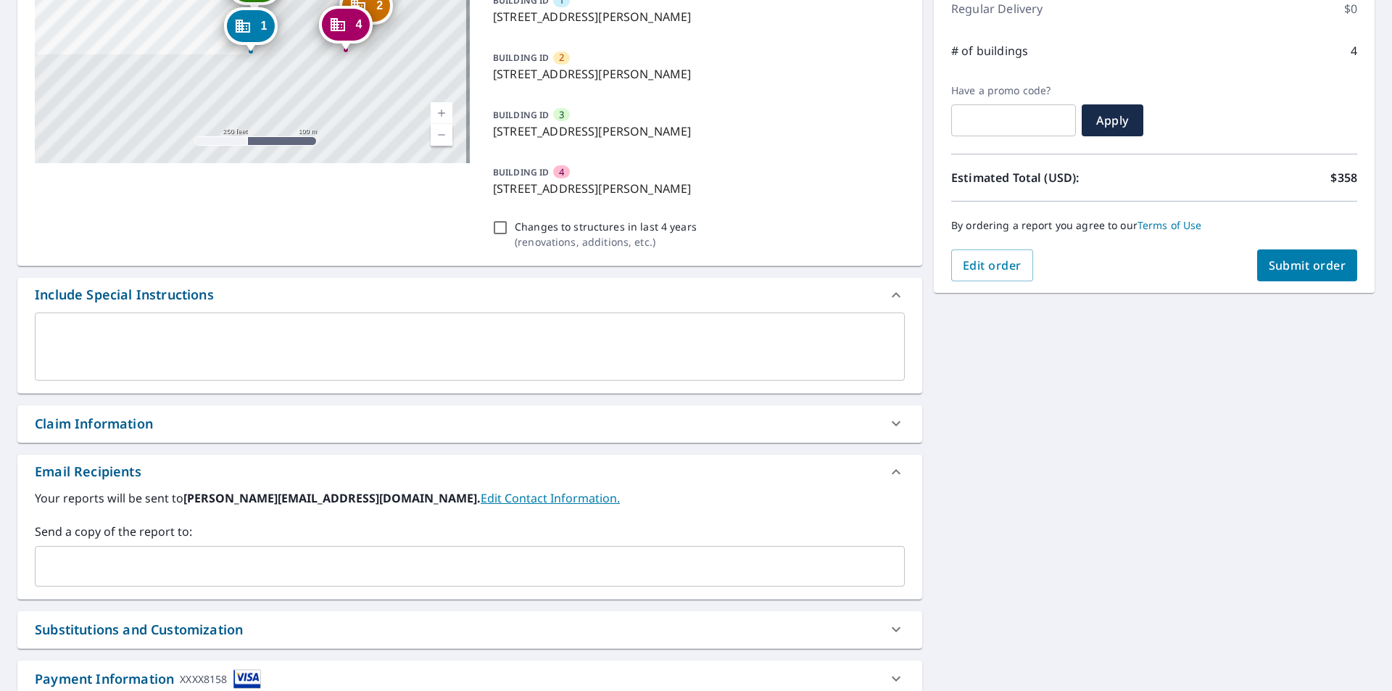
scroll to position [218, 0]
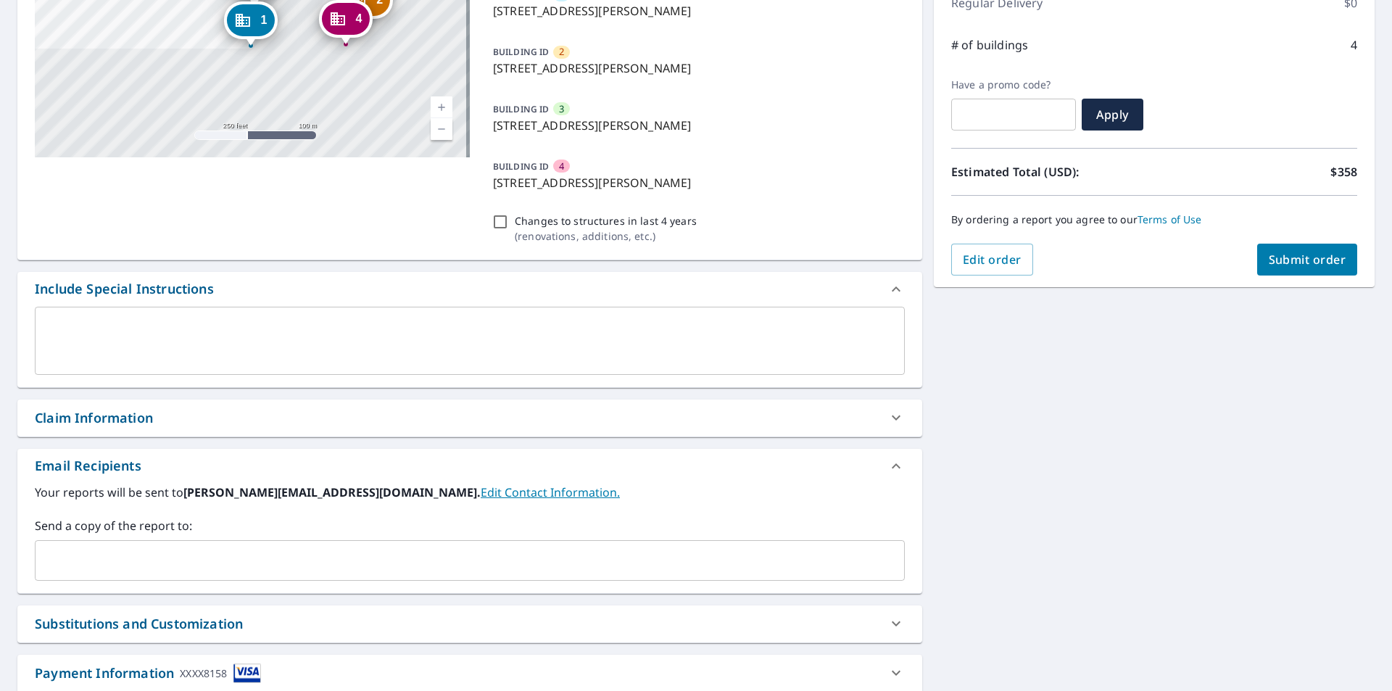
click at [131, 536] on div "Send a copy of the report to: ​" at bounding box center [470, 549] width 870 height 64
click at [108, 565] on input "text" at bounding box center [458, 561] width 835 height 28
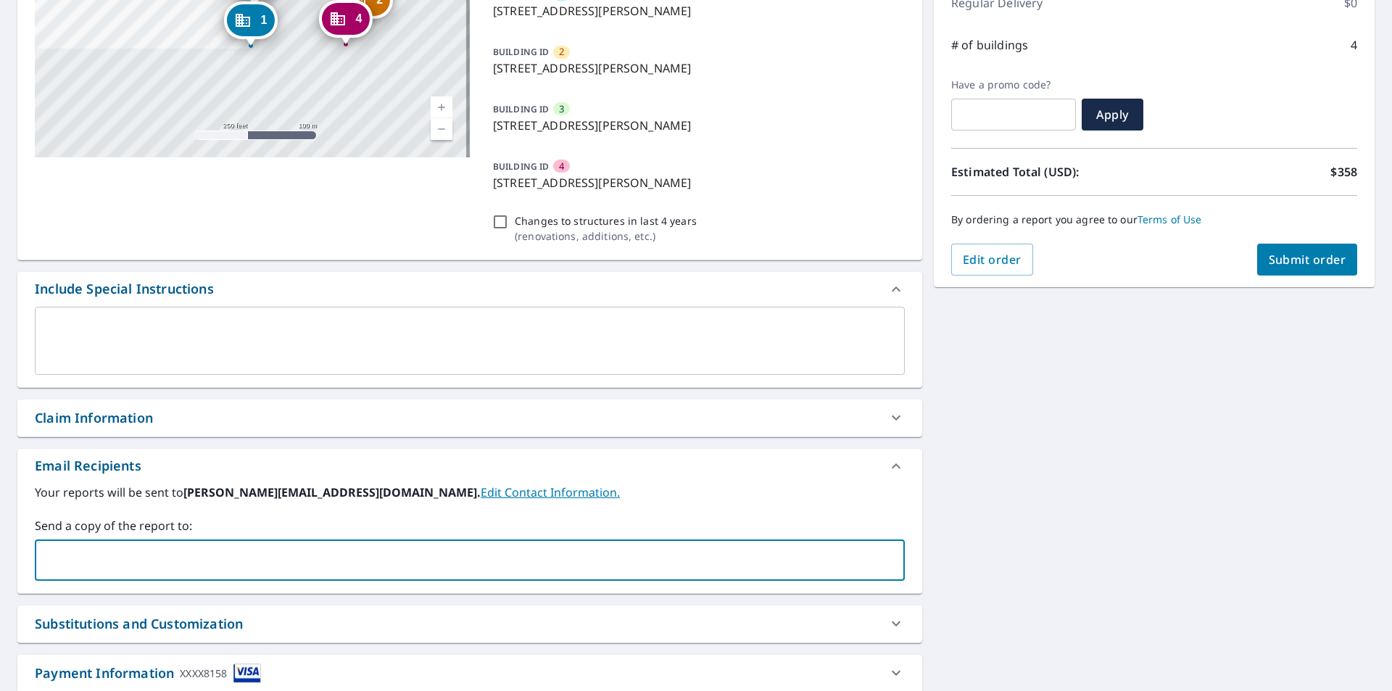
type input "[EMAIL_ADDRESS][DOMAIN_NAME]"
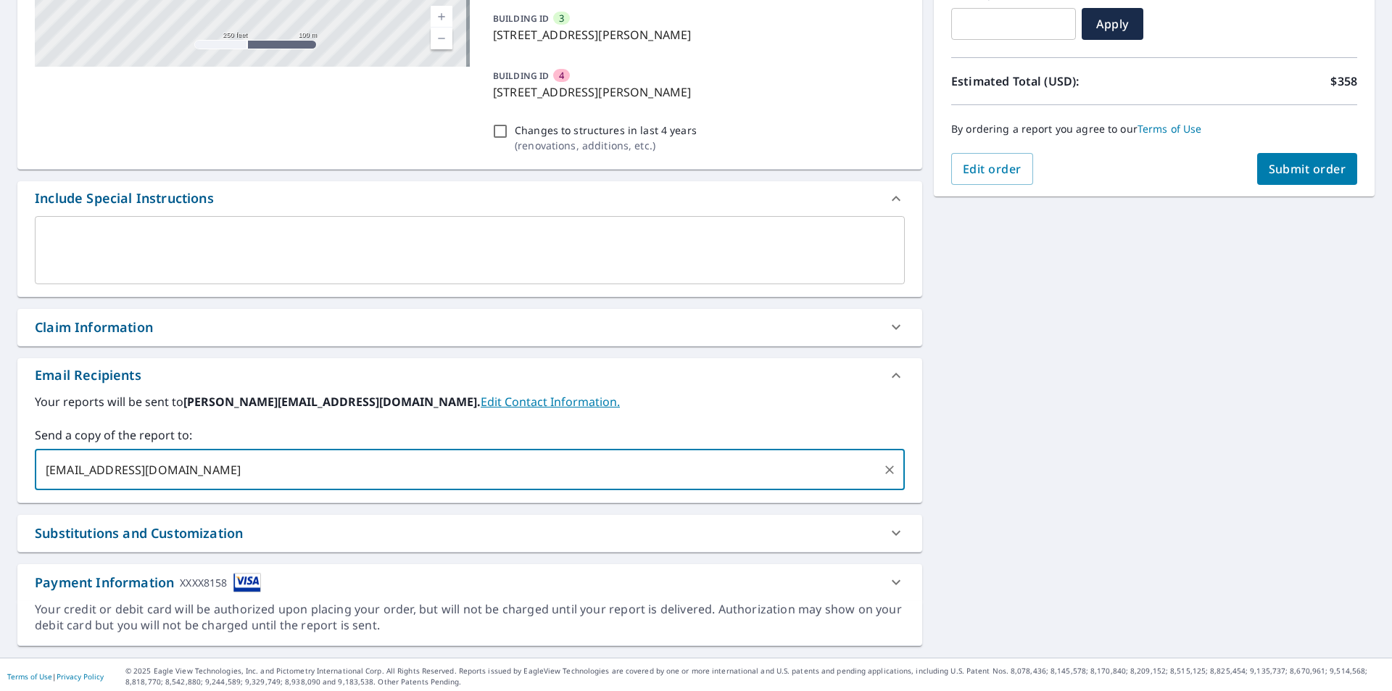
scroll to position [312, 0]
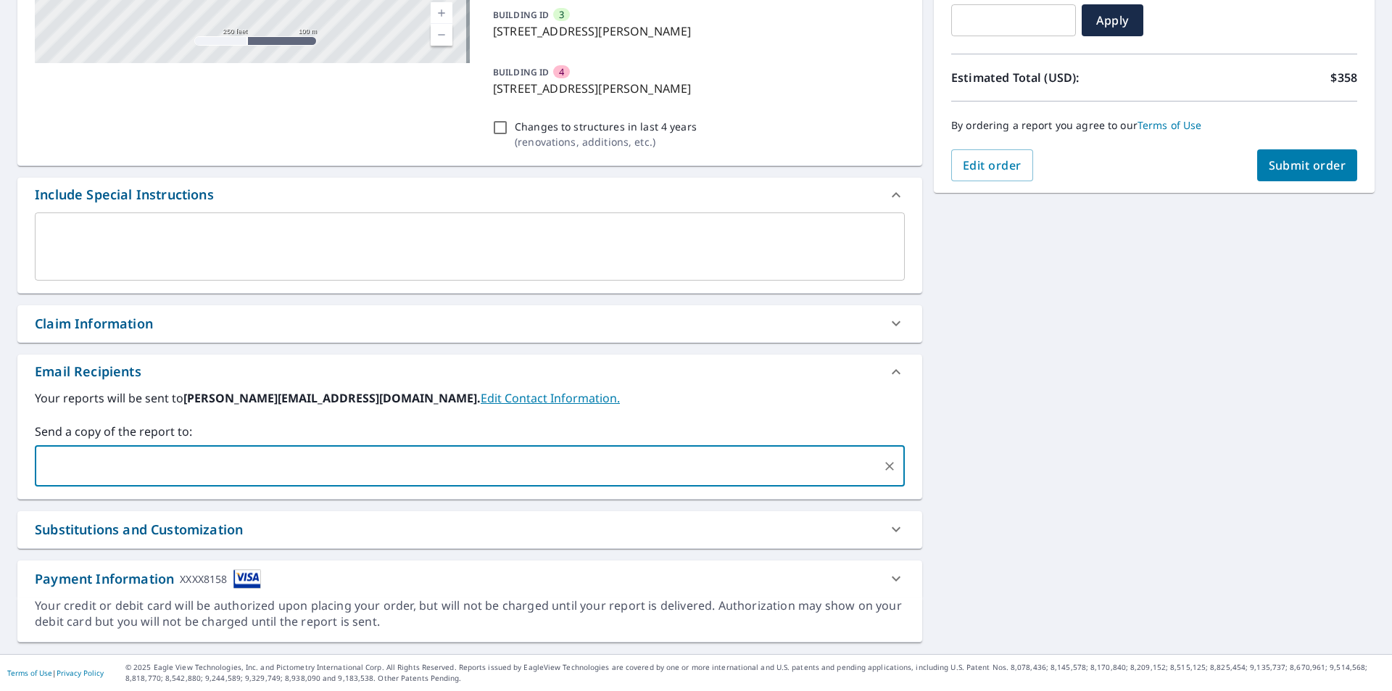
click at [1271, 164] on span "Submit order" at bounding box center [1308, 165] width 78 height 16
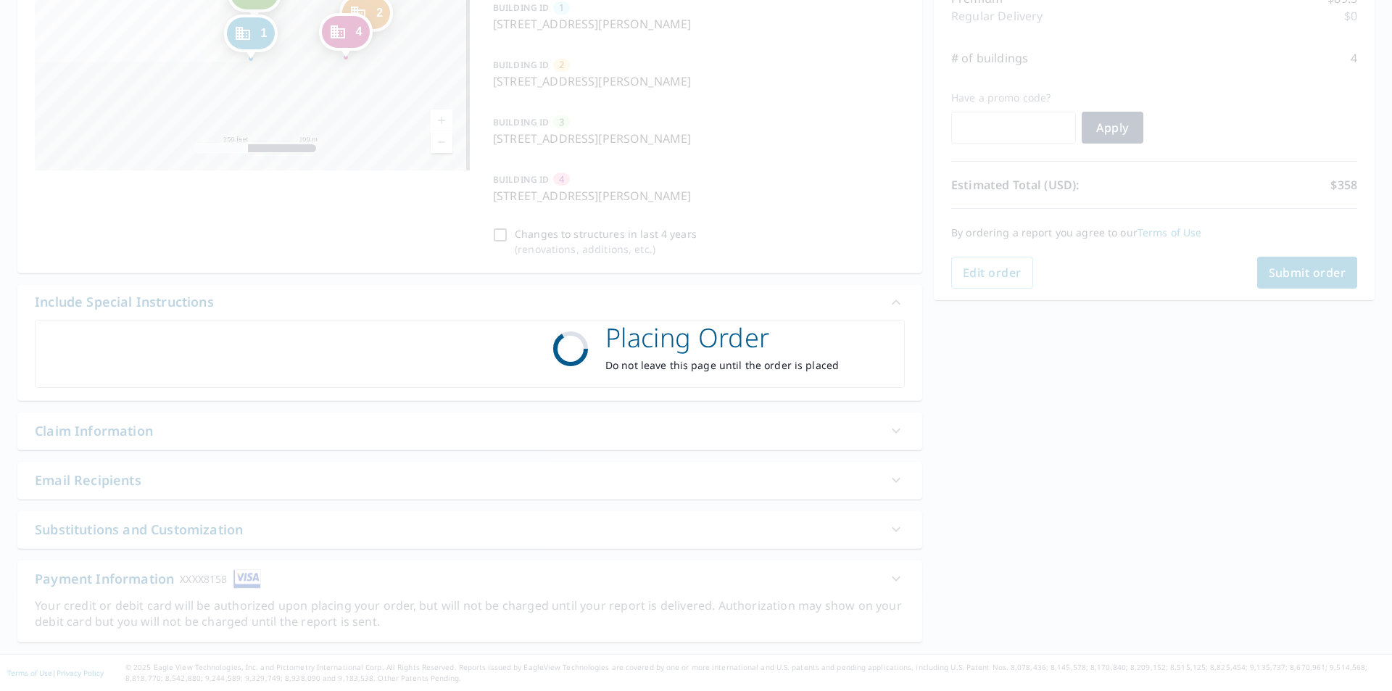
scroll to position [205, 0]
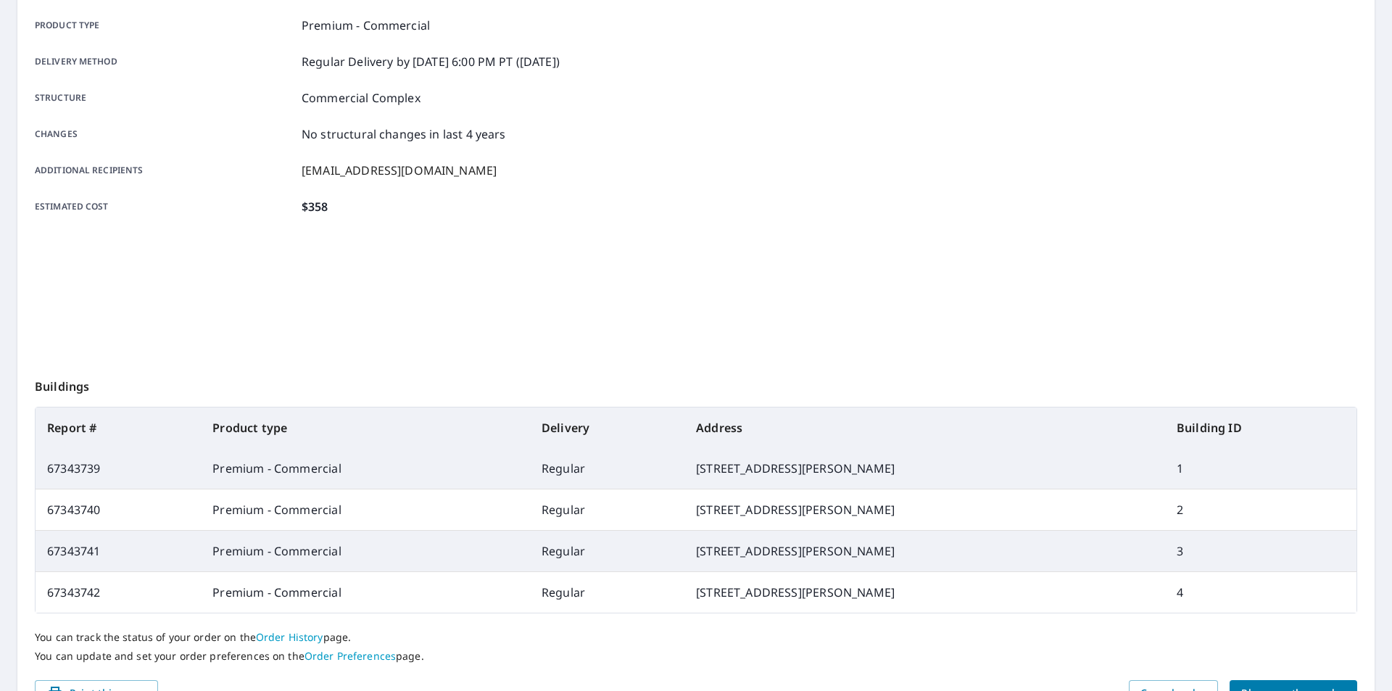
scroll to position [115, 0]
